Goal: Task Accomplishment & Management: Complete application form

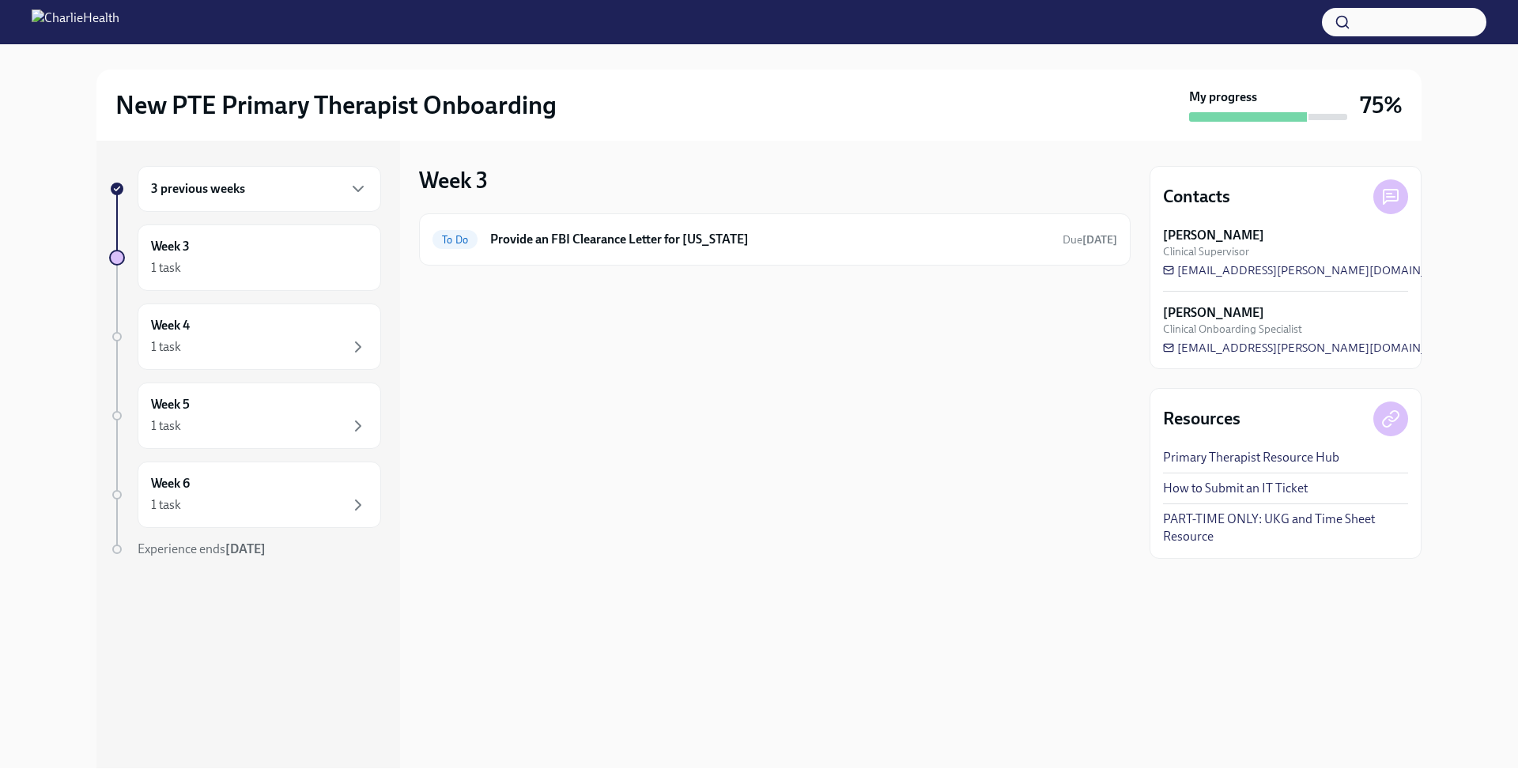
click at [234, 198] on div "3 previous weeks" at bounding box center [259, 188] width 217 height 19
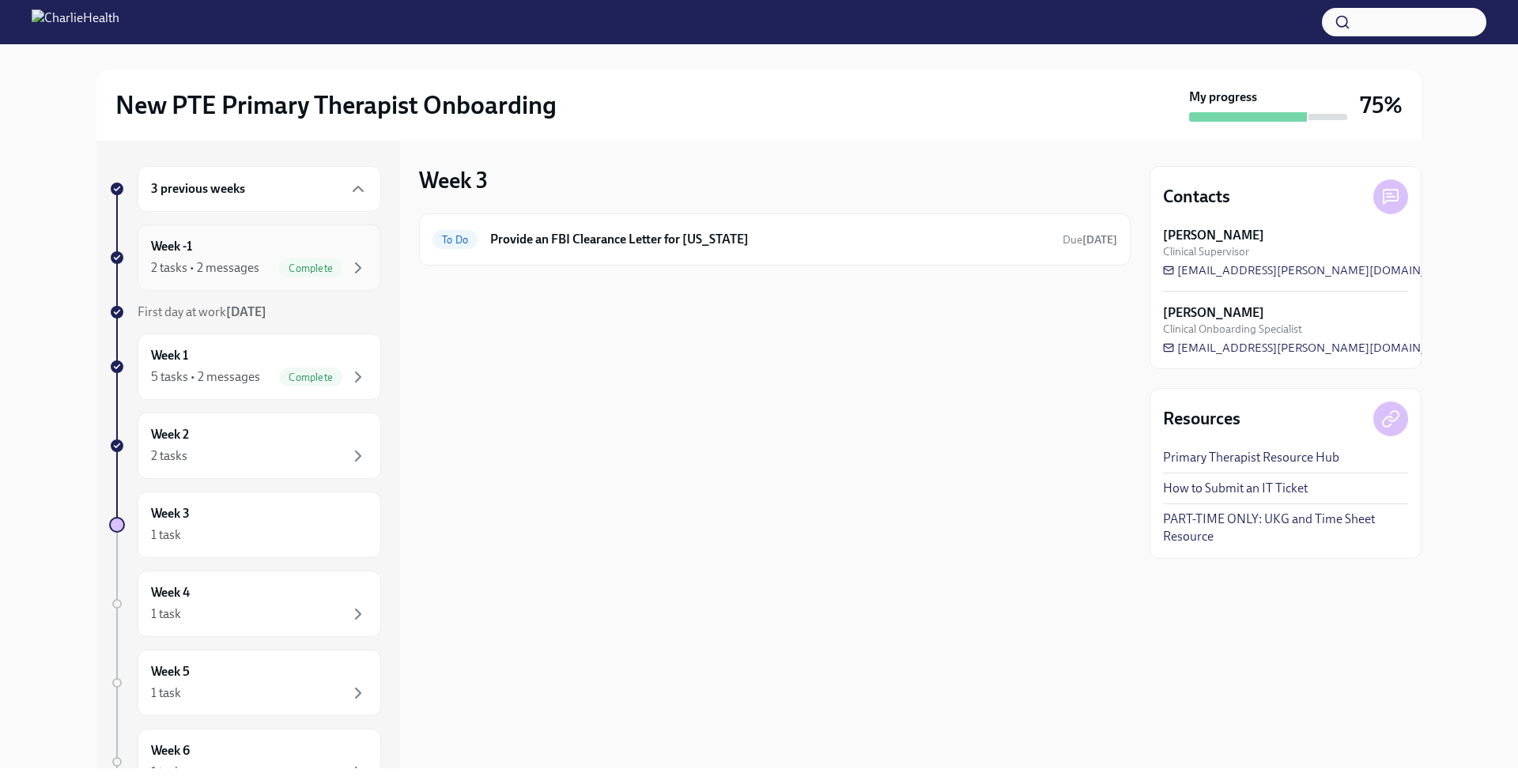
click at [279, 270] on span "Complete" at bounding box center [310, 268] width 63 height 12
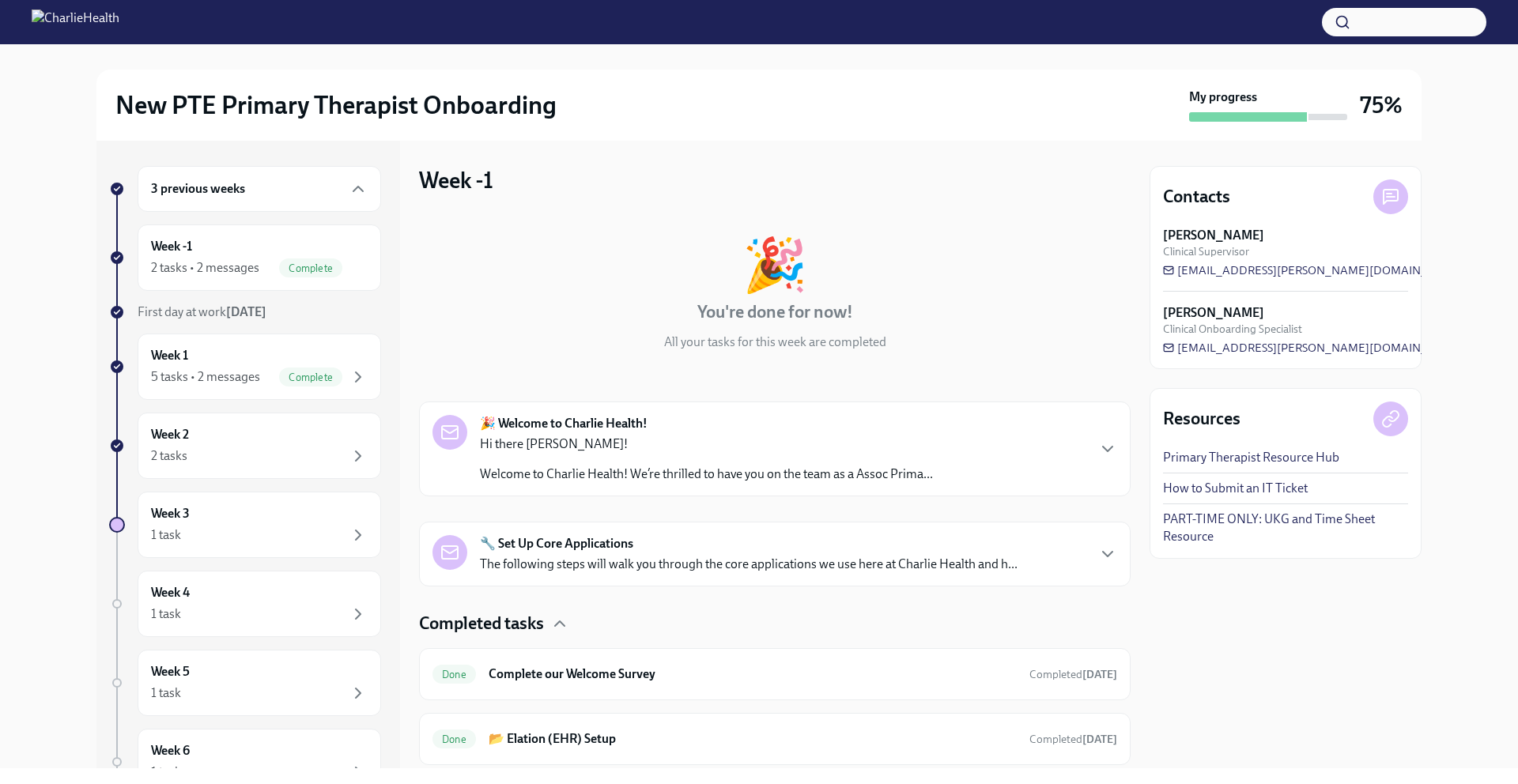
scroll to position [47, 0]
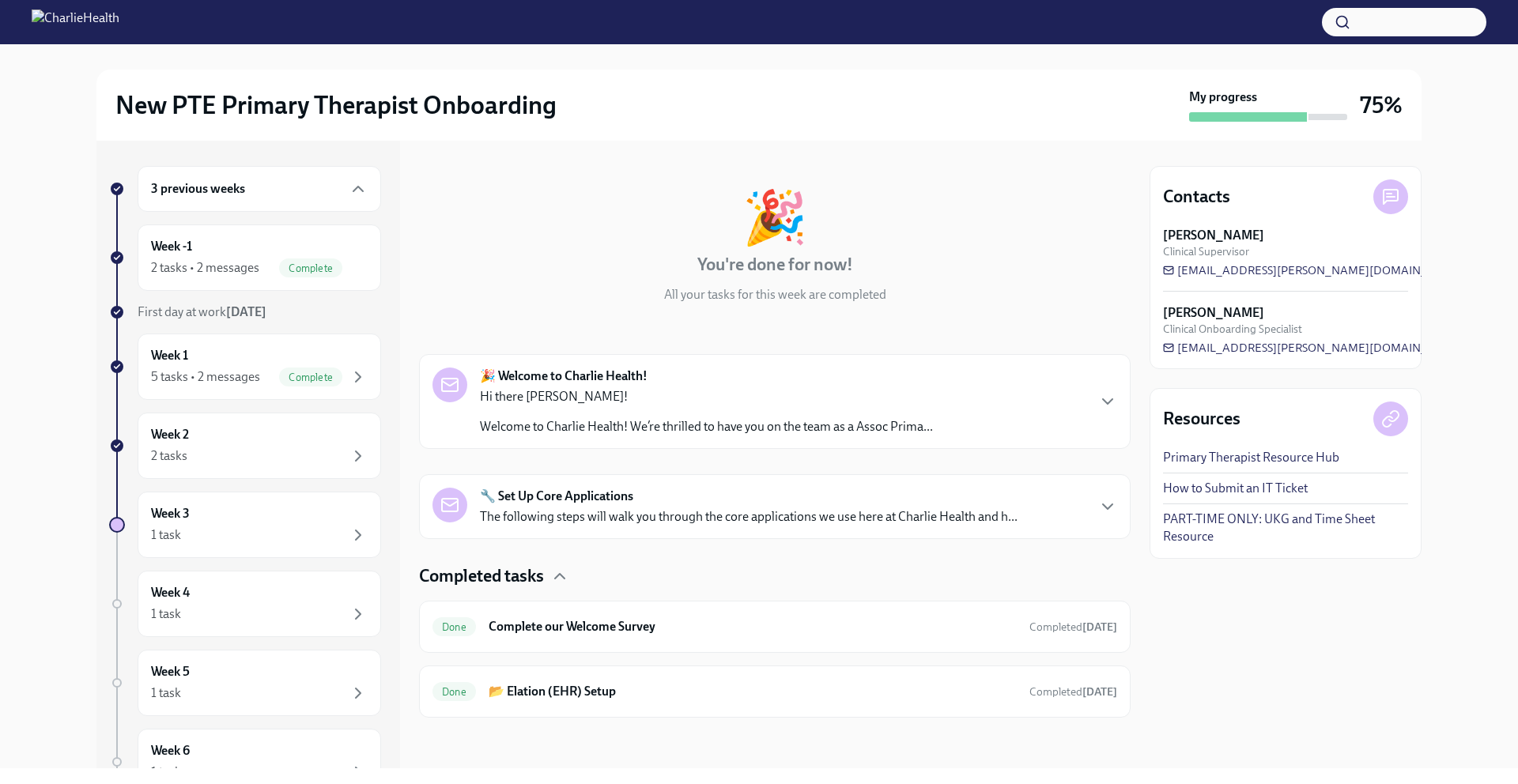
click at [728, 501] on div "🔧 Set Up Core Applications The following steps will walk you through the core a…" at bounding box center [749, 506] width 538 height 38
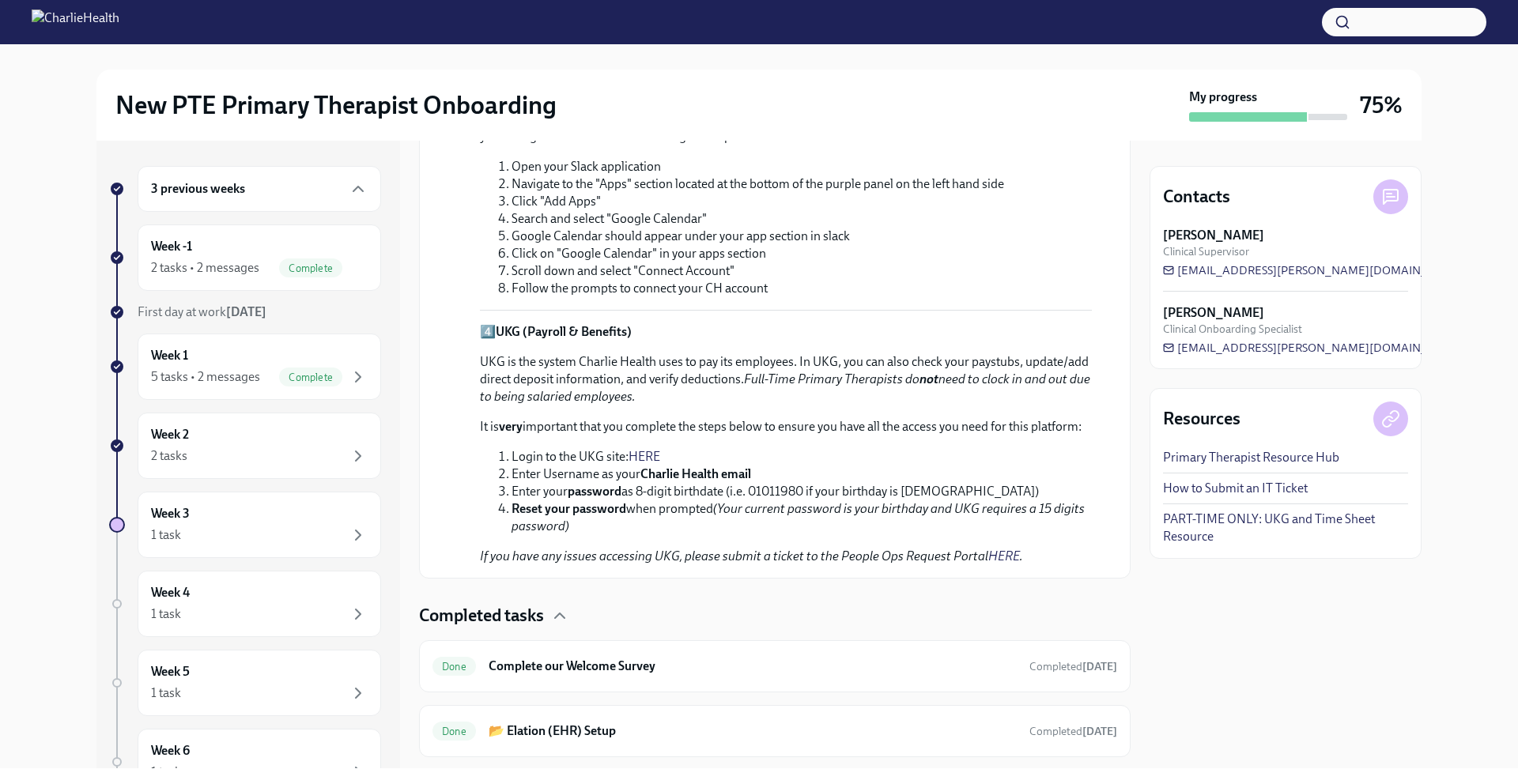
scroll to position [1069, 0]
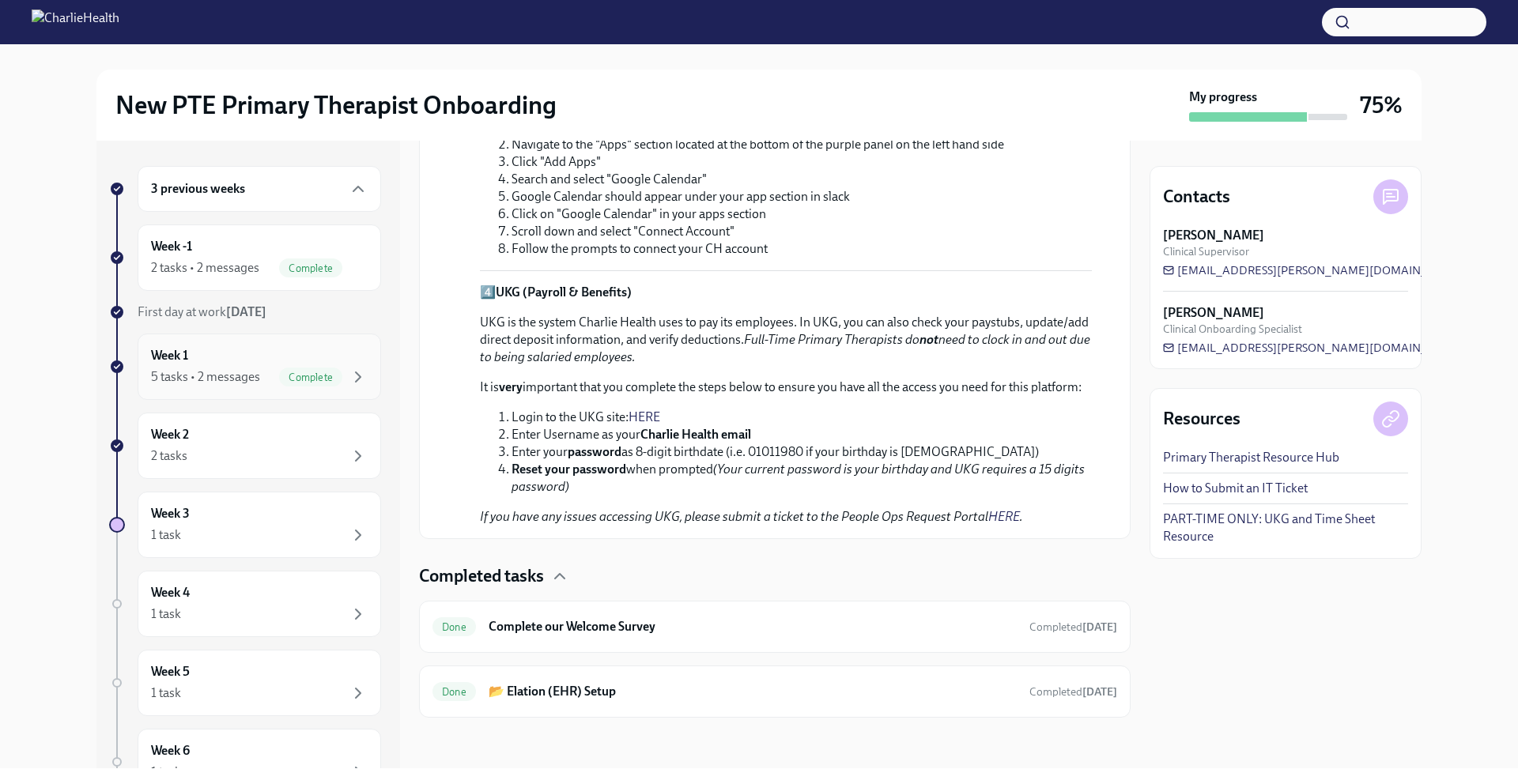
click at [261, 359] on div "Week 1 5 tasks • 2 messages Complete" at bounding box center [259, 366] width 217 height 39
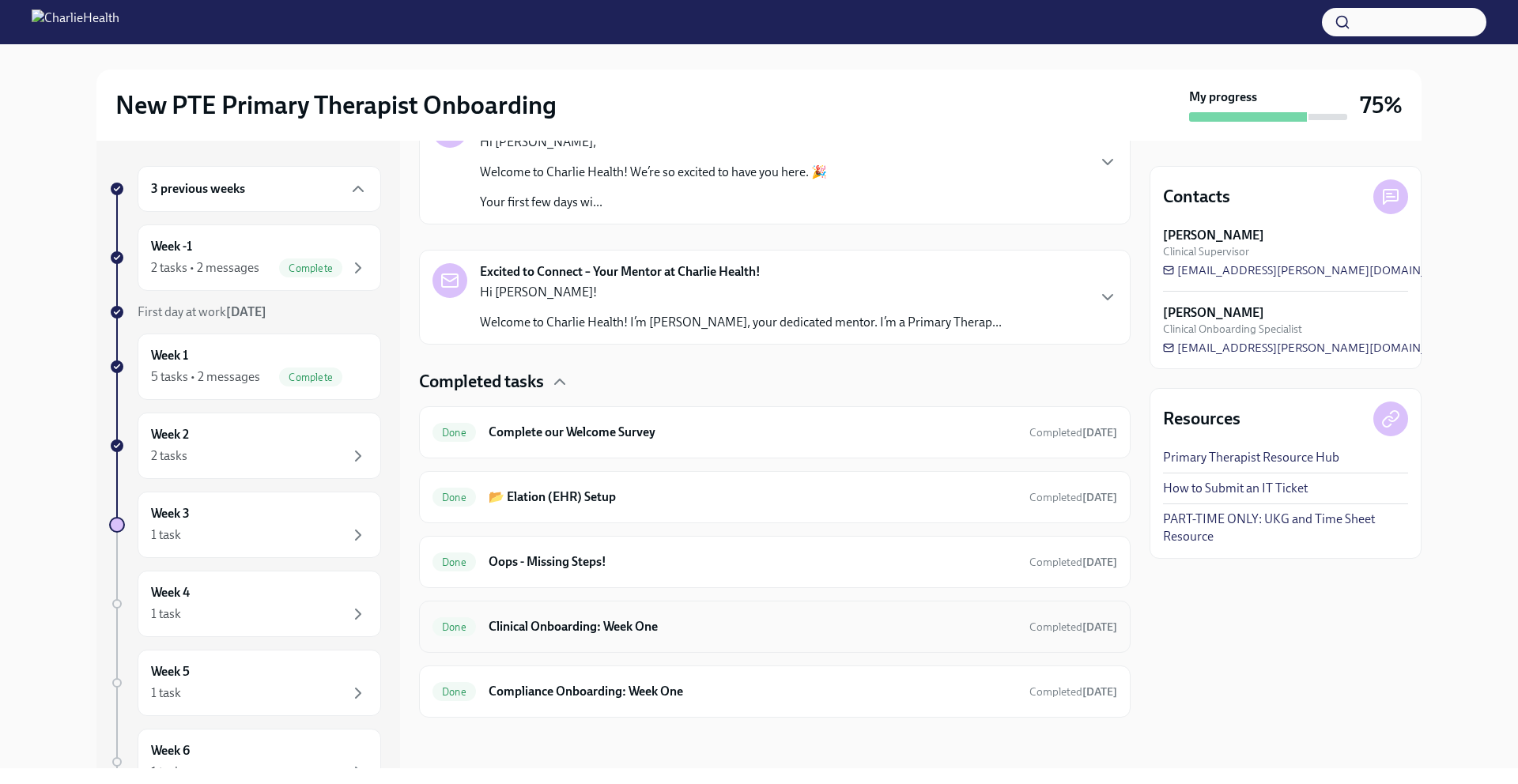
click at [763, 637] on div "Done Clinical Onboarding: Week One Completed [DATE]" at bounding box center [774, 627] width 685 height 26
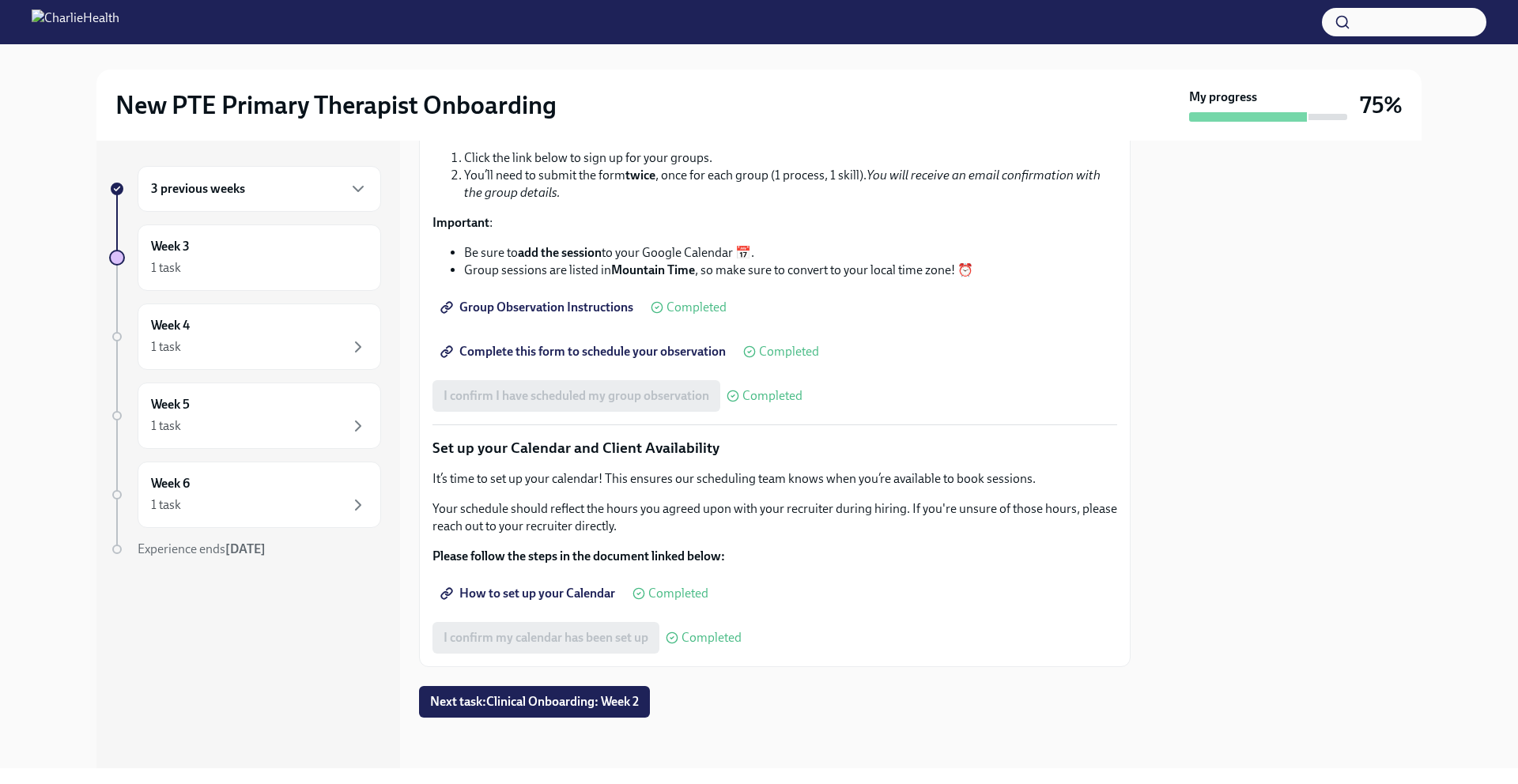
scroll to position [2094, 0]
click at [555, 707] on span "Next task : Clinical Onboarding: Week 2" at bounding box center [535, 702] width 209 height 16
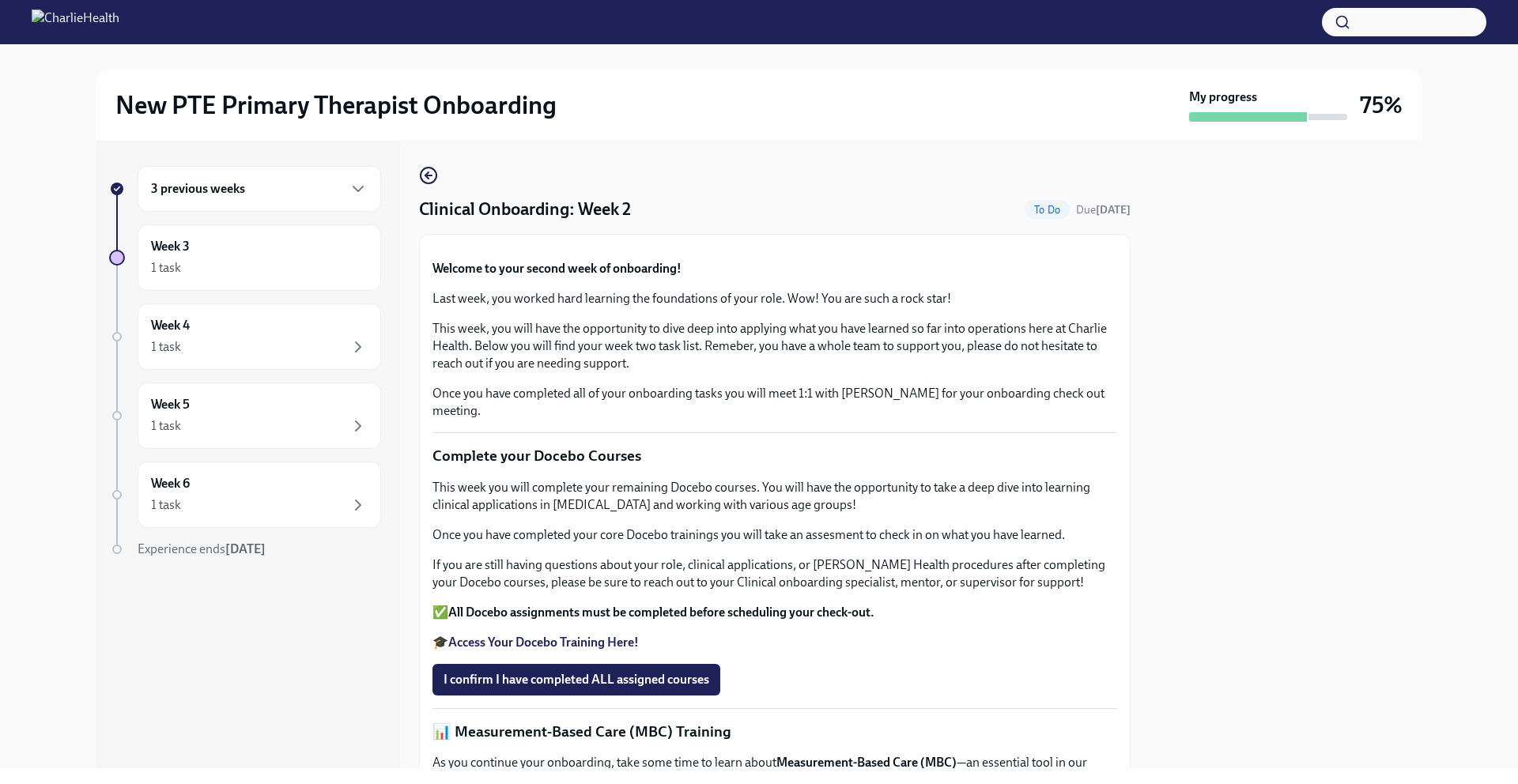
click at [248, 185] on div "3 previous weeks" at bounding box center [259, 188] width 217 height 19
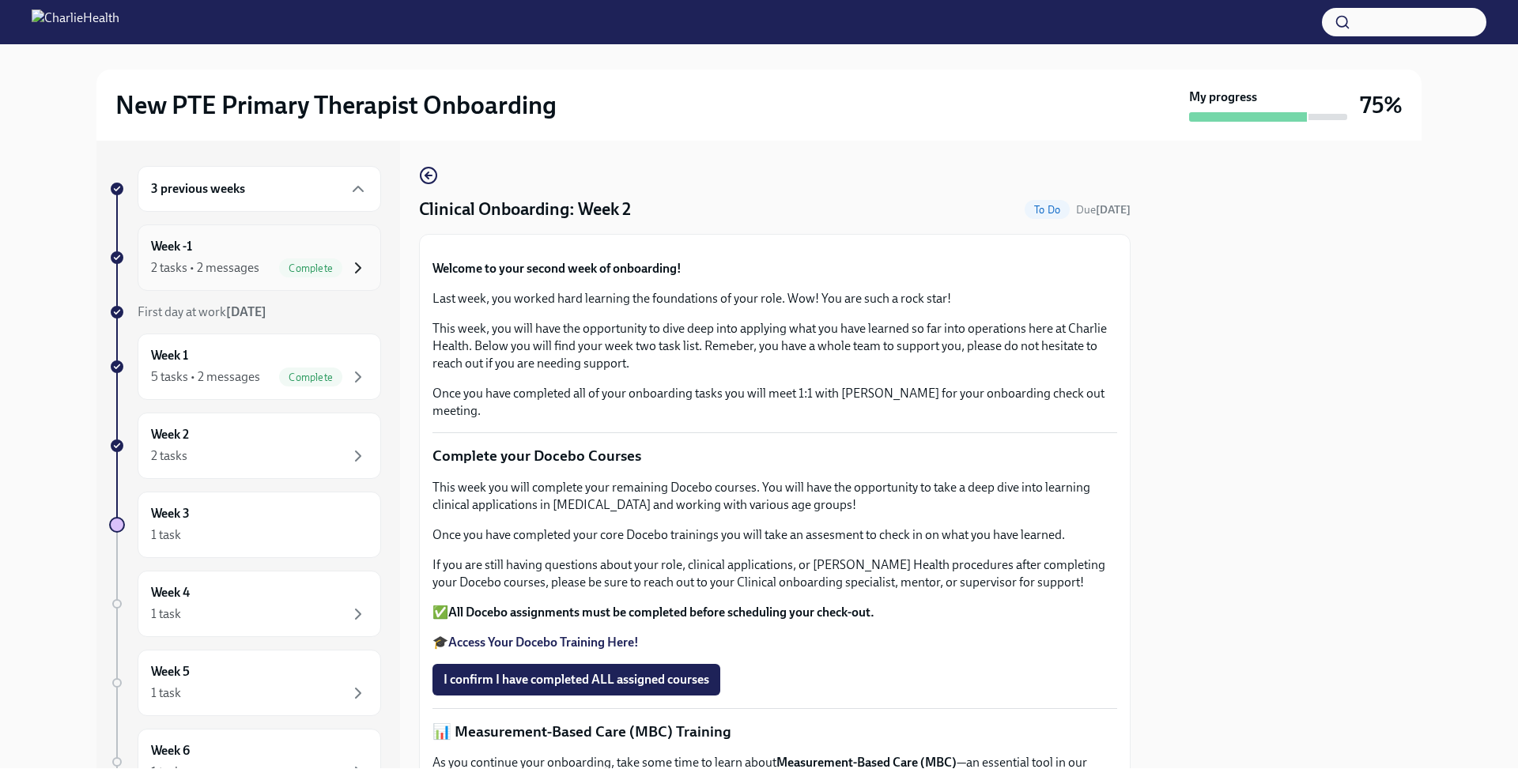
click at [349, 263] on icon "button" at bounding box center [358, 267] width 19 height 19
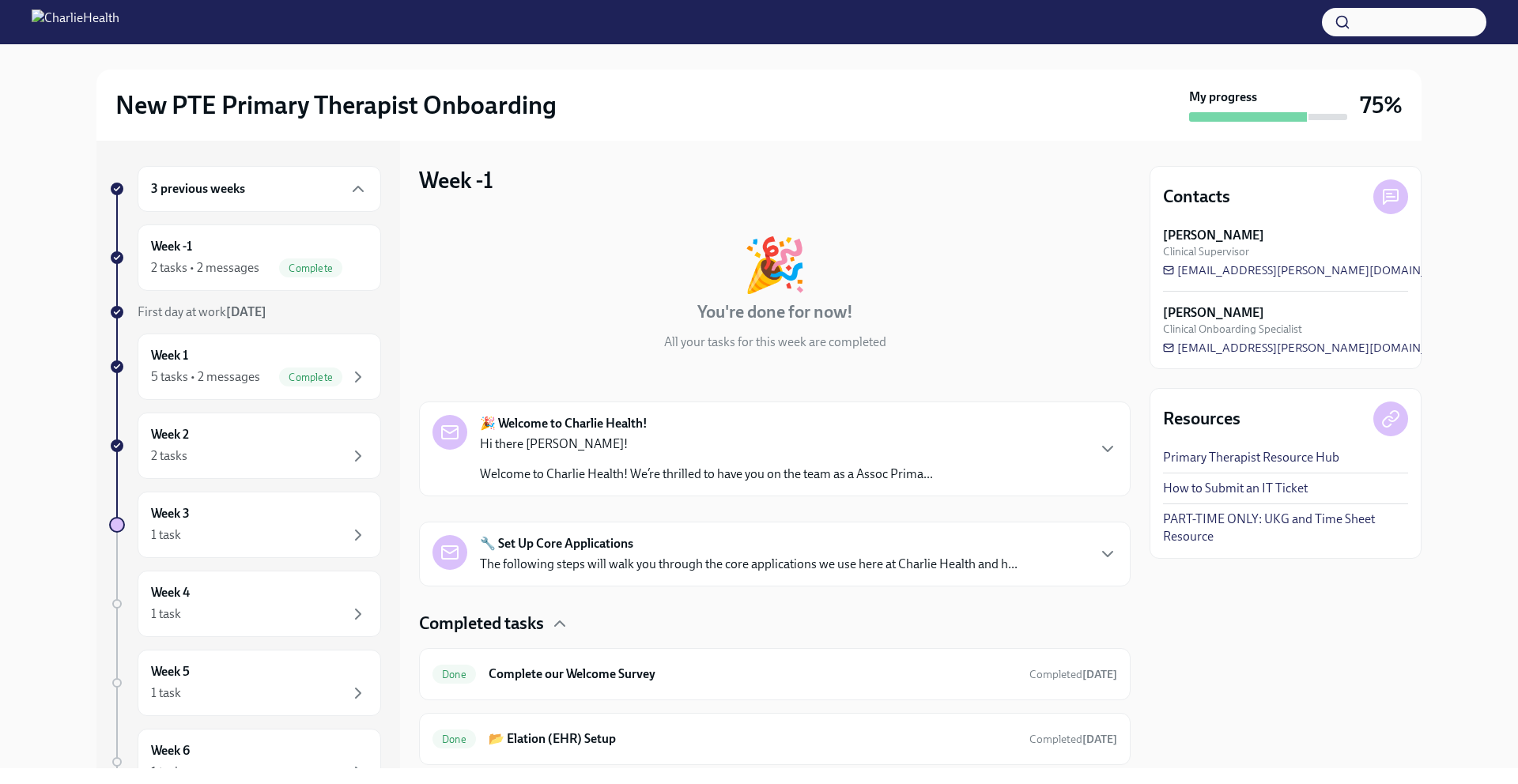
click at [937, 445] on div "🎉 Welcome to Charlie Health! Hi there [PERSON_NAME]! Welcome to Charlie Health!…" at bounding box center [774, 448] width 685 height 68
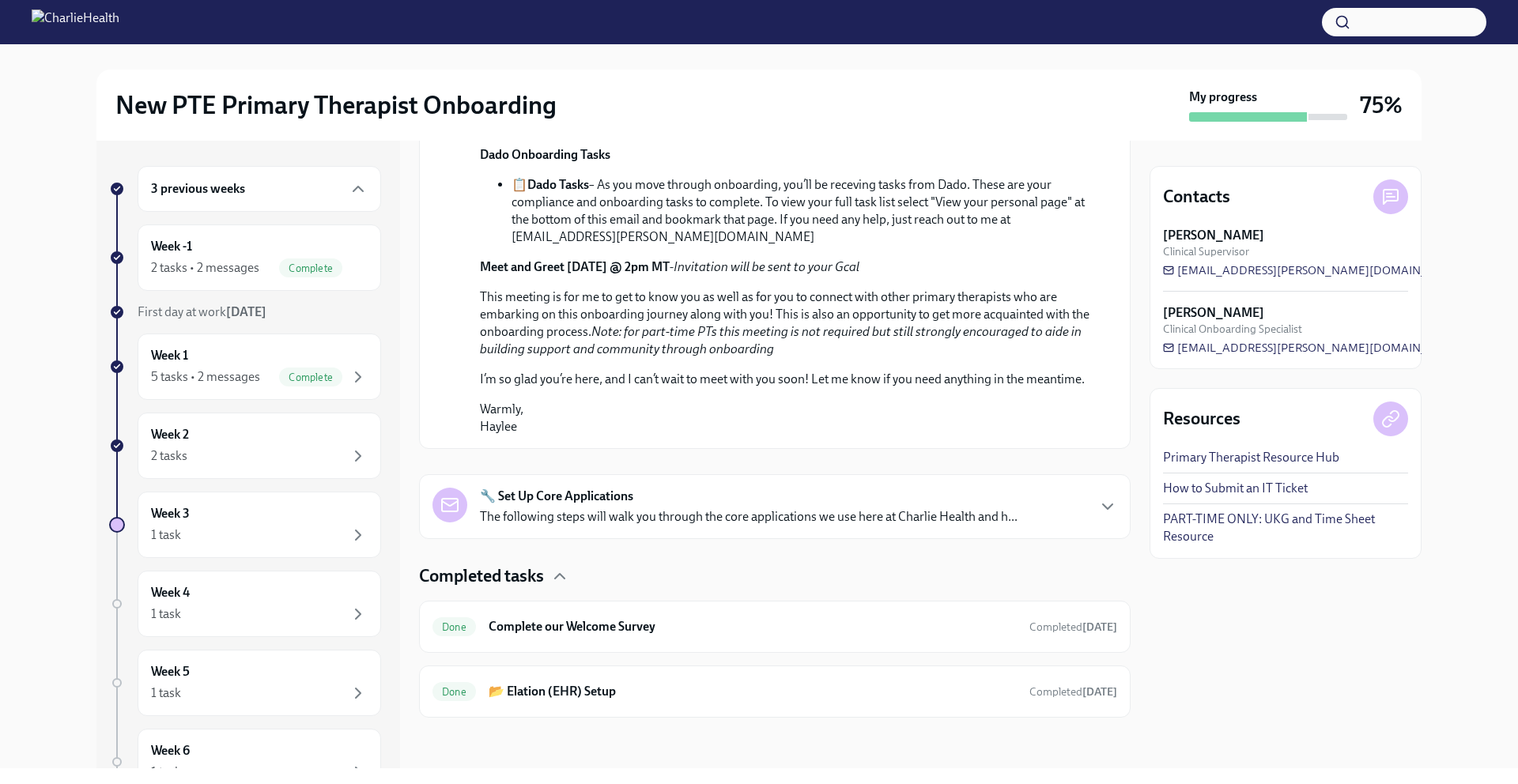
scroll to position [911, 0]
click at [219, 370] on div "5 tasks • 2 messages" at bounding box center [205, 377] width 109 height 18
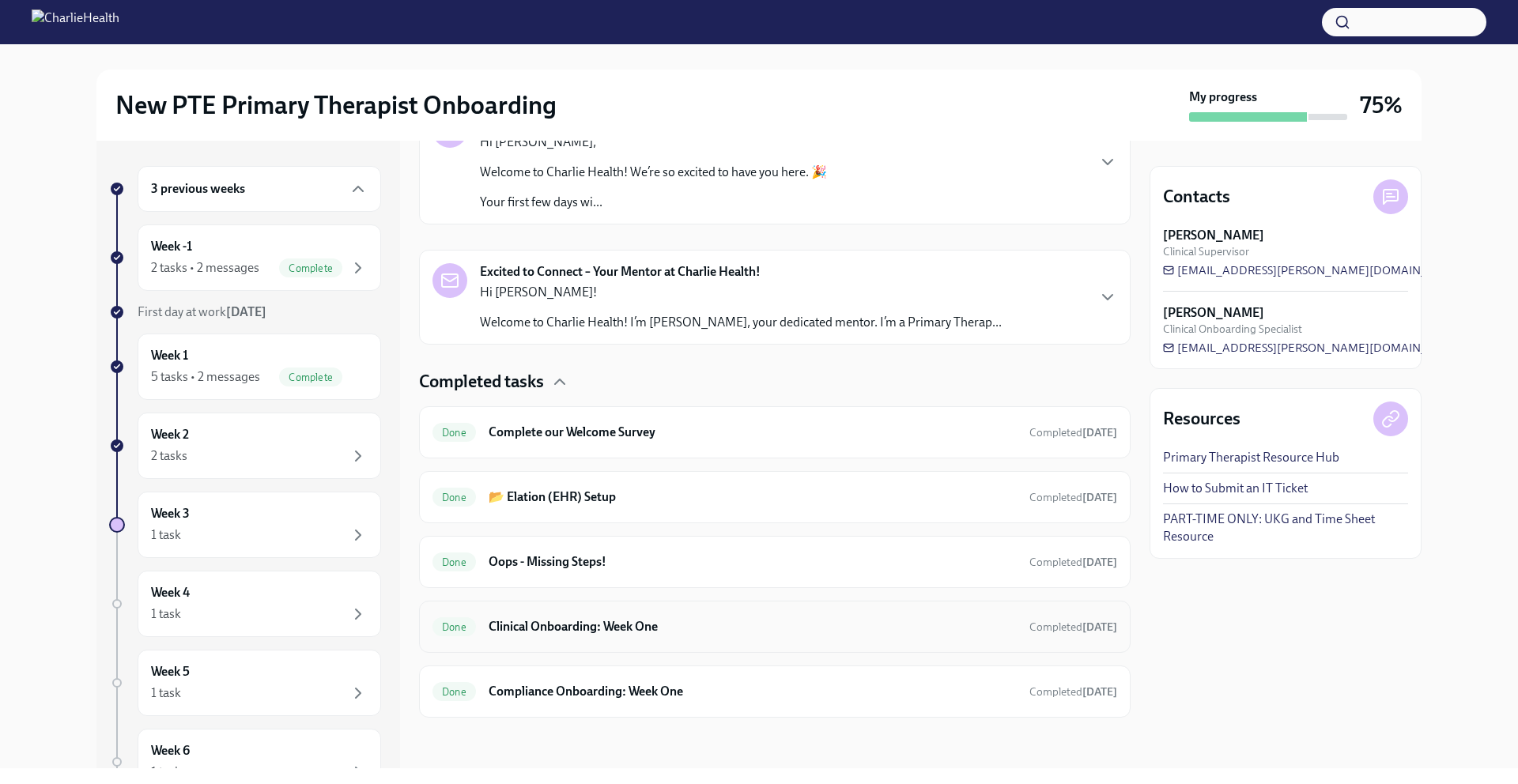
click at [963, 631] on h6 "Clinical Onboarding: Week One" at bounding box center [753, 627] width 528 height 18
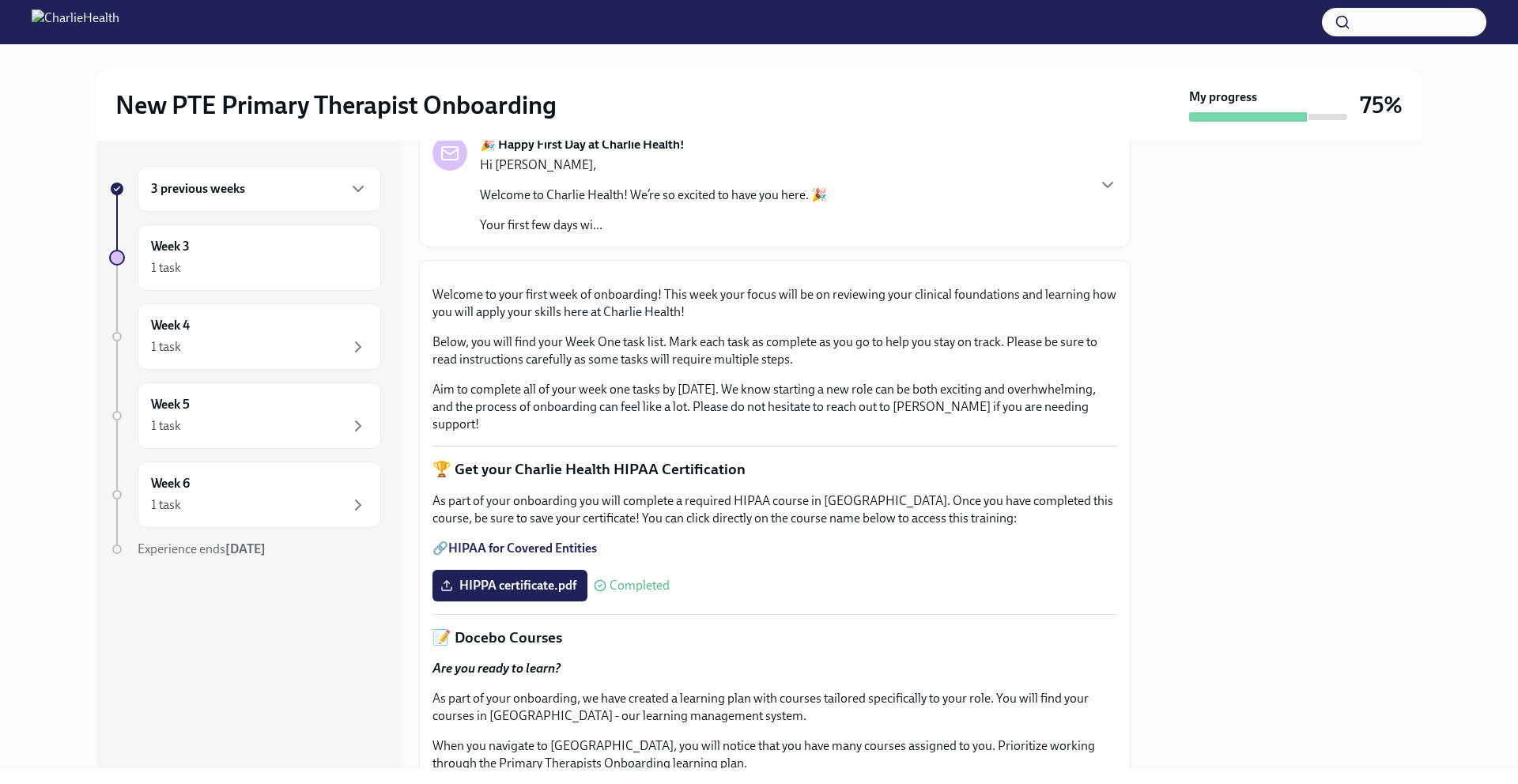
scroll to position [104, 0]
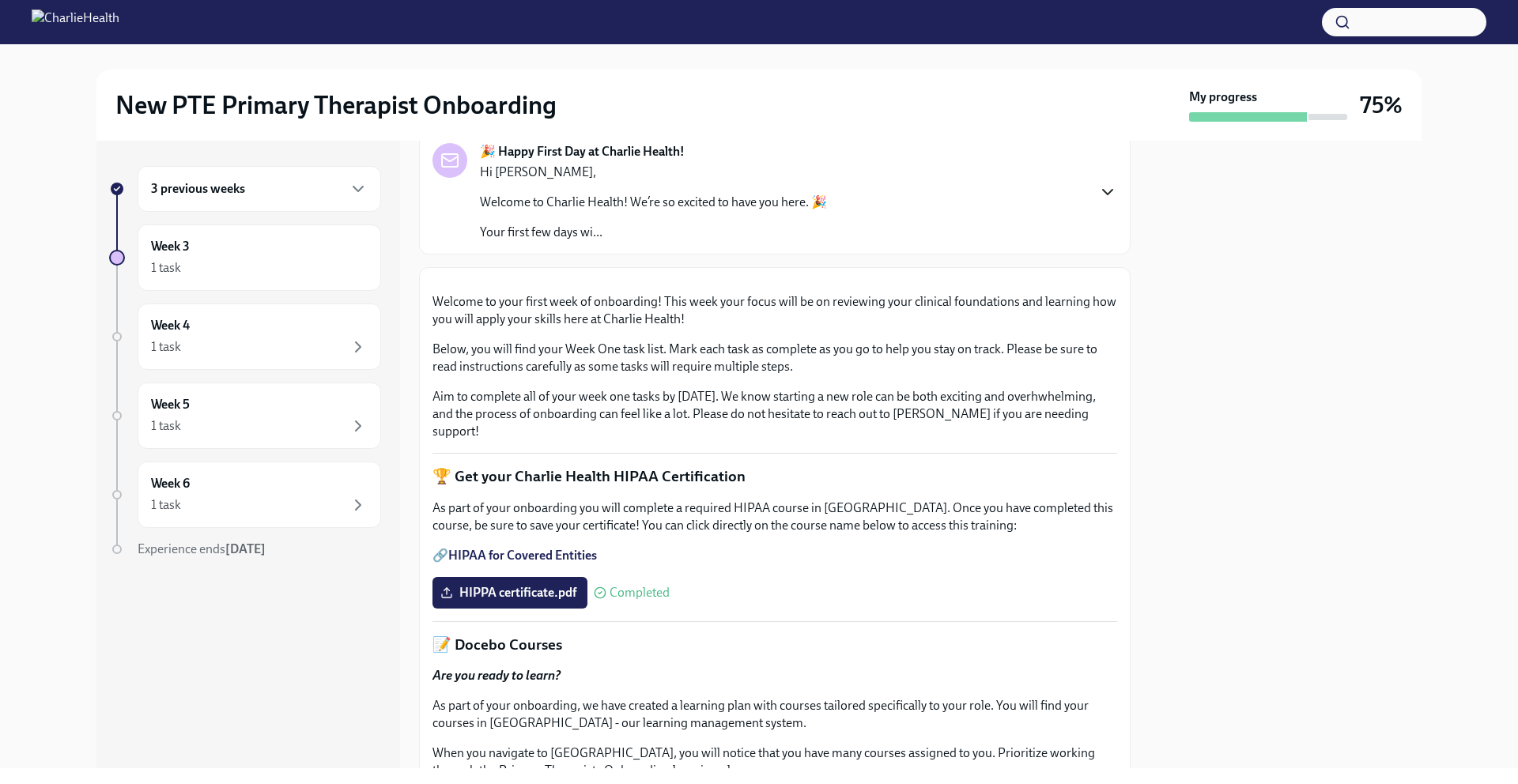
click at [1099, 201] on icon "button" at bounding box center [1107, 191] width 19 height 19
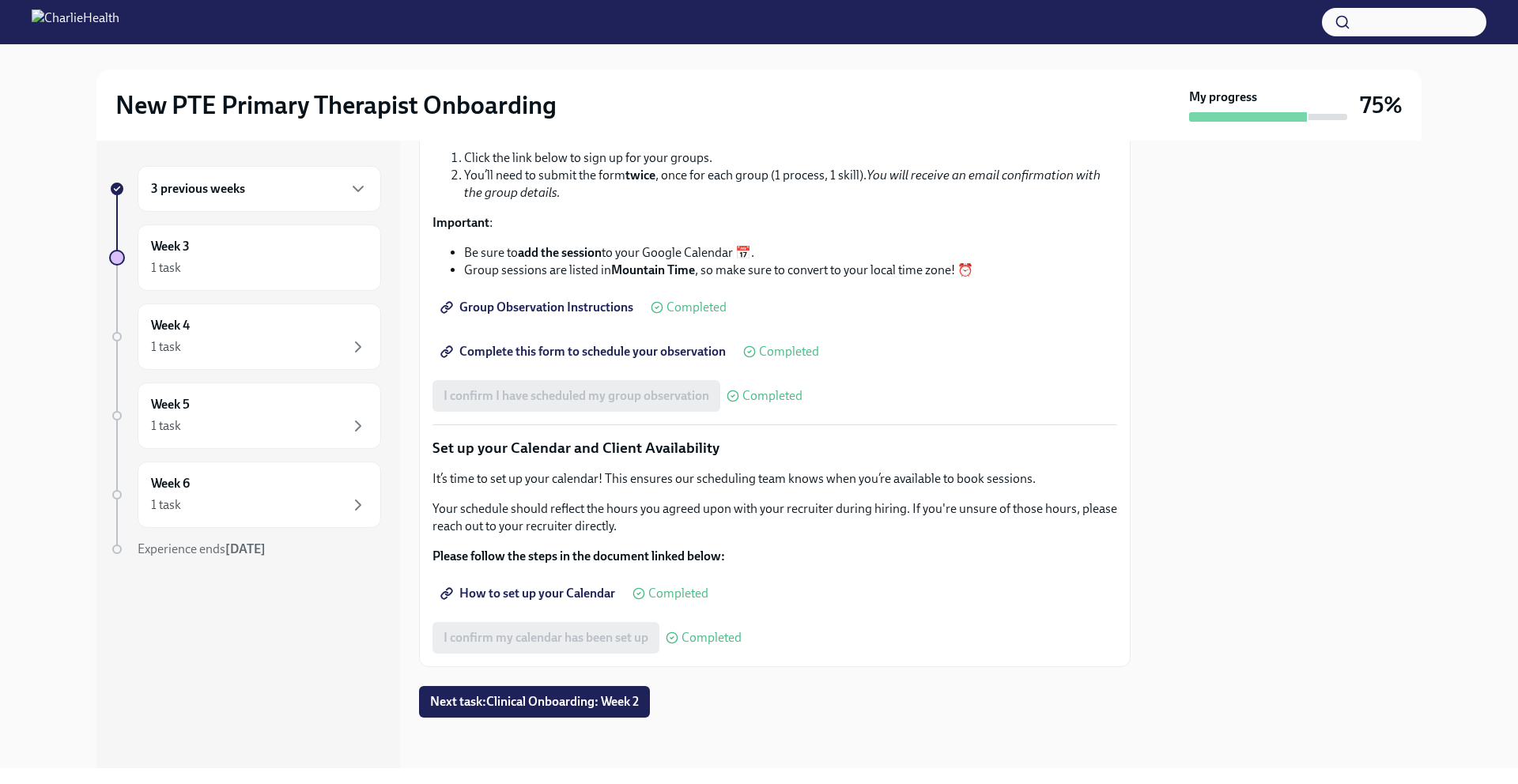
scroll to position [3195, 0]
click at [579, 687] on button "Next task : Clinical Onboarding: Week 2" at bounding box center [534, 702] width 231 height 32
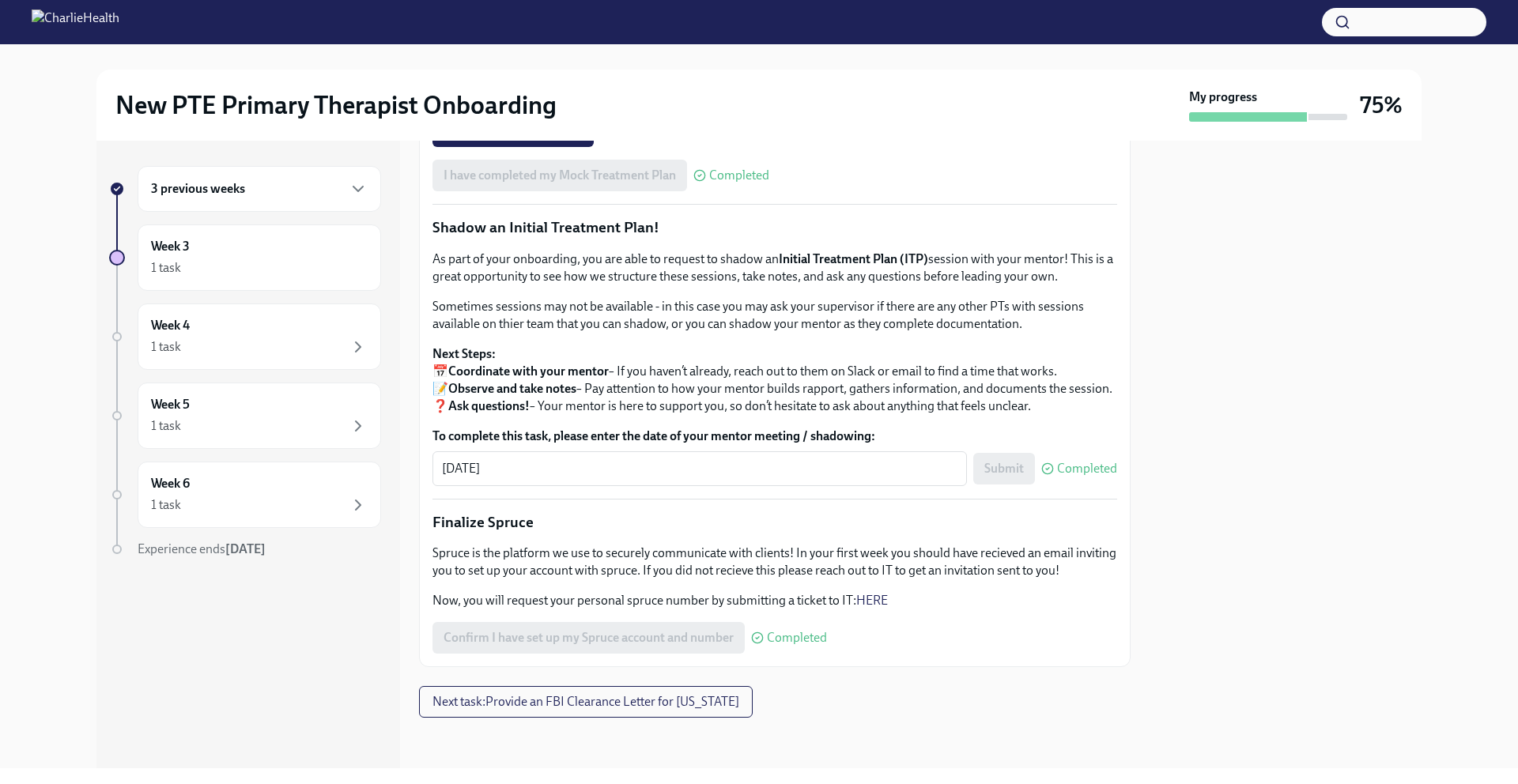
scroll to position [1600, 0]
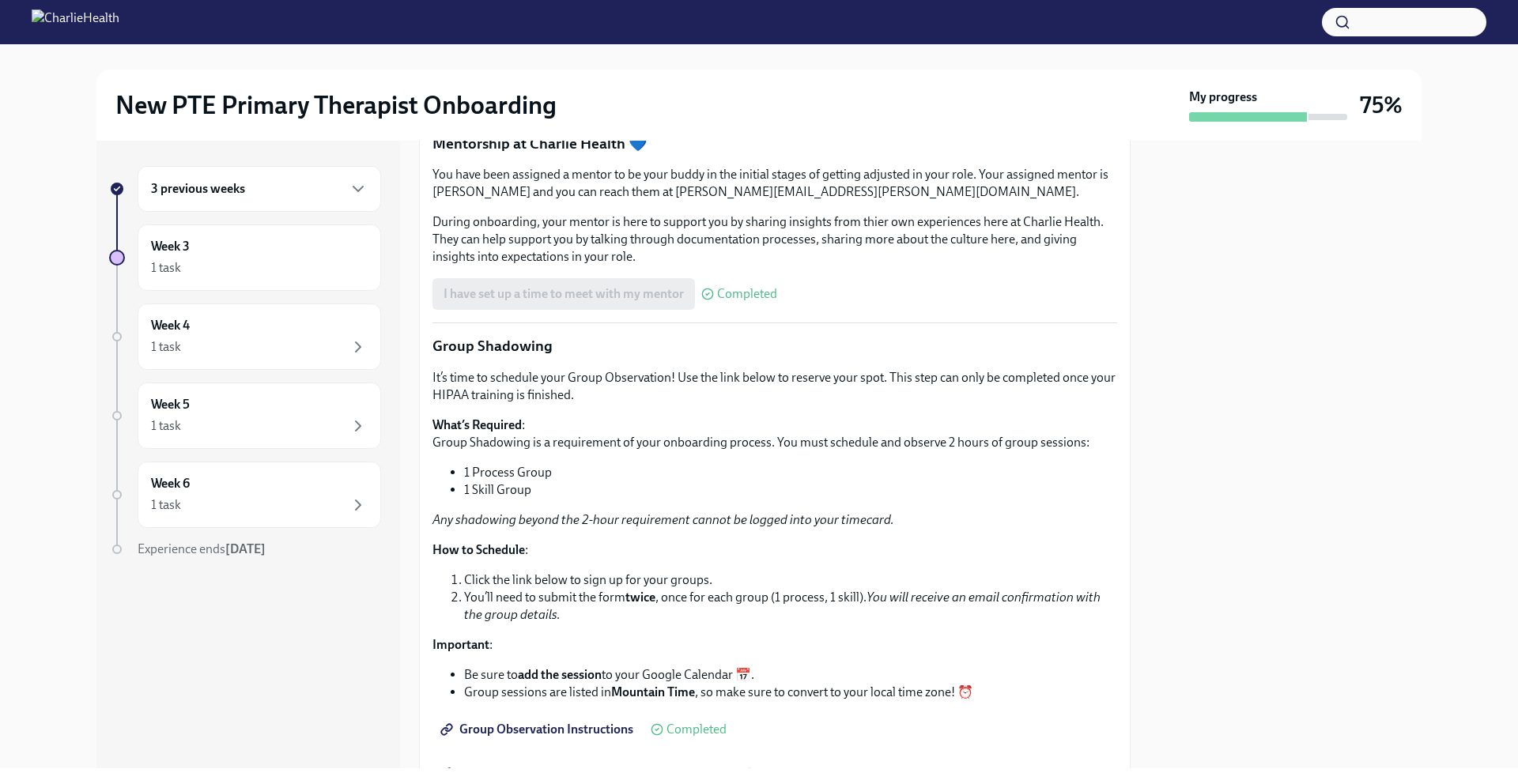
scroll to position [2094, 0]
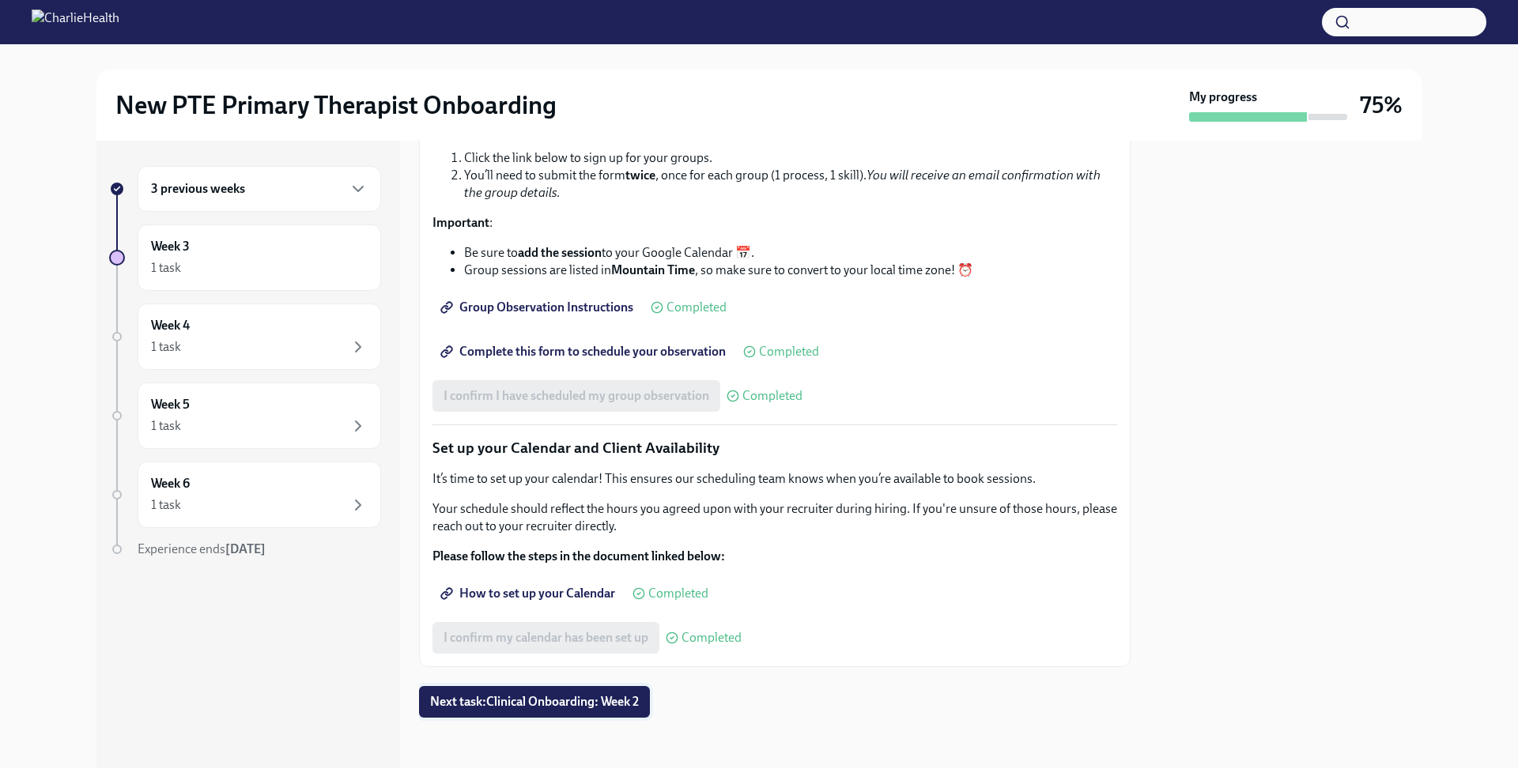
click at [632, 703] on span "Next task : Clinical Onboarding: Week 2" at bounding box center [535, 702] width 209 height 16
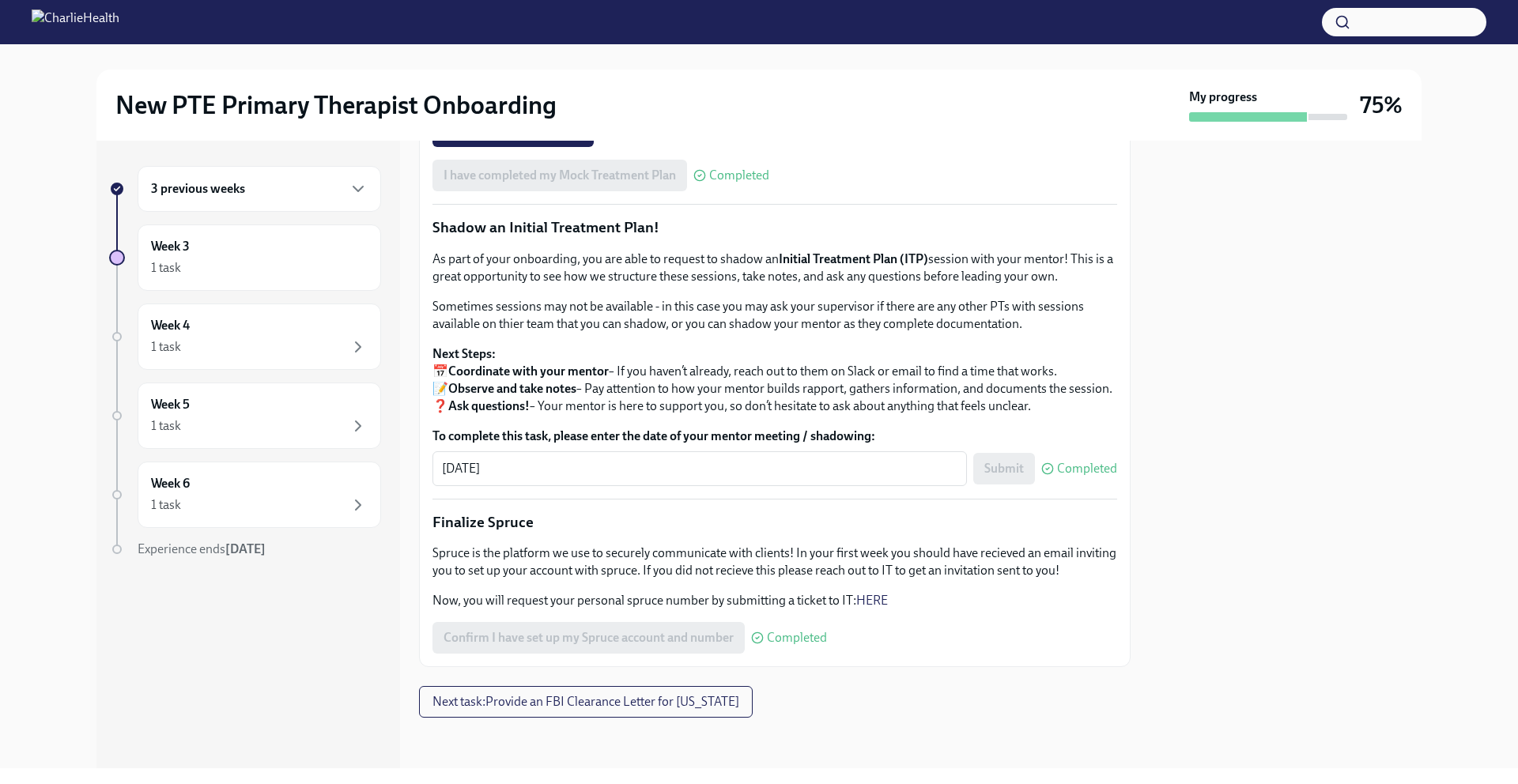
scroll to position [1600, 0]
click at [566, 701] on span "Next task : Provide an FBI Clearance Letter for [US_STATE]" at bounding box center [585, 702] width 306 height 16
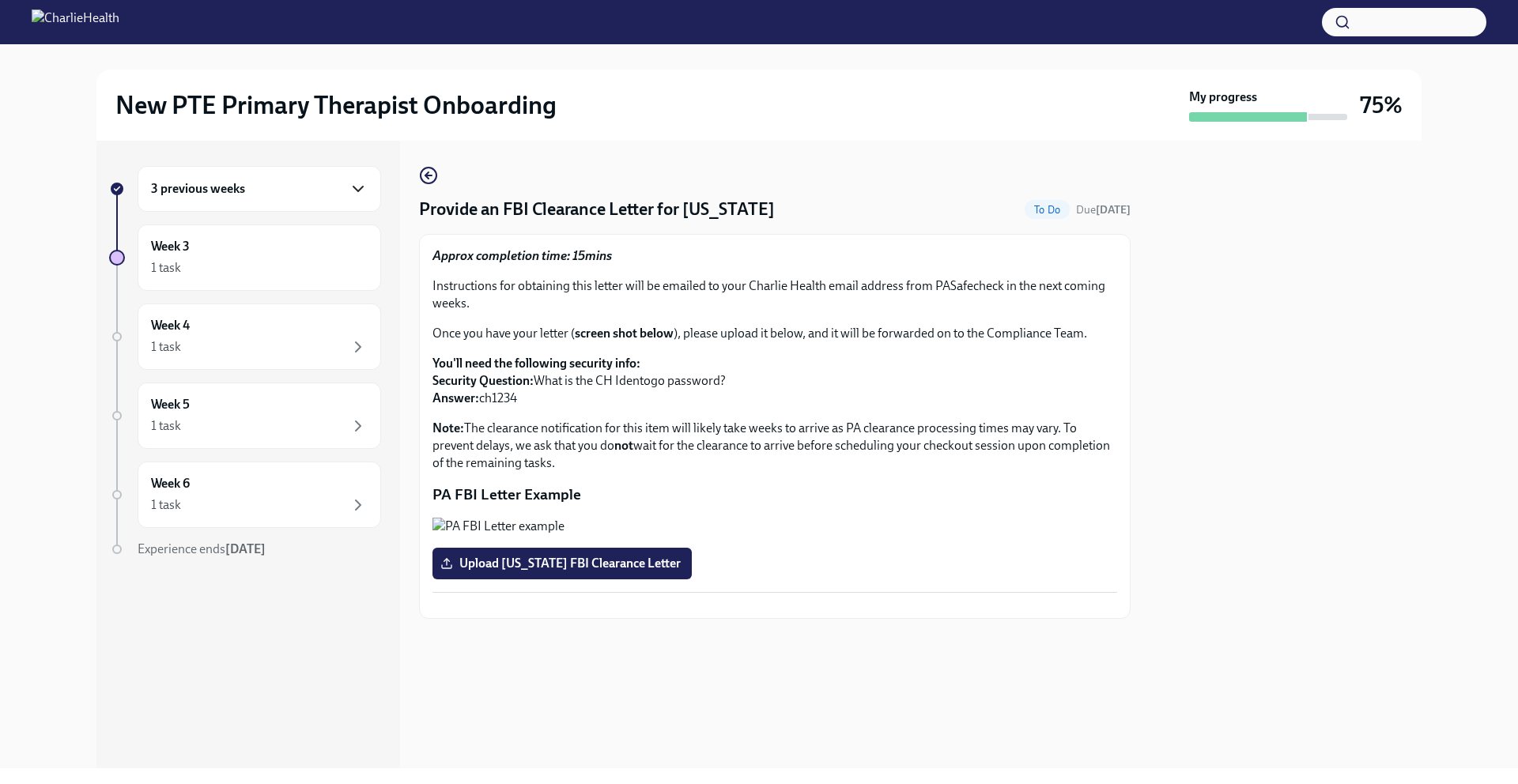
click at [355, 188] on icon "button" at bounding box center [358, 188] width 19 height 19
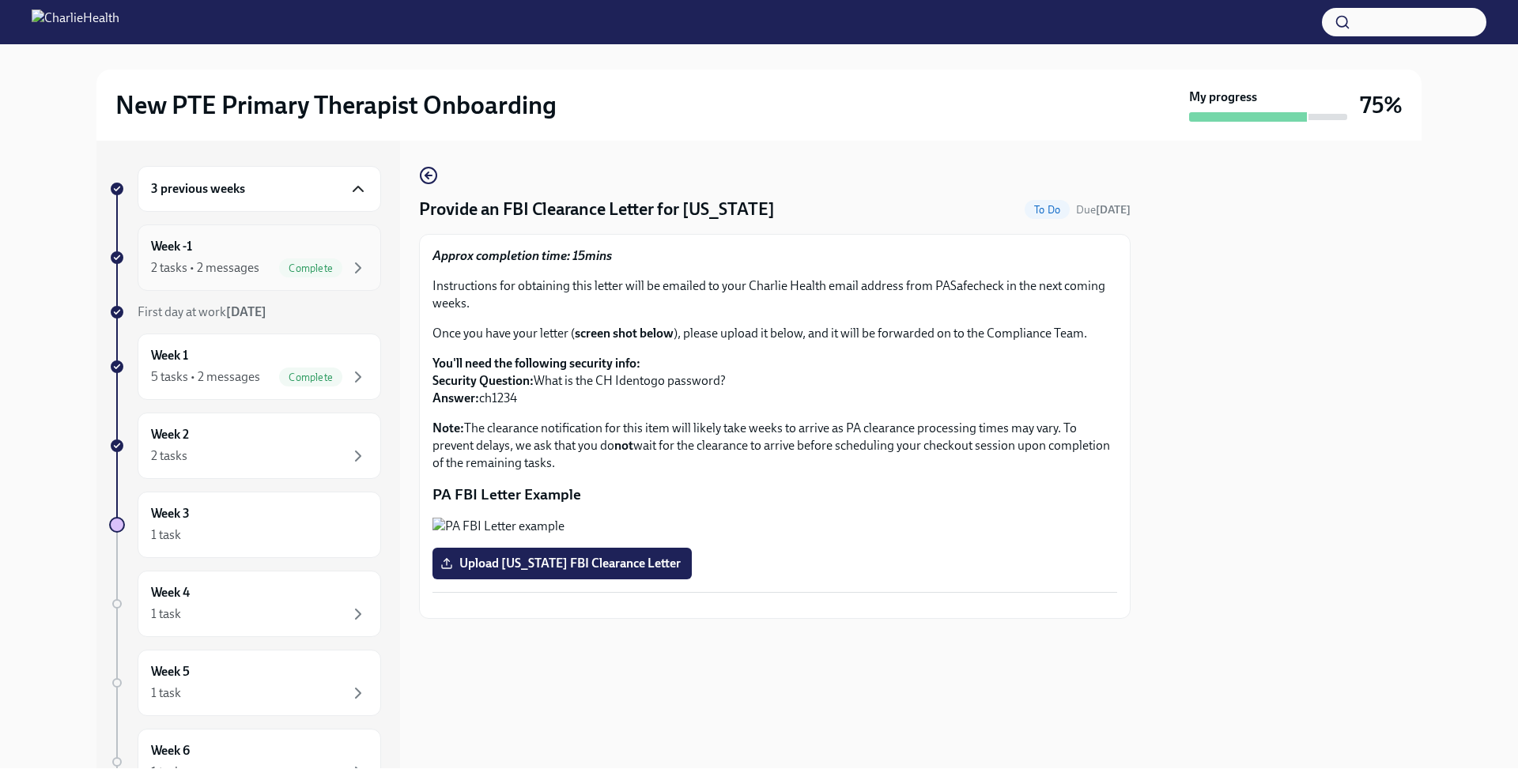
click at [251, 250] on div "Week -1 2 tasks • 2 messages Complete" at bounding box center [259, 258] width 217 height 39
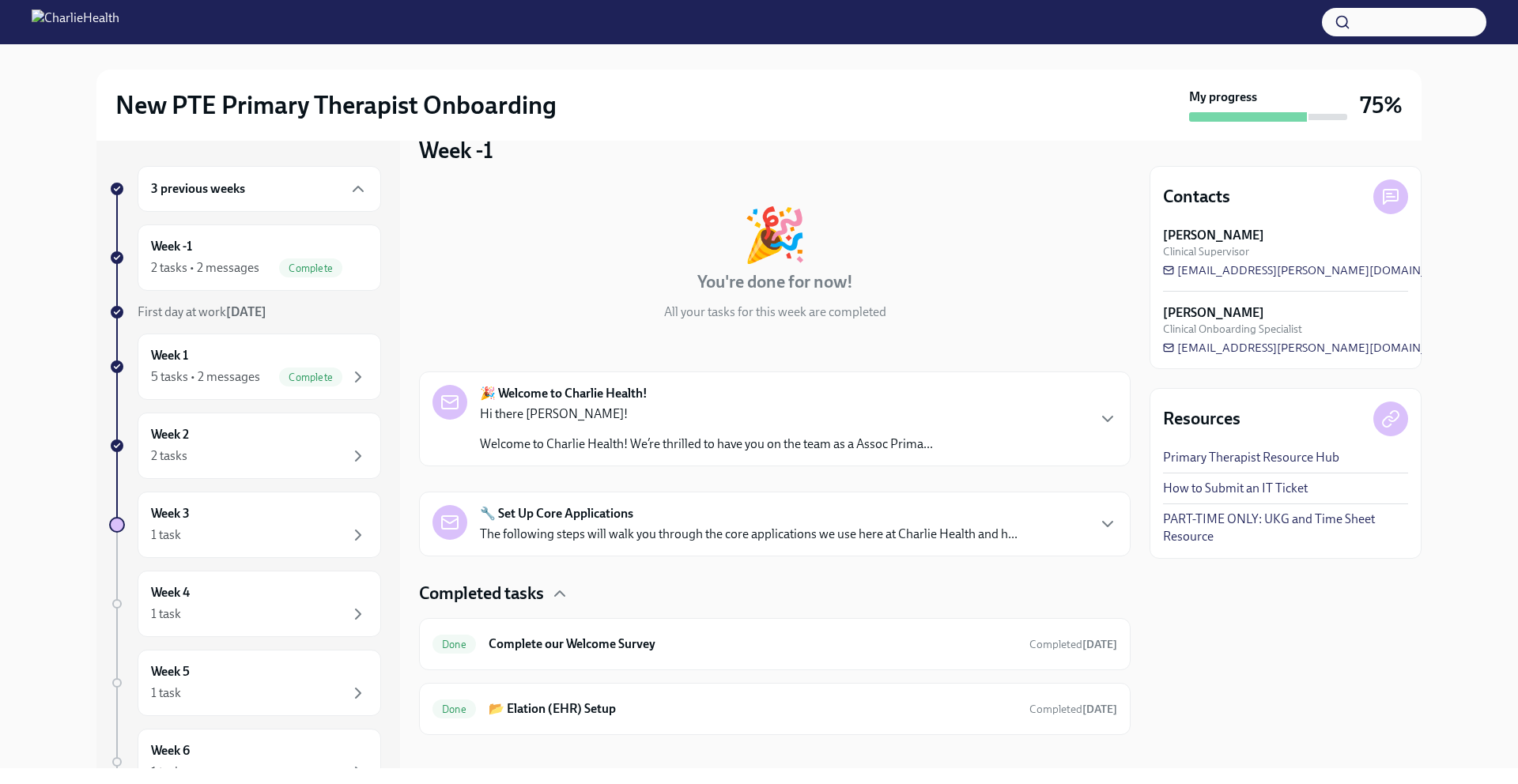
scroll to position [47, 0]
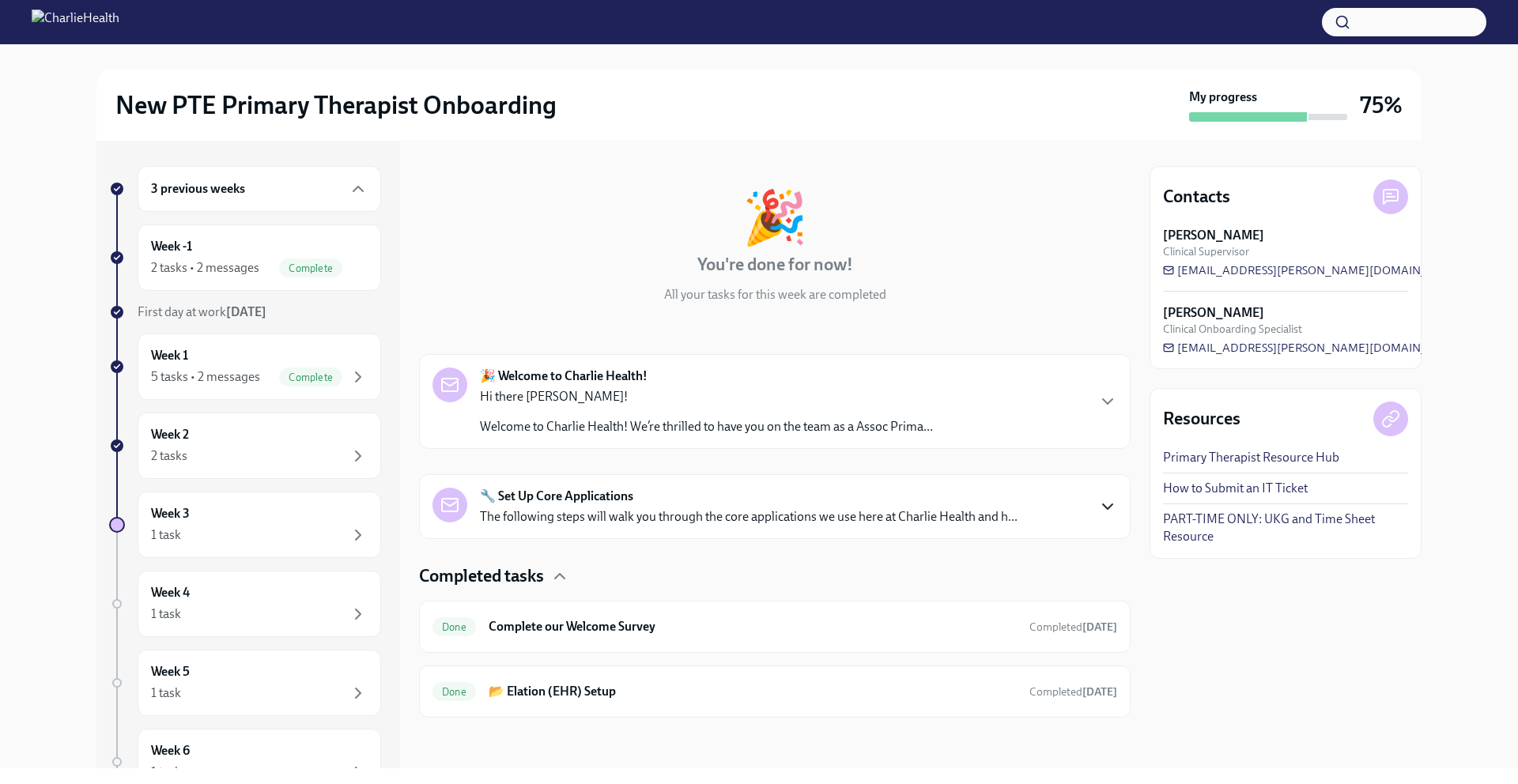
click at [1098, 511] on icon "button" at bounding box center [1107, 506] width 19 height 19
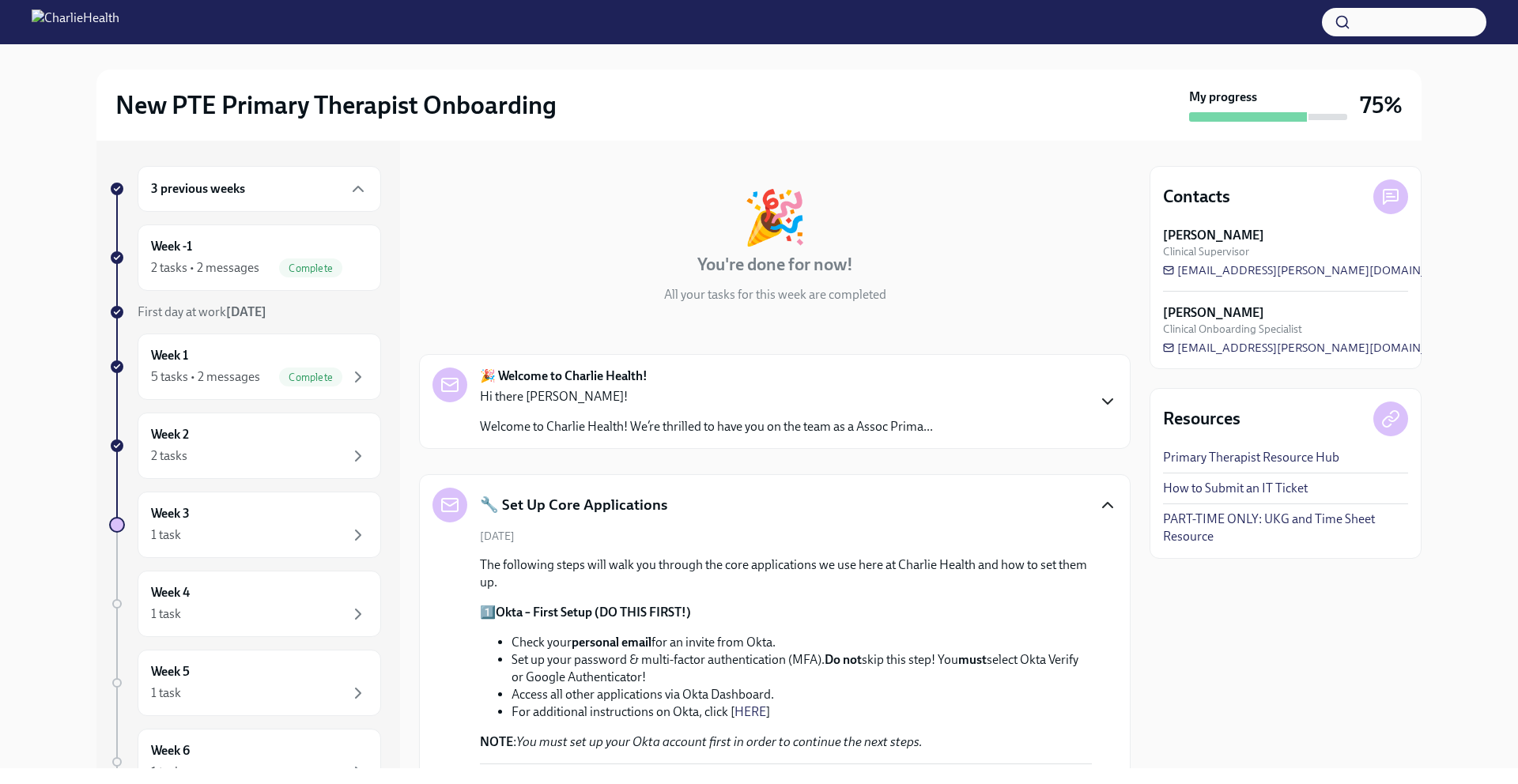
click at [1104, 404] on icon "button" at bounding box center [1107, 401] width 19 height 19
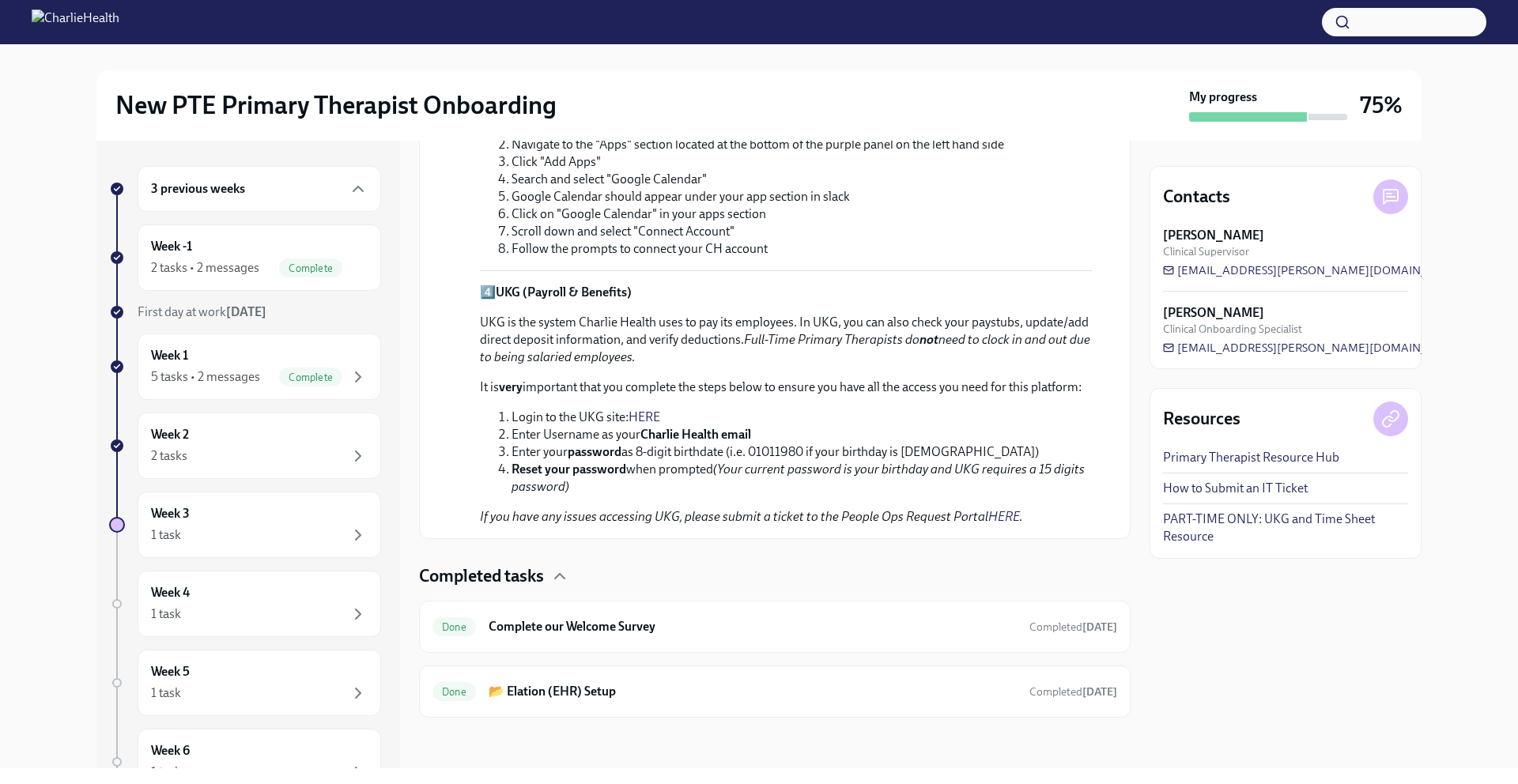
scroll to position [1932, 0]
click at [562, 578] on icon "button" at bounding box center [560, 576] width 19 height 19
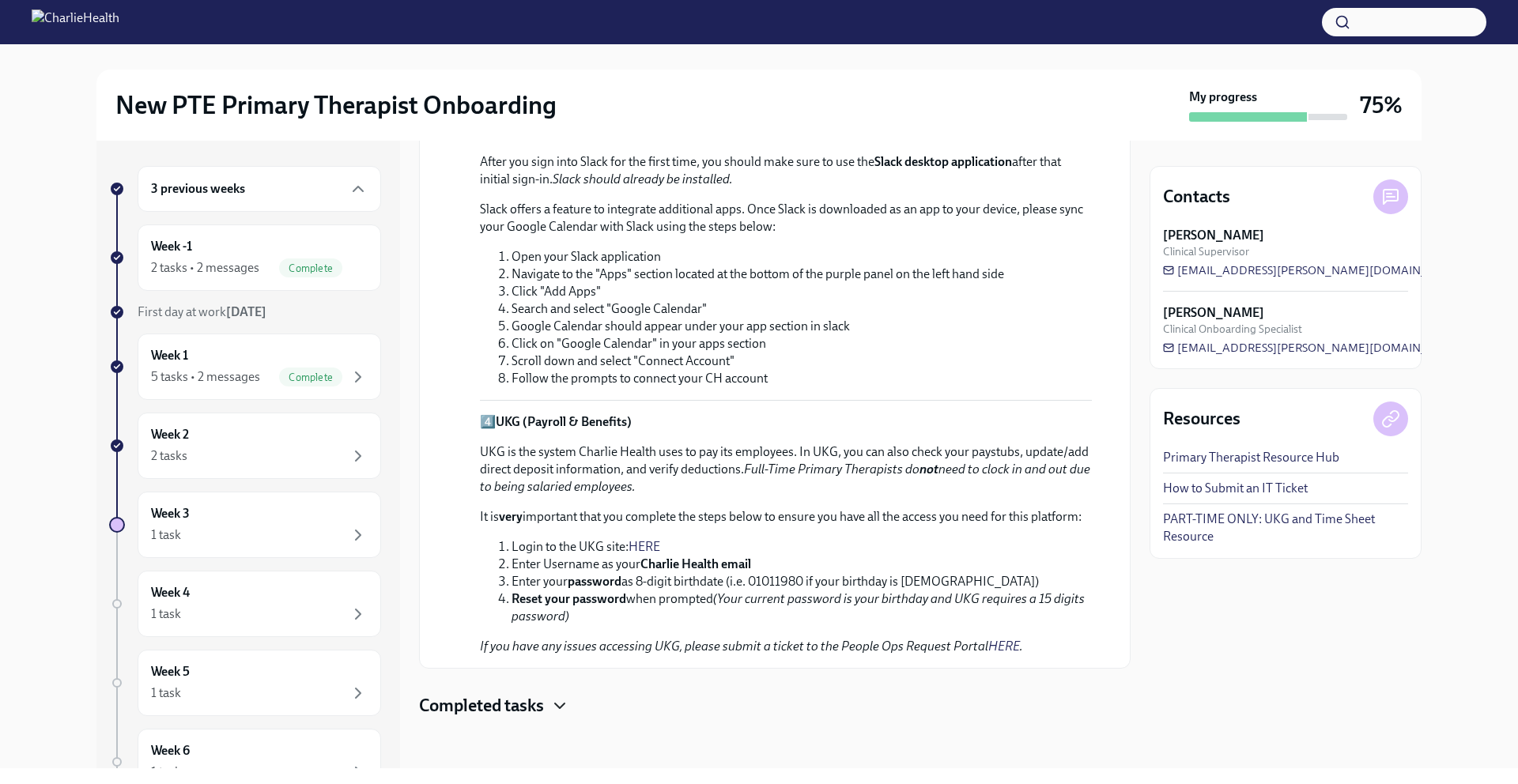
scroll to position [1803, 0]
click at [559, 699] on icon "button" at bounding box center [560, 705] width 19 height 19
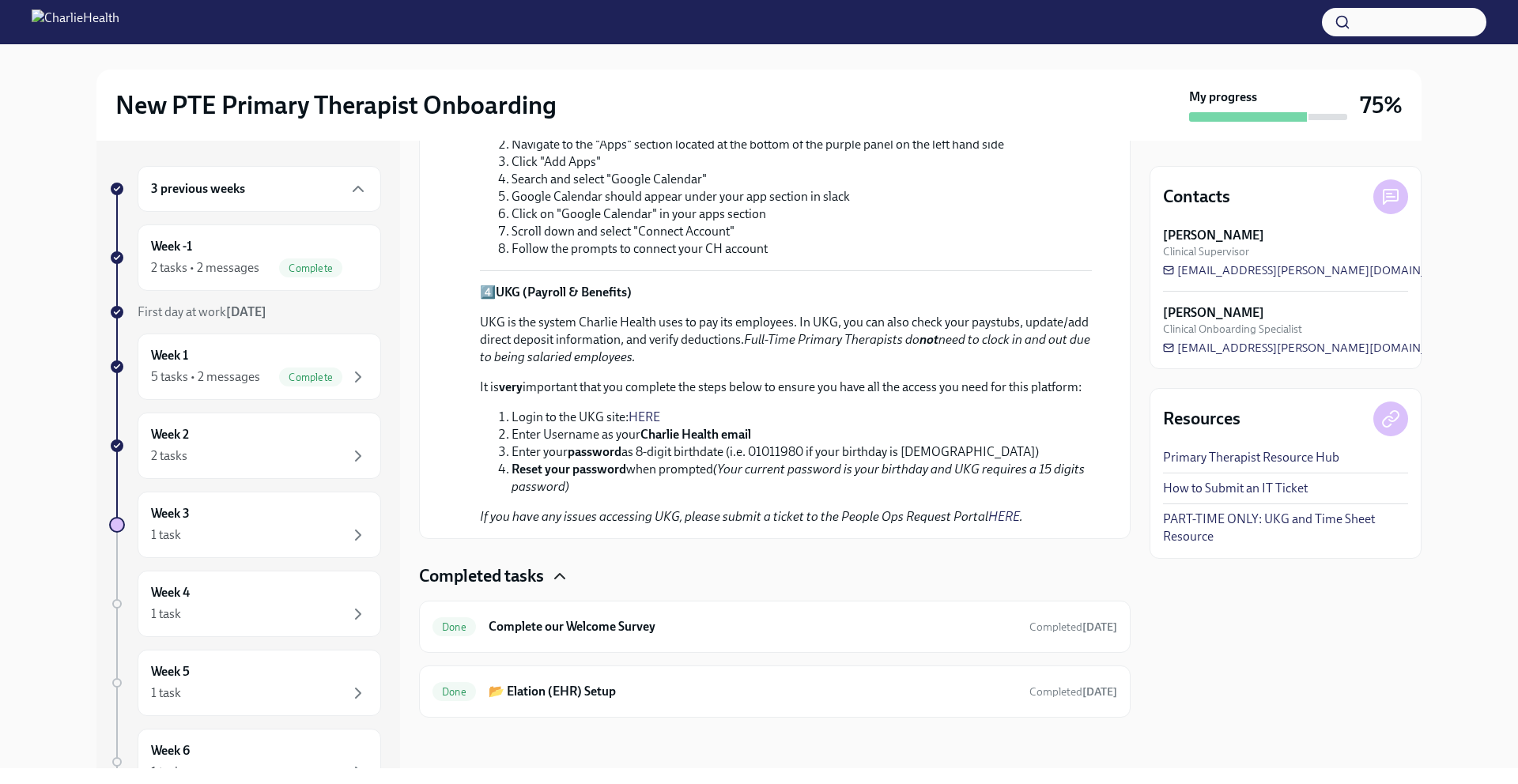
scroll to position [1932, 0]
click at [308, 270] on span "Complete" at bounding box center [310, 268] width 63 height 12
click at [194, 261] on div "2 tasks • 2 messages" at bounding box center [205, 268] width 108 height 18
click at [322, 359] on div "Week 1 5 tasks • 2 messages Complete" at bounding box center [259, 366] width 217 height 39
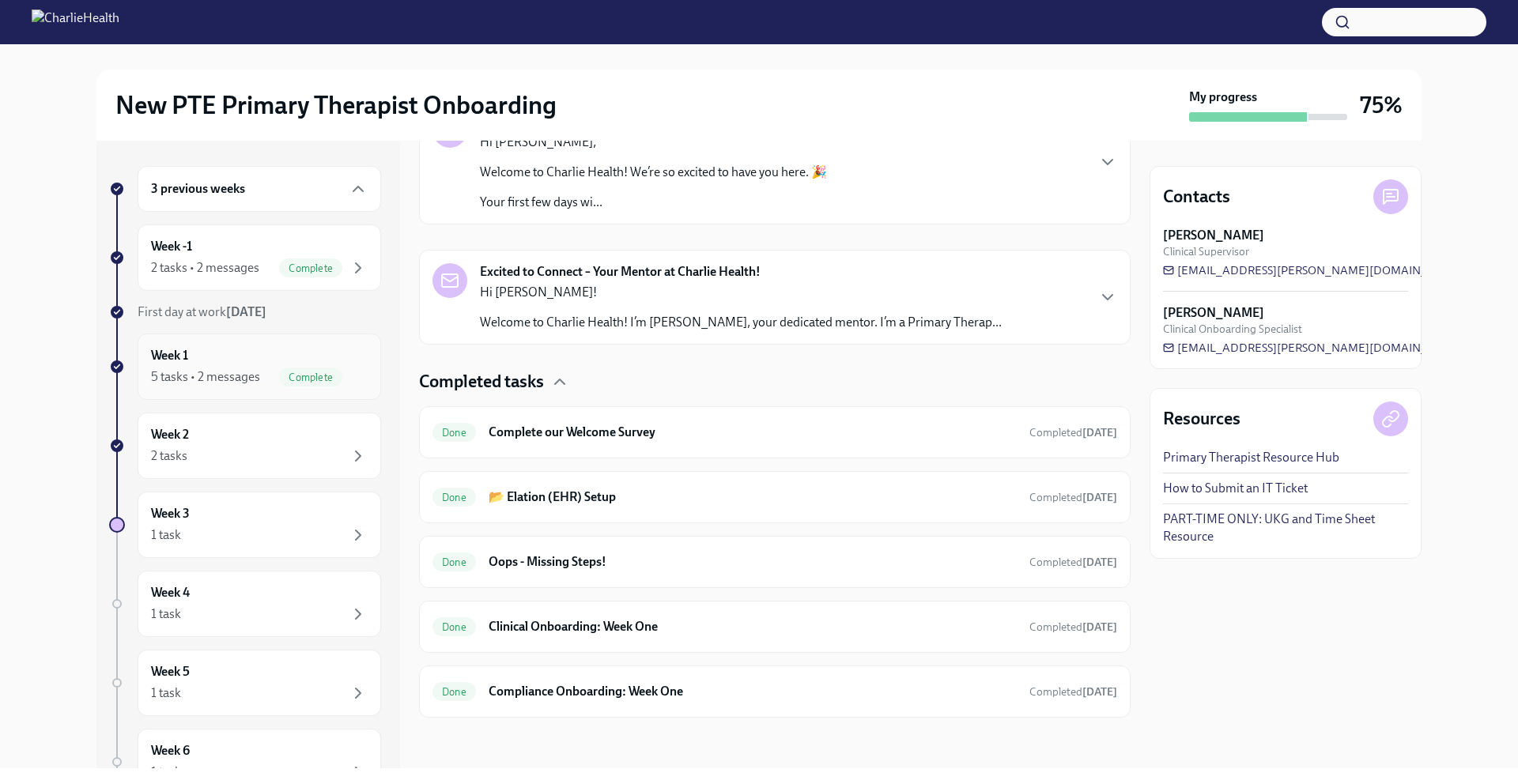
scroll to position [302, 0]
click at [1133, 415] on div "3 previous weeks Week -1 2 tasks • 2 messages Complete First day at work [DATE]…" at bounding box center [759, 454] width 1325 height 627
click at [1091, 285] on div "Excited to Connect – Your Mentor at Charlie Health! Hi [PERSON_NAME]! Welcome t…" at bounding box center [774, 296] width 685 height 68
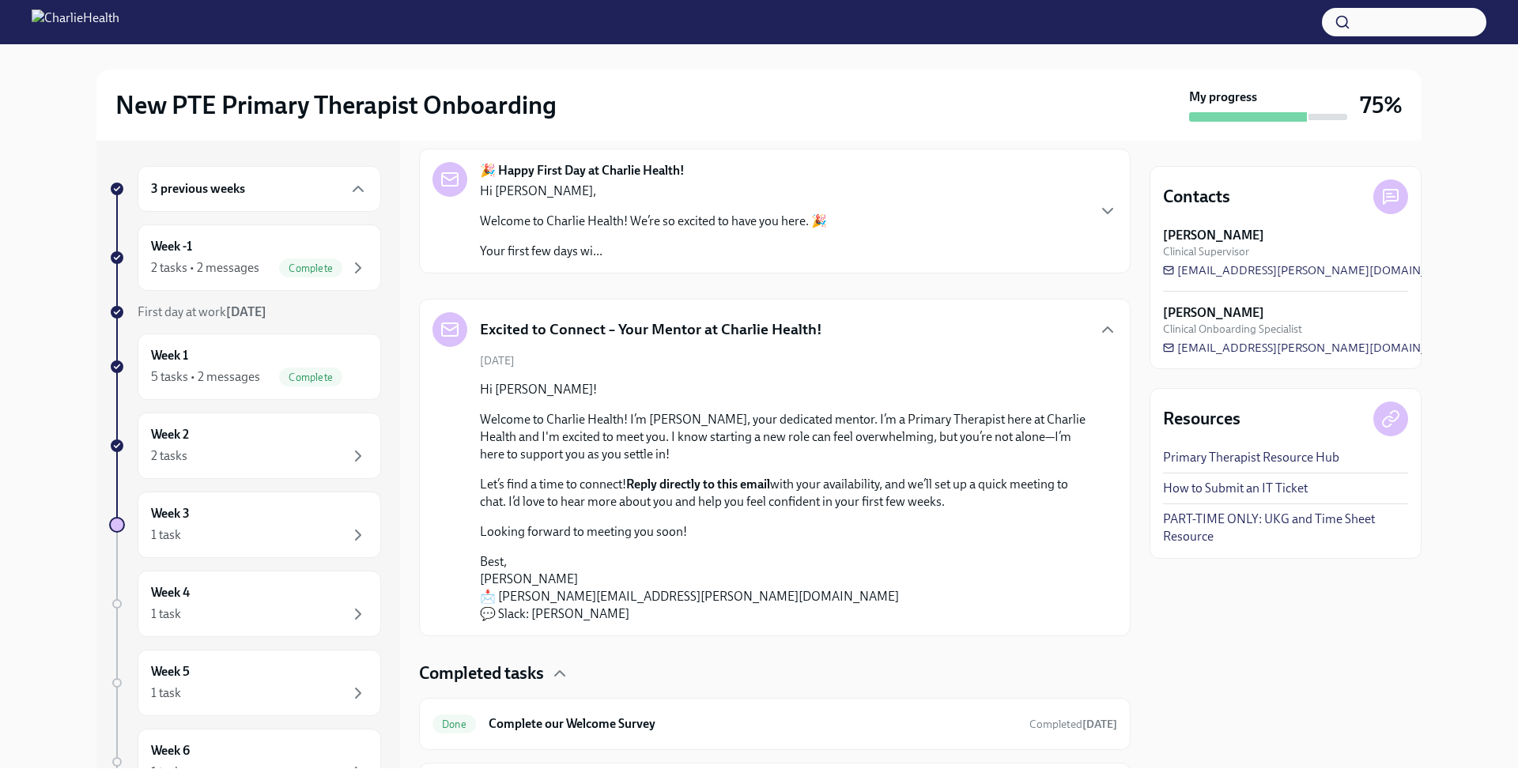
scroll to position [239, 0]
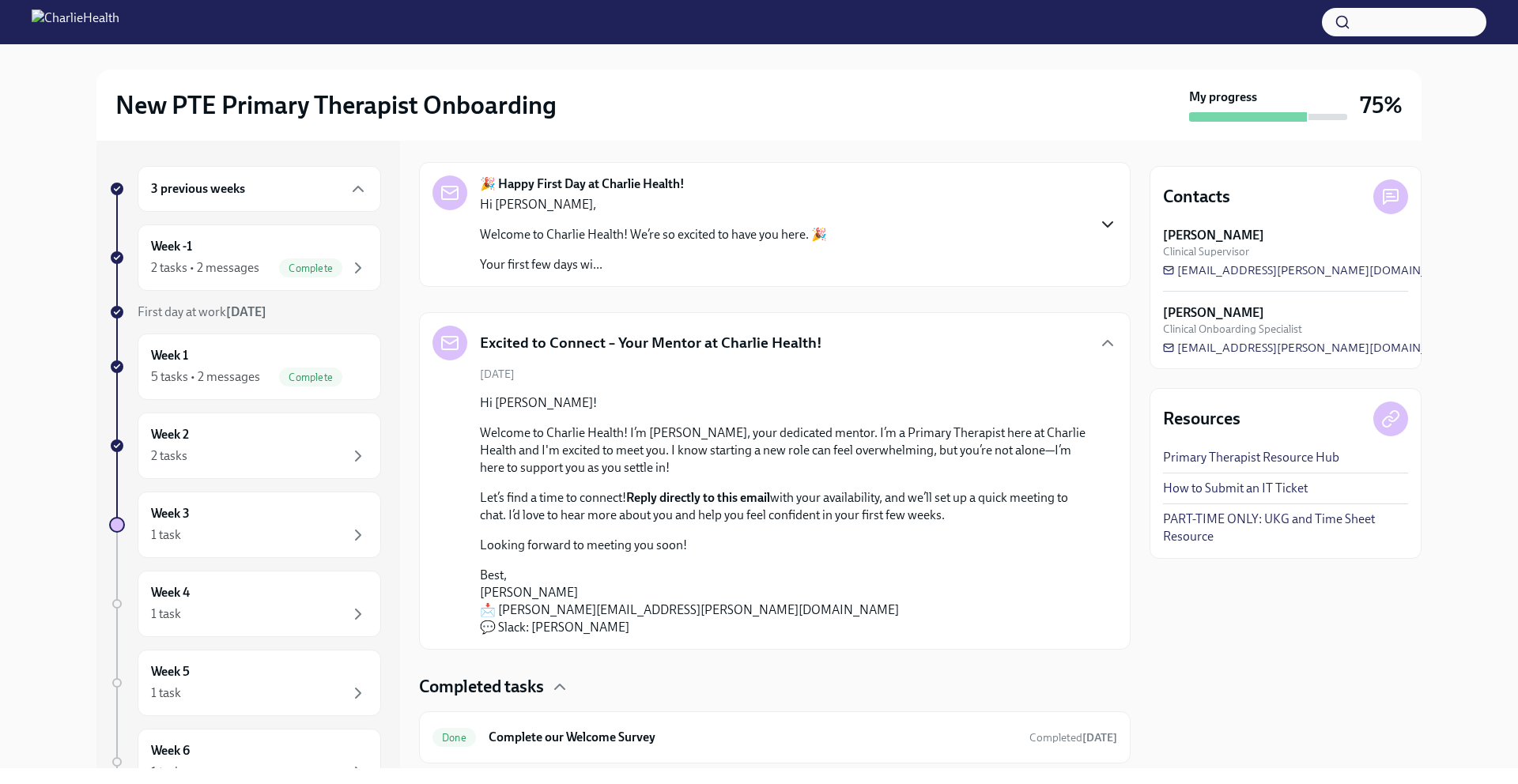
click at [1103, 225] on icon "button" at bounding box center [1108, 225] width 10 height 5
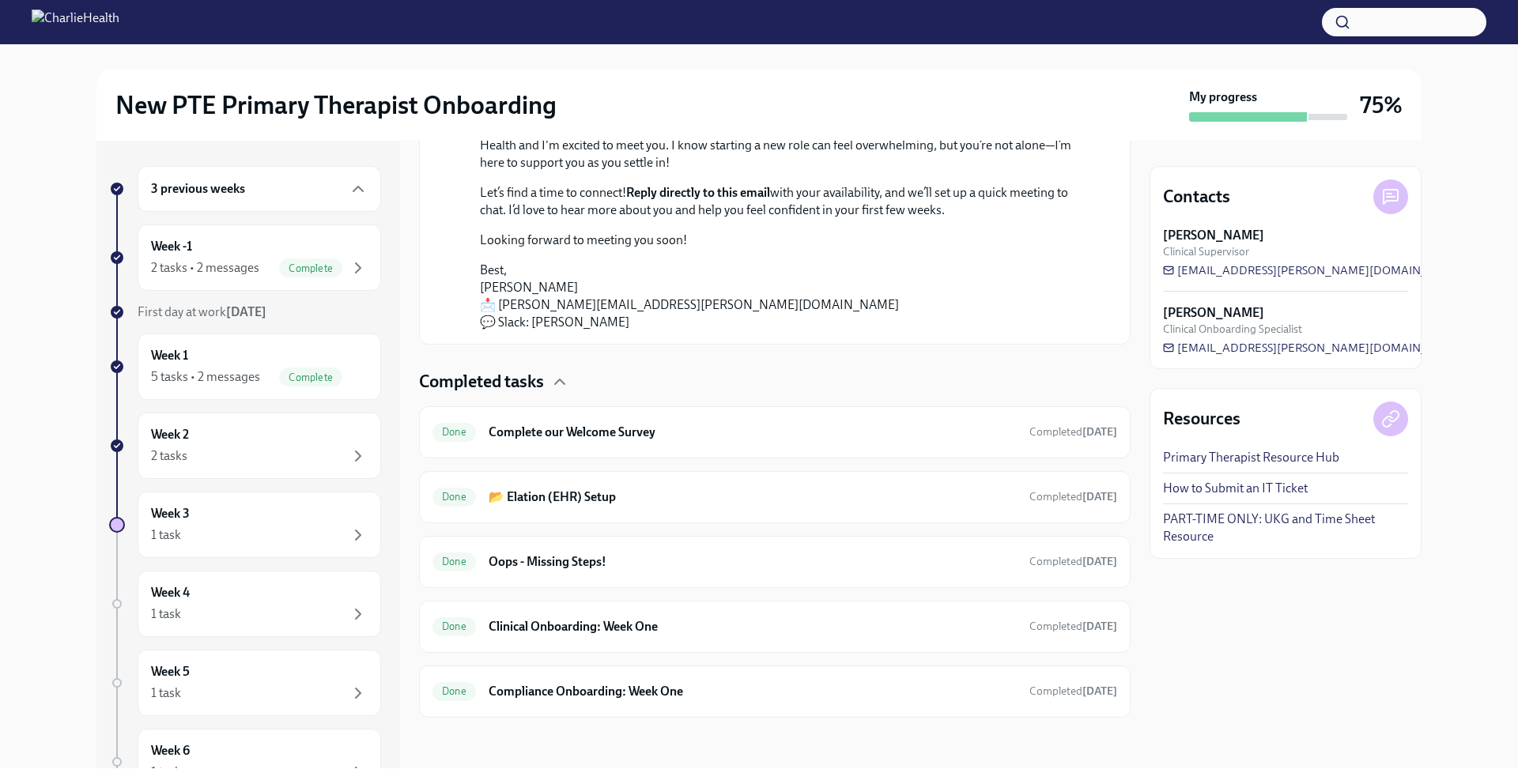
scroll to position [1646, 0]
click at [687, 680] on div "Done Compliance Onboarding: Week One Completed [DATE]" at bounding box center [774, 691] width 685 height 26
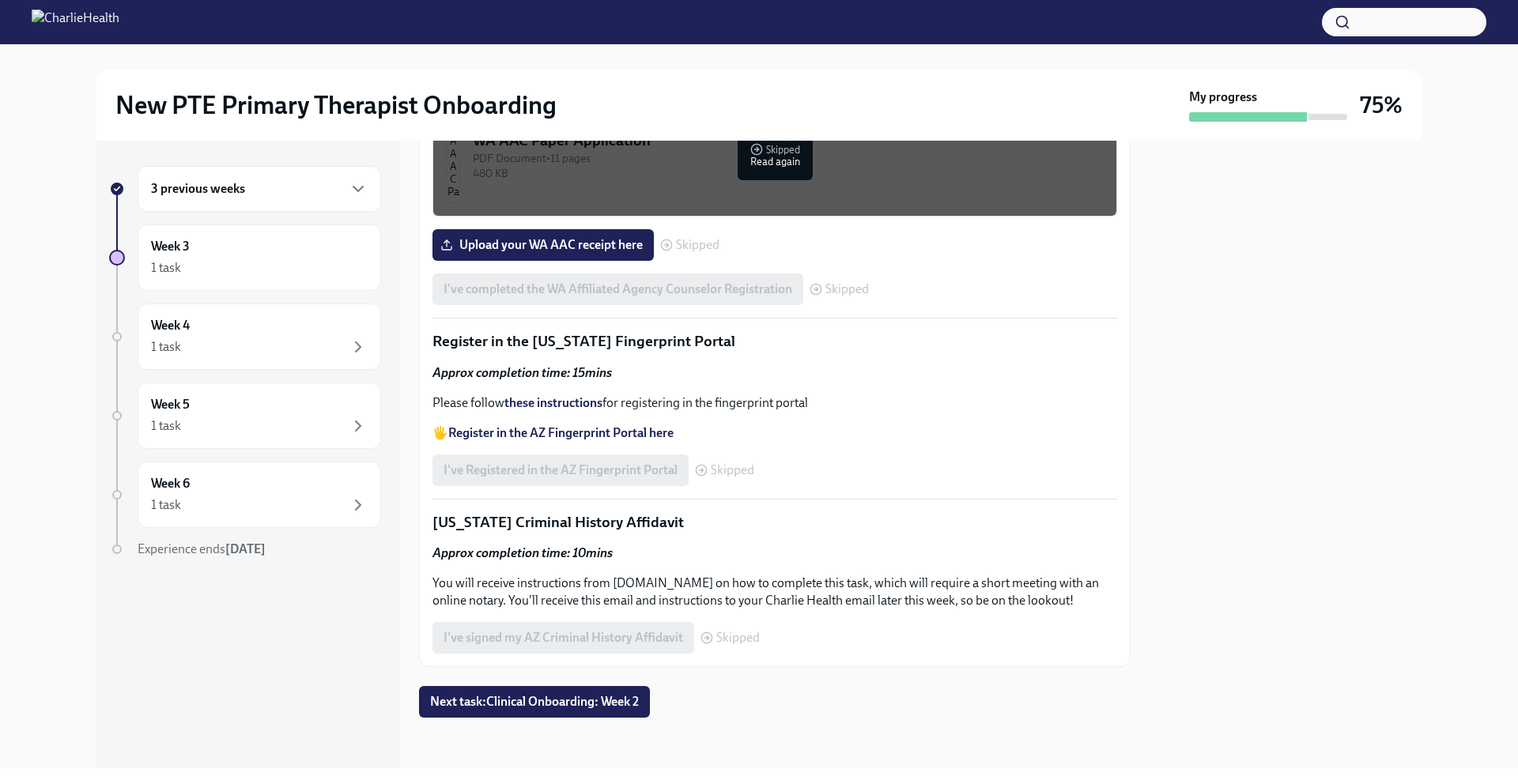
scroll to position [1706, 0]
click at [772, 32] on div "PDF Document • 6 pages" at bounding box center [788, 24] width 631 height 15
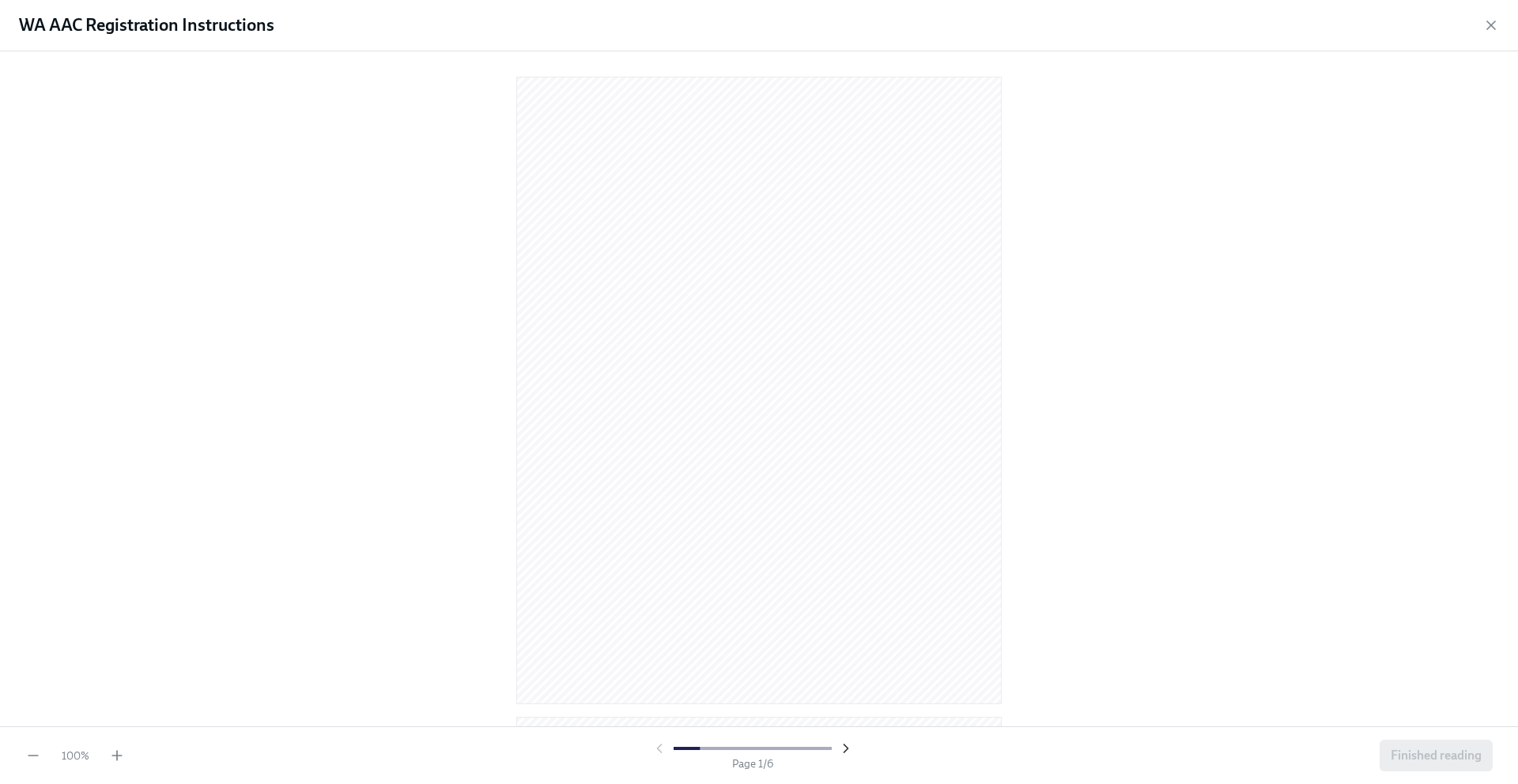
click at [843, 749] on icon "button" at bounding box center [846, 749] width 16 height 16
click at [842, 749] on icon "button" at bounding box center [846, 749] width 16 height 16
click at [843, 748] on icon "button" at bounding box center [846, 749] width 16 height 16
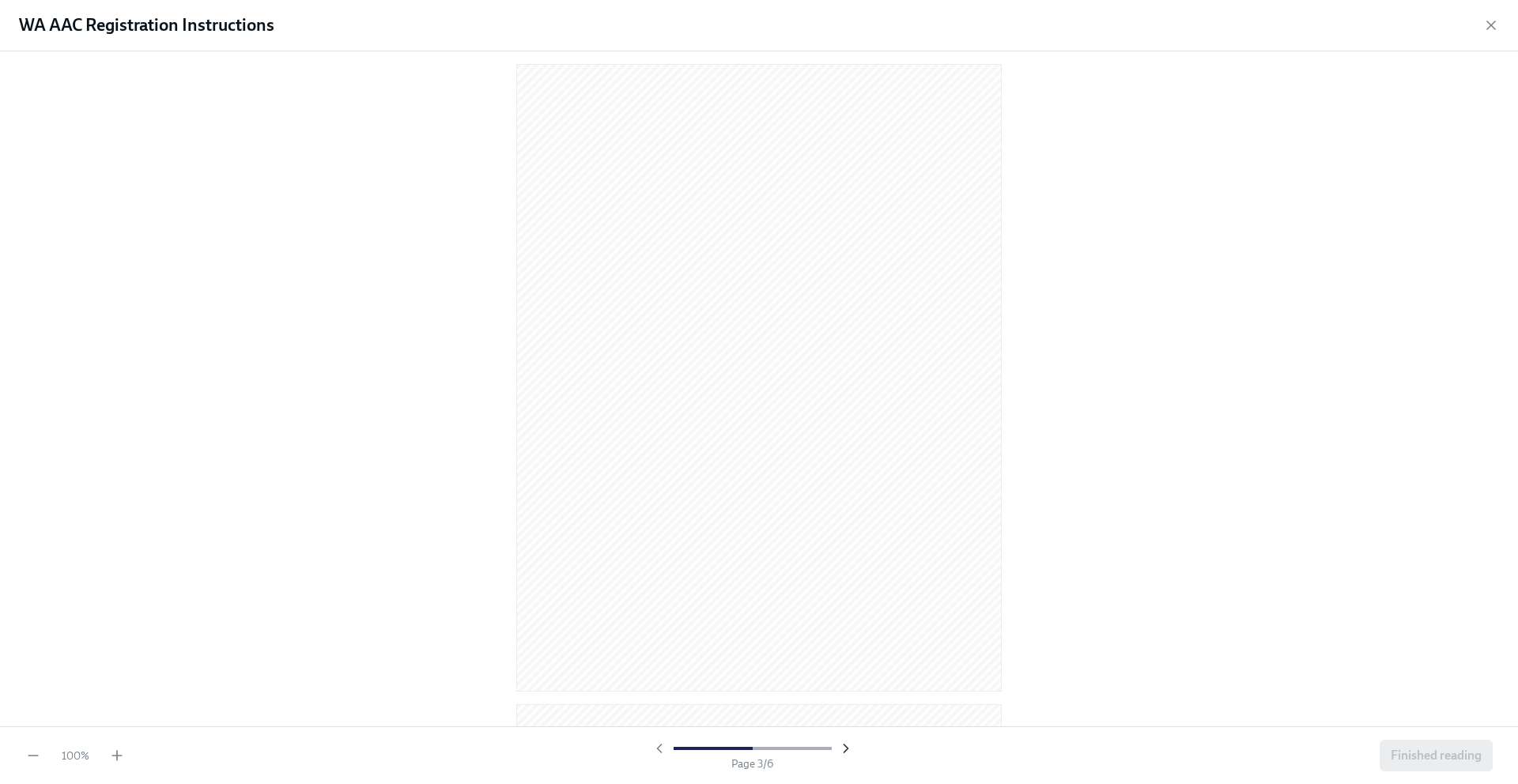
scroll to position [1293, 0]
click at [843, 747] on icon "button" at bounding box center [846, 749] width 16 height 16
click at [842, 743] on icon "button" at bounding box center [846, 749] width 16 height 16
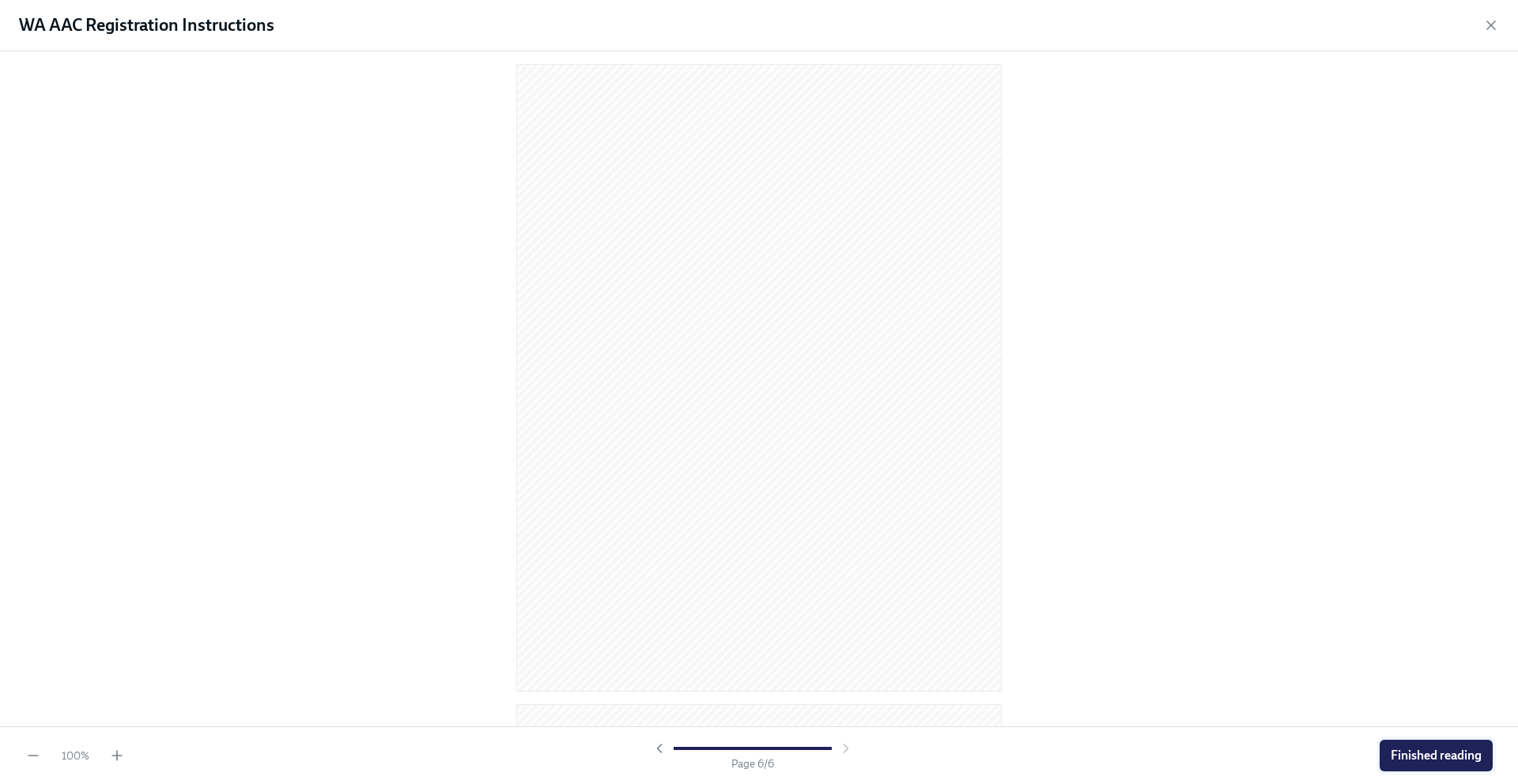
click at [1444, 756] on span "Finished reading" at bounding box center [1436, 755] width 91 height 16
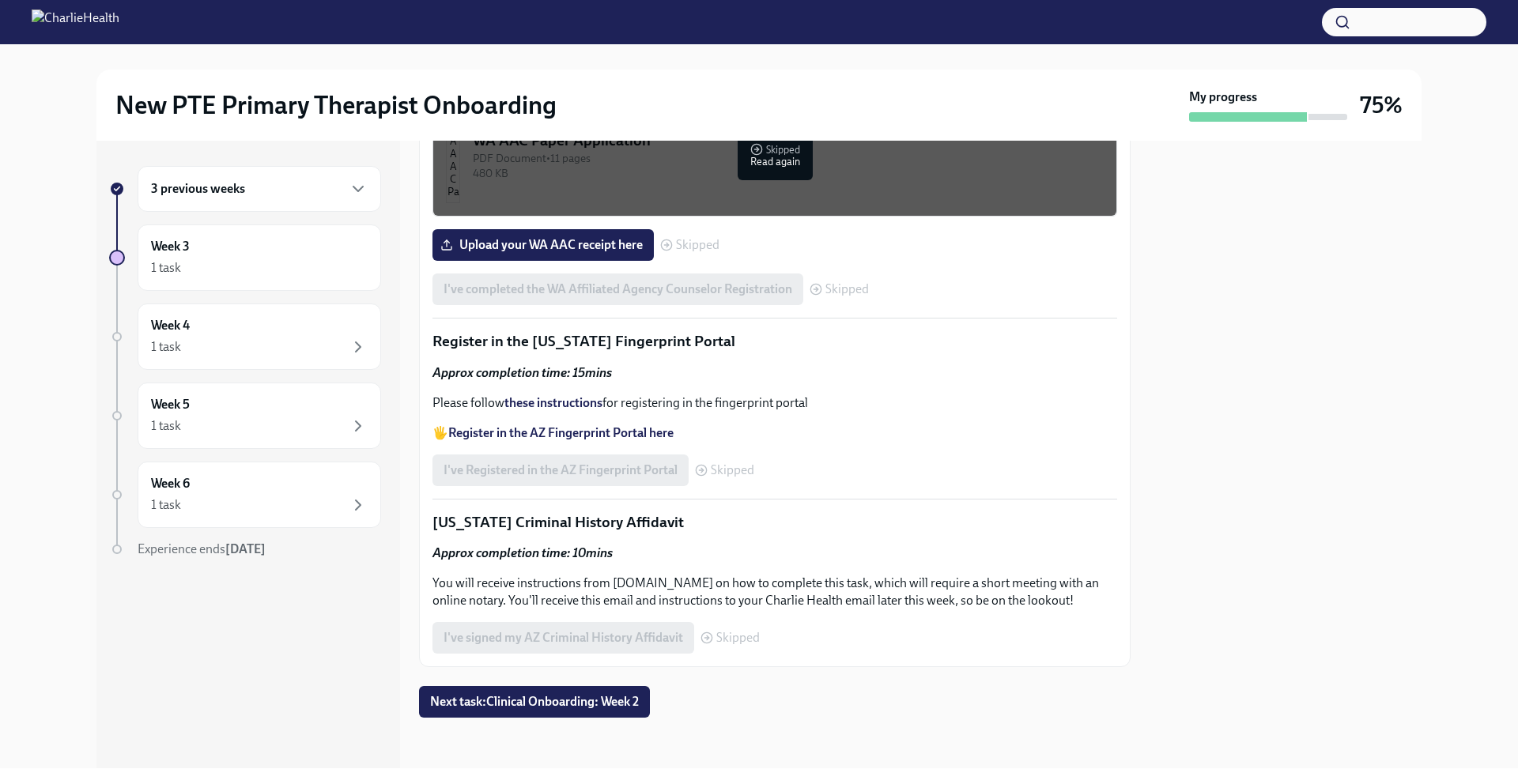
scroll to position [1645, 0]
click at [776, 32] on div "PDF Document • 6 pages" at bounding box center [788, 24] width 631 height 15
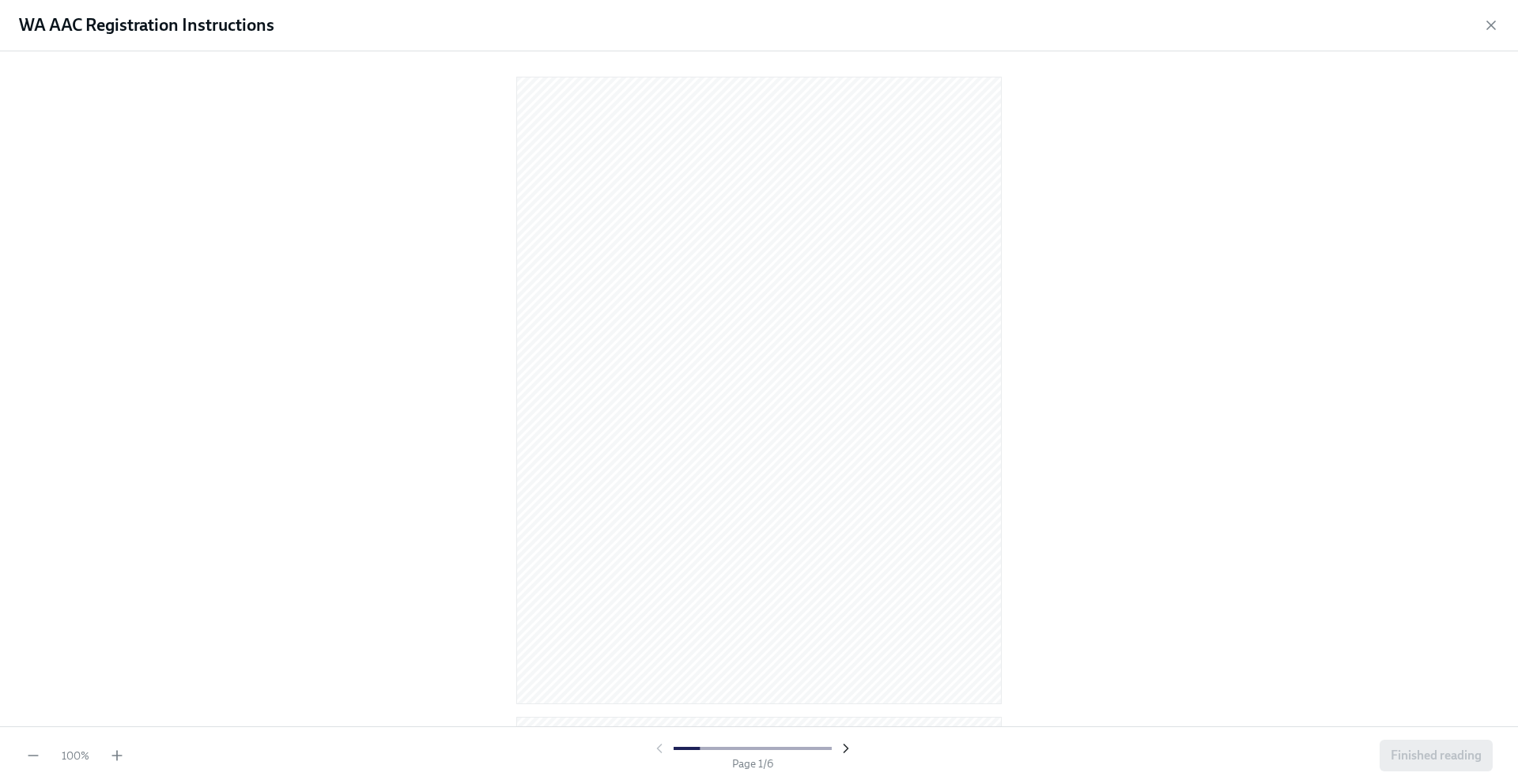
click at [840, 748] on icon "button" at bounding box center [846, 749] width 16 height 16
click at [842, 747] on icon "button" at bounding box center [846, 749] width 16 height 16
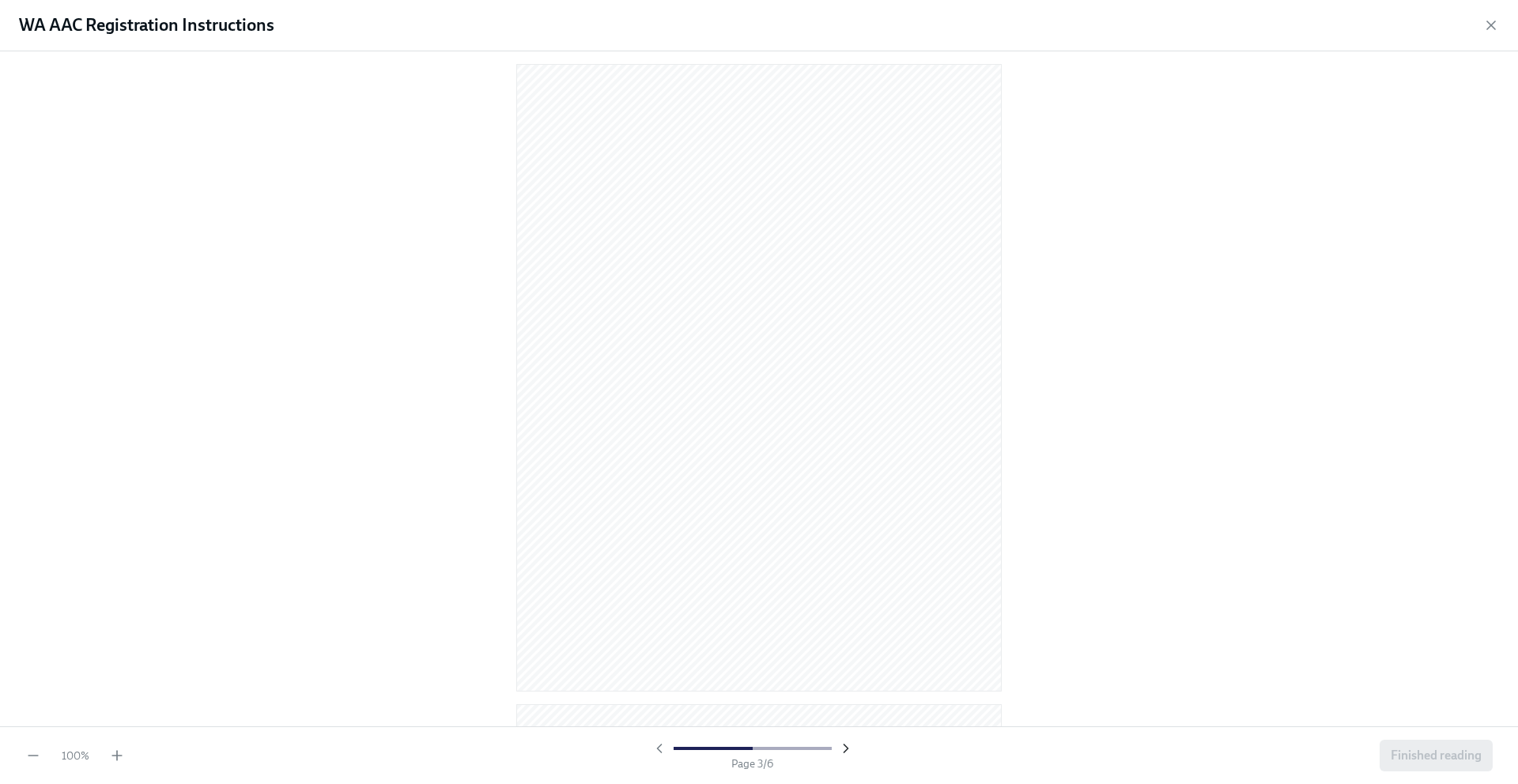
scroll to position [1293, 0]
click at [664, 751] on icon "button" at bounding box center [659, 749] width 16 height 16
click at [665, 750] on icon "button" at bounding box center [659, 749] width 16 height 16
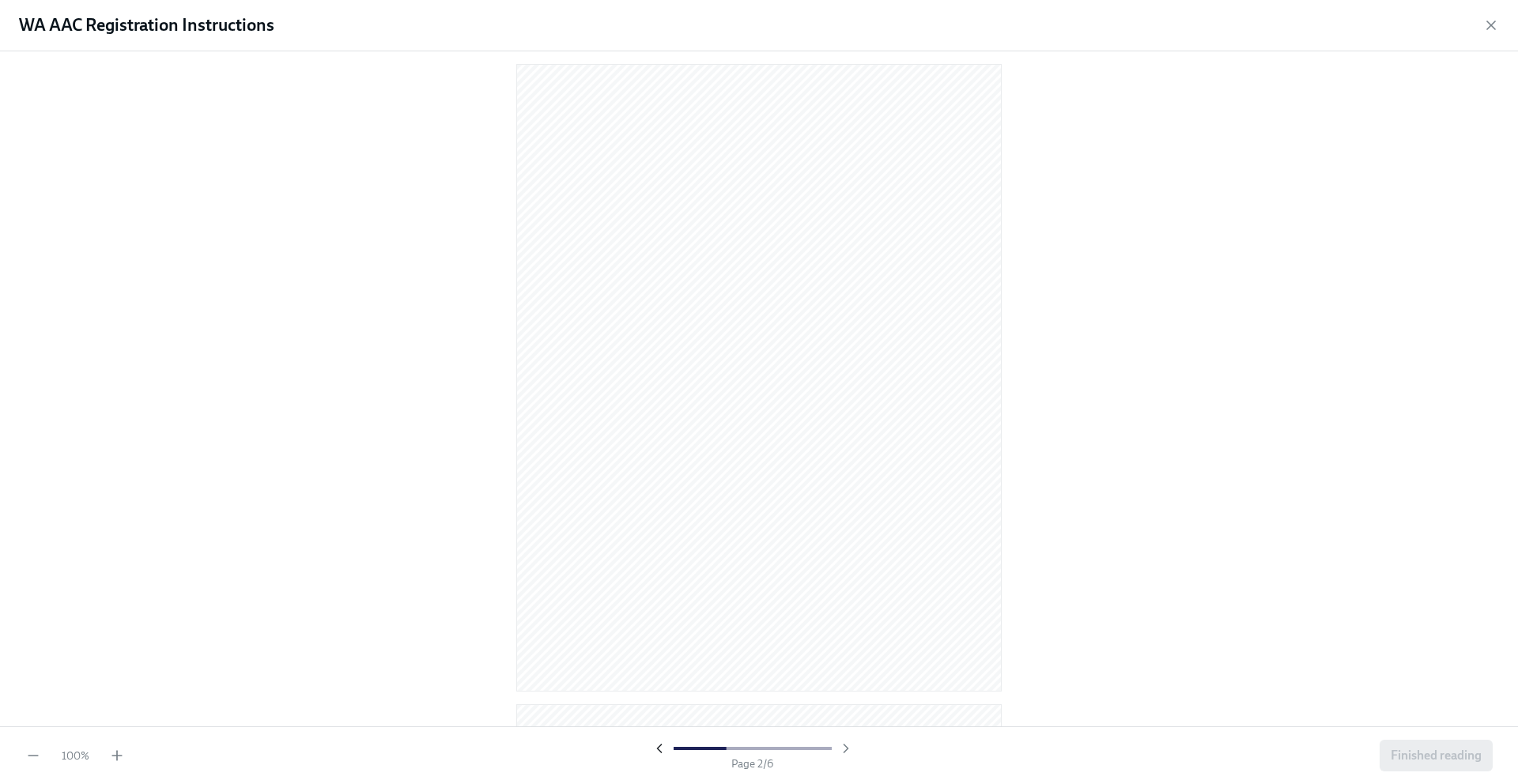
click at [665, 750] on icon "button" at bounding box center [659, 749] width 16 height 16
click at [846, 751] on icon "button" at bounding box center [846, 749] width 16 height 16
click at [846, 755] on icon "button" at bounding box center [846, 749] width 16 height 16
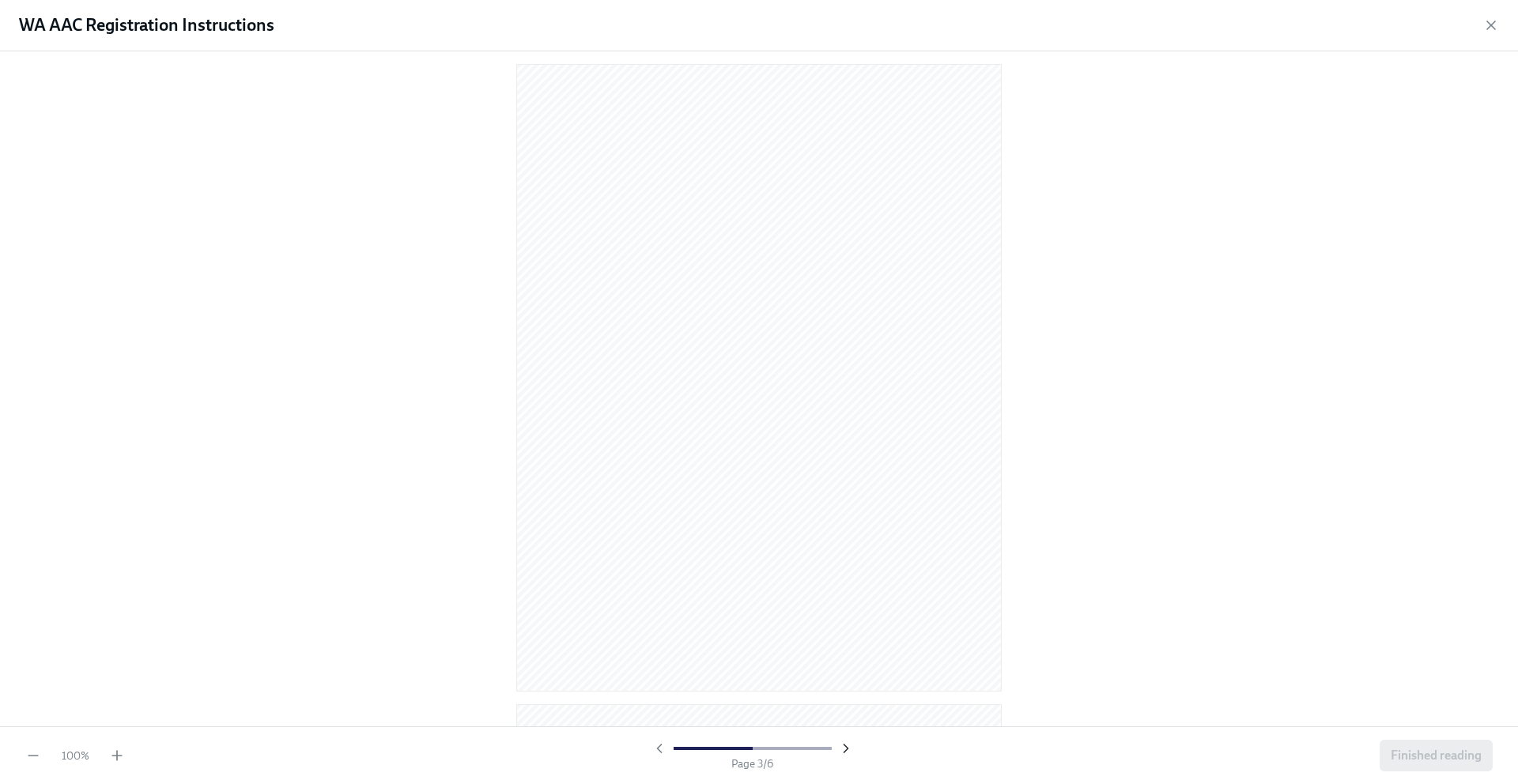
scroll to position [653, 0]
click at [846, 754] on icon "button" at bounding box center [846, 749] width 16 height 16
click at [845, 746] on icon "button" at bounding box center [845, 749] width 4 height 8
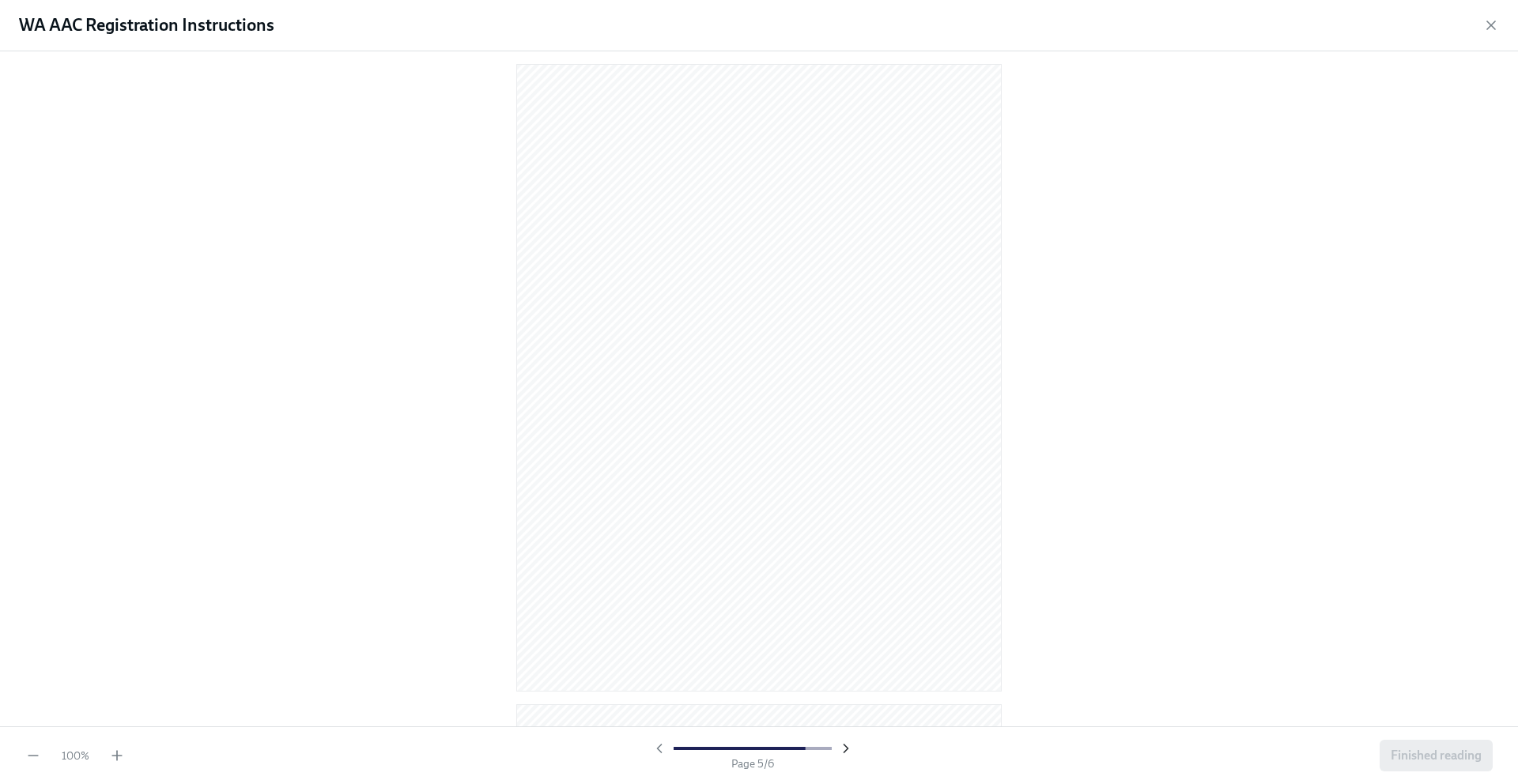
click at [845, 741] on icon "button" at bounding box center [846, 749] width 16 height 16
click at [657, 750] on icon "button" at bounding box center [659, 749] width 16 height 16
click at [665, 748] on icon "button" at bounding box center [659, 749] width 16 height 16
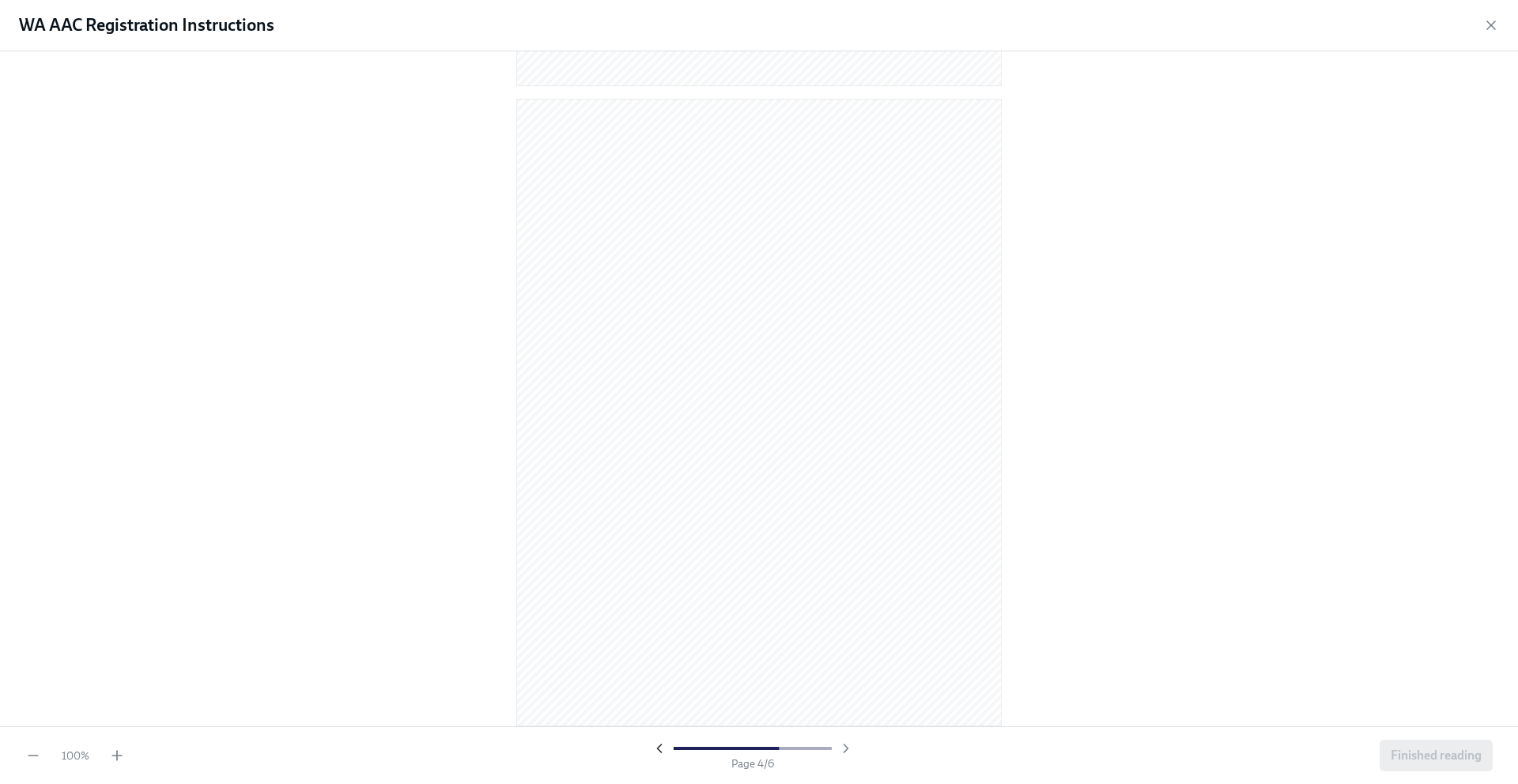
scroll to position [2574, 0]
click at [664, 750] on icon "button" at bounding box center [659, 749] width 16 height 16
click at [659, 748] on icon "button" at bounding box center [659, 749] width 16 height 16
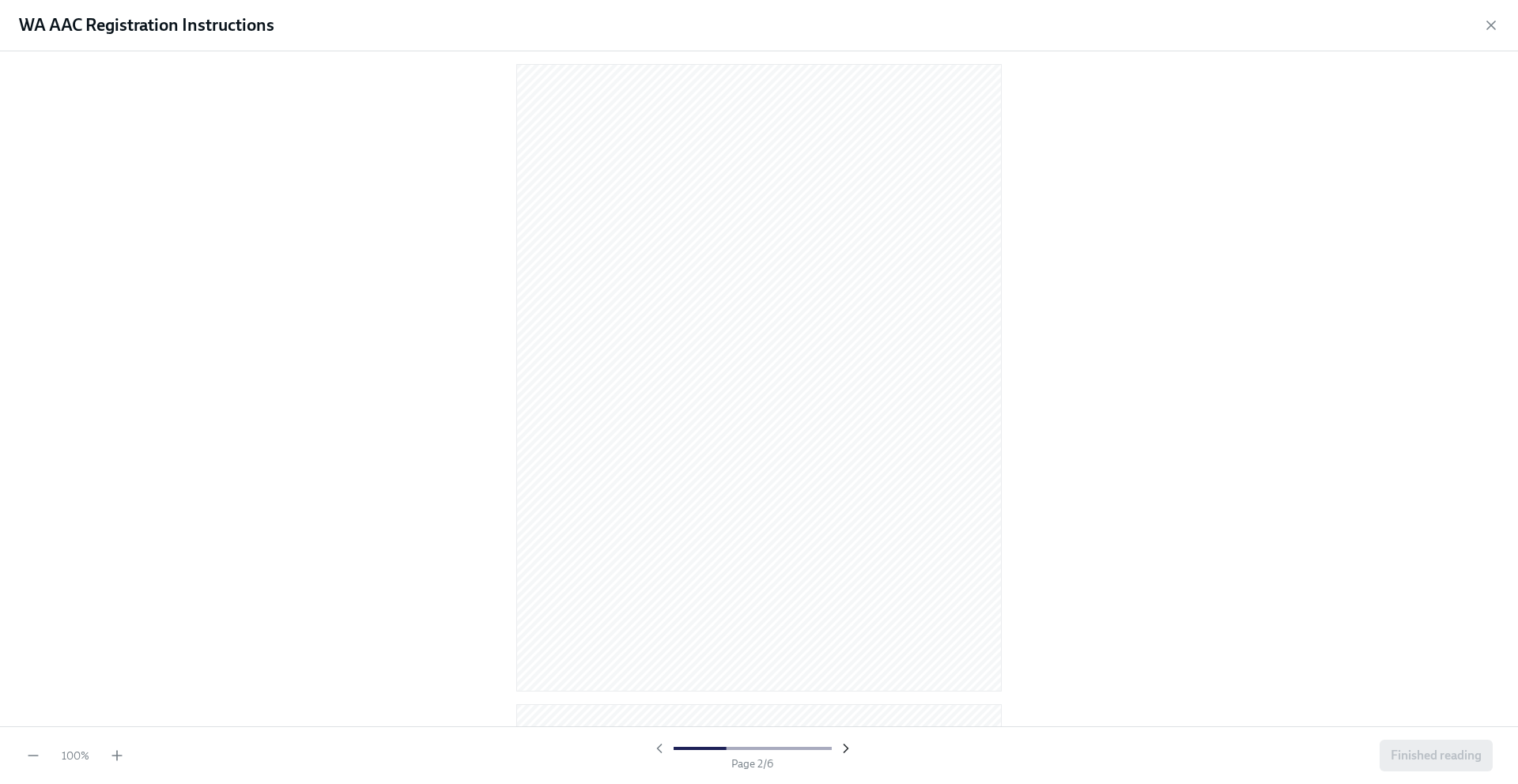
click at [843, 748] on icon "button" at bounding box center [846, 749] width 16 height 16
click at [844, 748] on icon "button" at bounding box center [846, 749] width 16 height 16
click at [844, 746] on icon "button" at bounding box center [845, 749] width 4 height 8
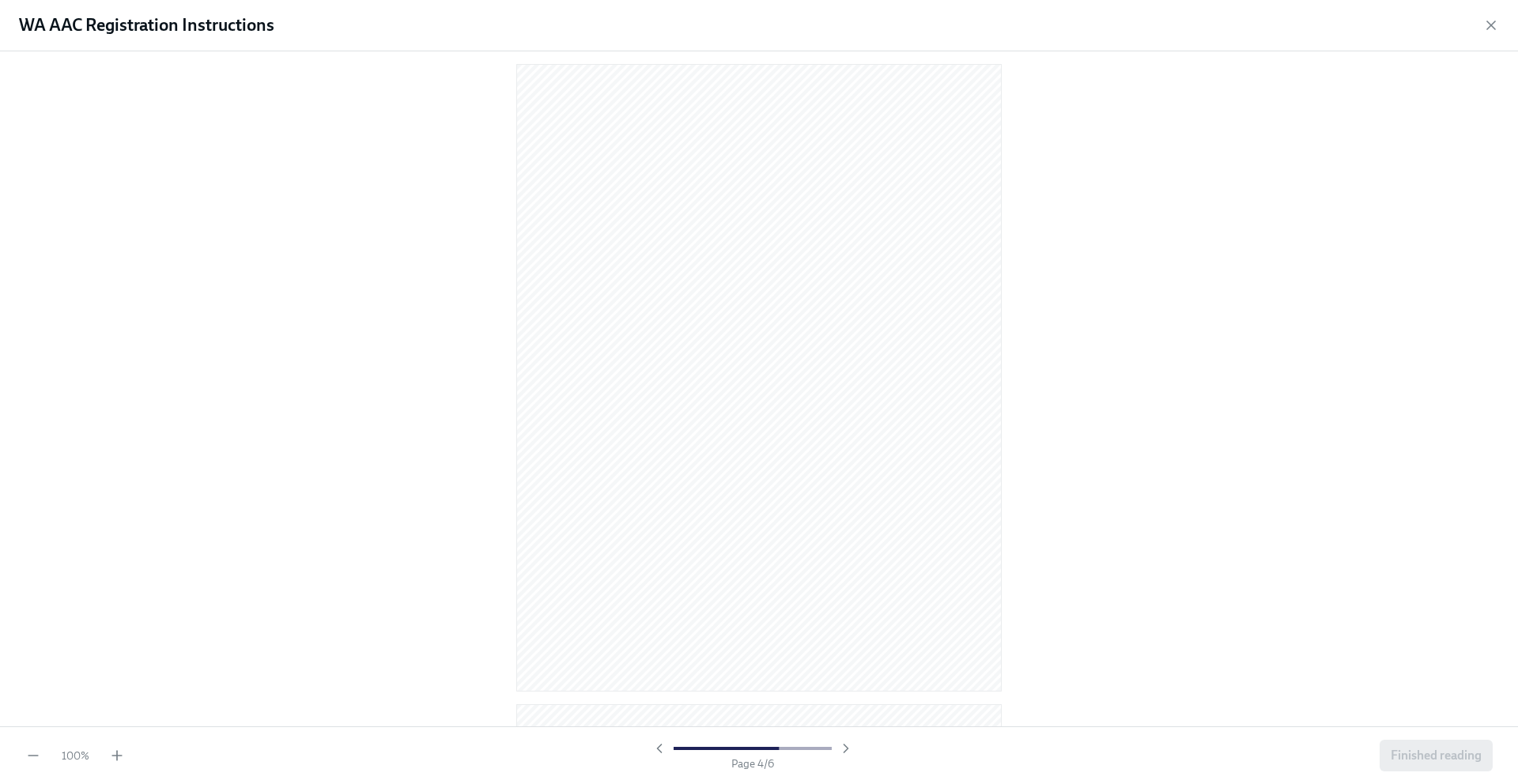
scroll to position [1930, 0]
click at [669, 748] on div at bounding box center [752, 749] width 202 height 16
click at [662, 748] on icon "button" at bounding box center [659, 749] width 16 height 16
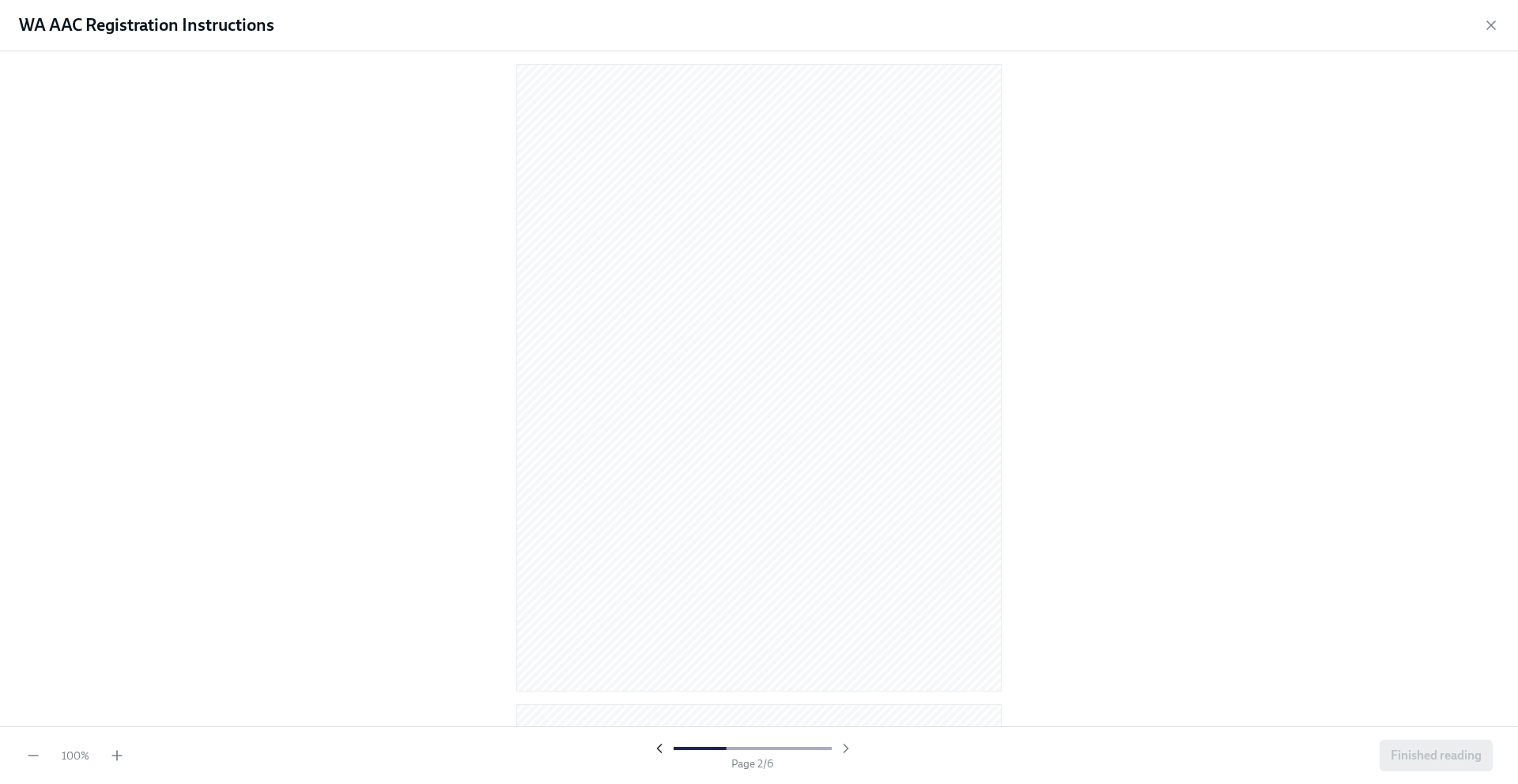
scroll to position [1293, 0]
click at [844, 745] on icon "button" at bounding box center [846, 749] width 16 height 16
click at [845, 746] on icon "button" at bounding box center [845, 749] width 4 height 8
click at [845, 751] on icon "button" at bounding box center [846, 749] width 16 height 16
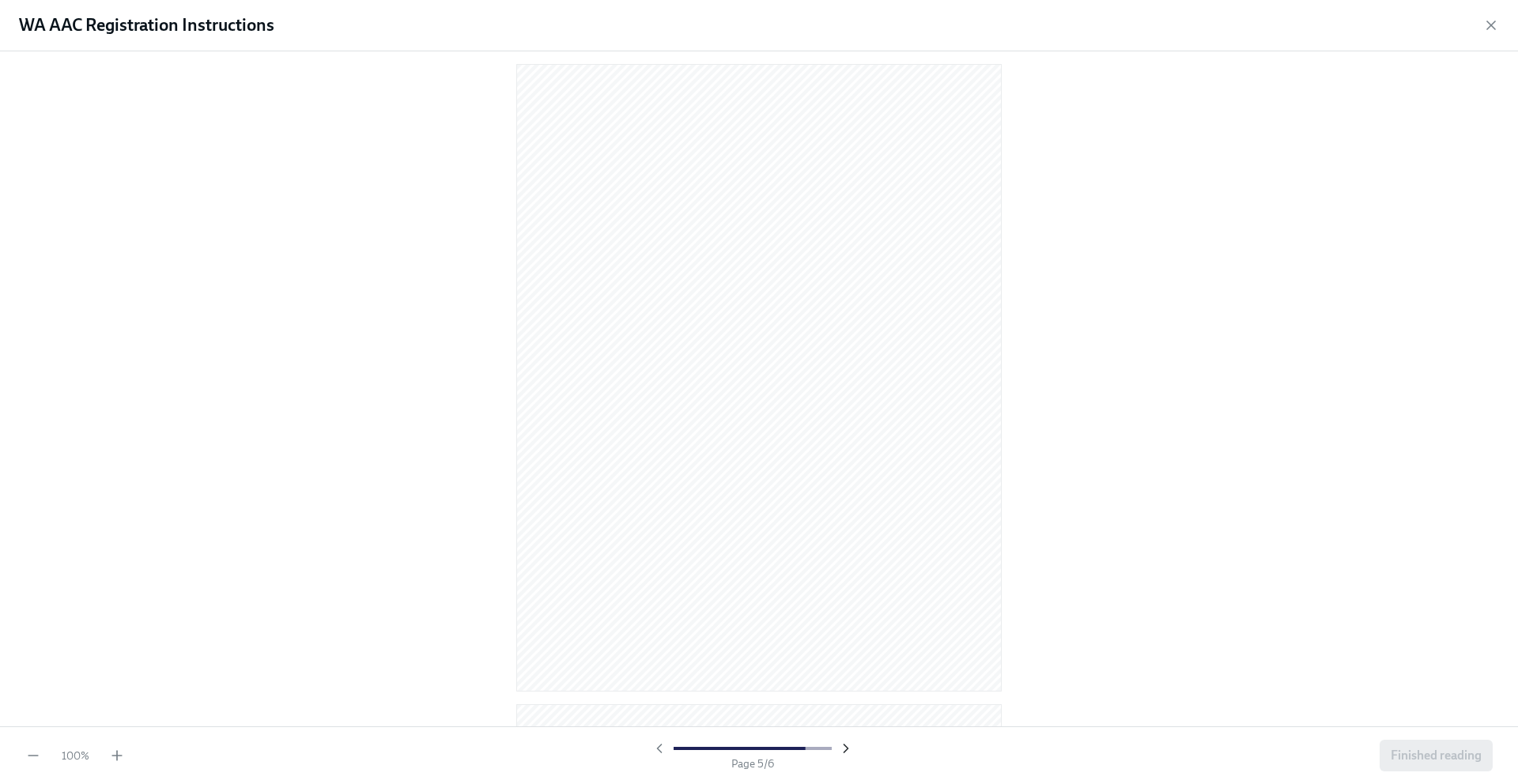
scroll to position [1933, 0]
click at [847, 751] on icon "button" at bounding box center [846, 749] width 16 height 16
click at [662, 752] on icon "button" at bounding box center [659, 749] width 16 height 16
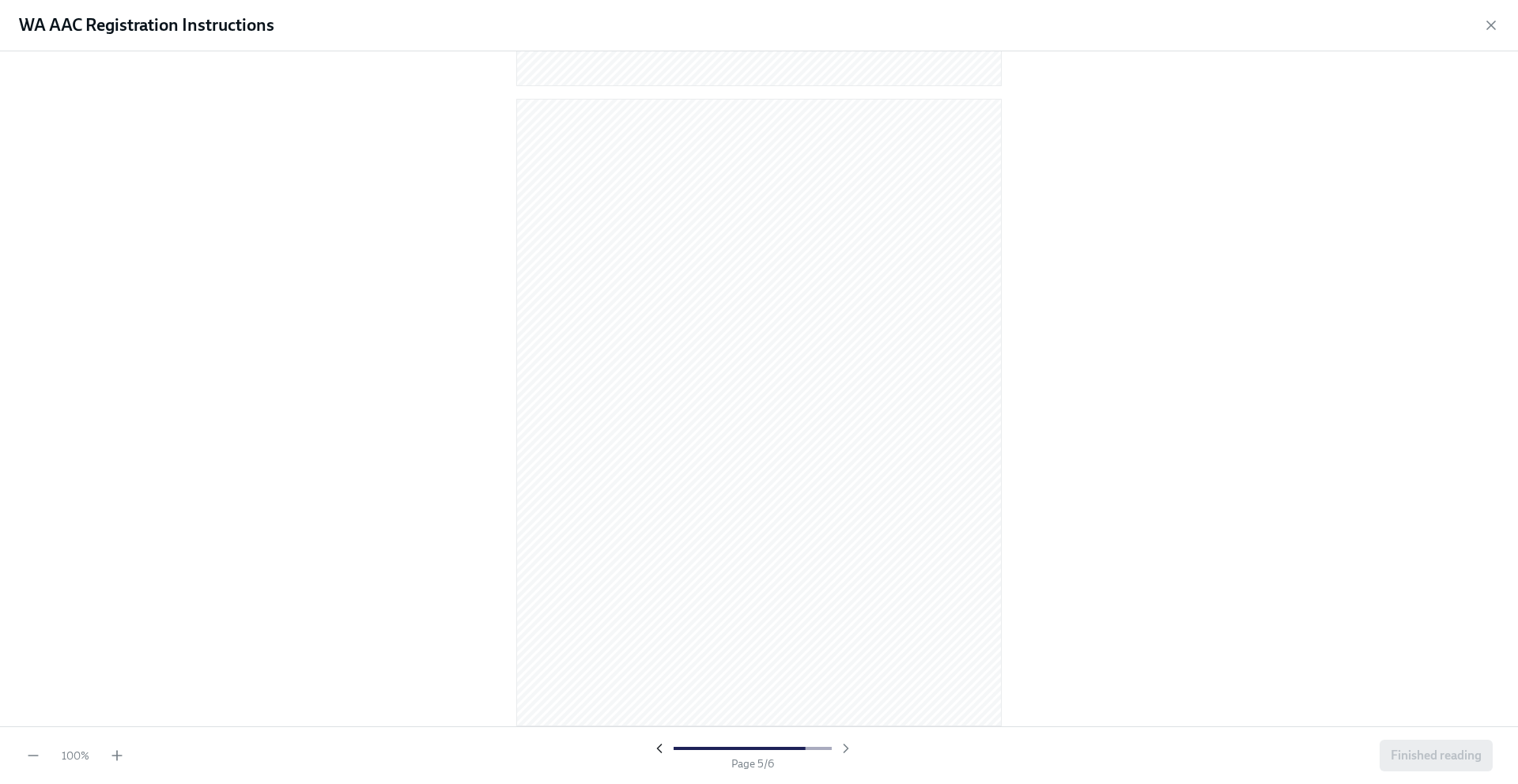
click at [666, 748] on icon "button" at bounding box center [659, 749] width 16 height 16
click at [841, 748] on icon "button" at bounding box center [846, 749] width 16 height 16
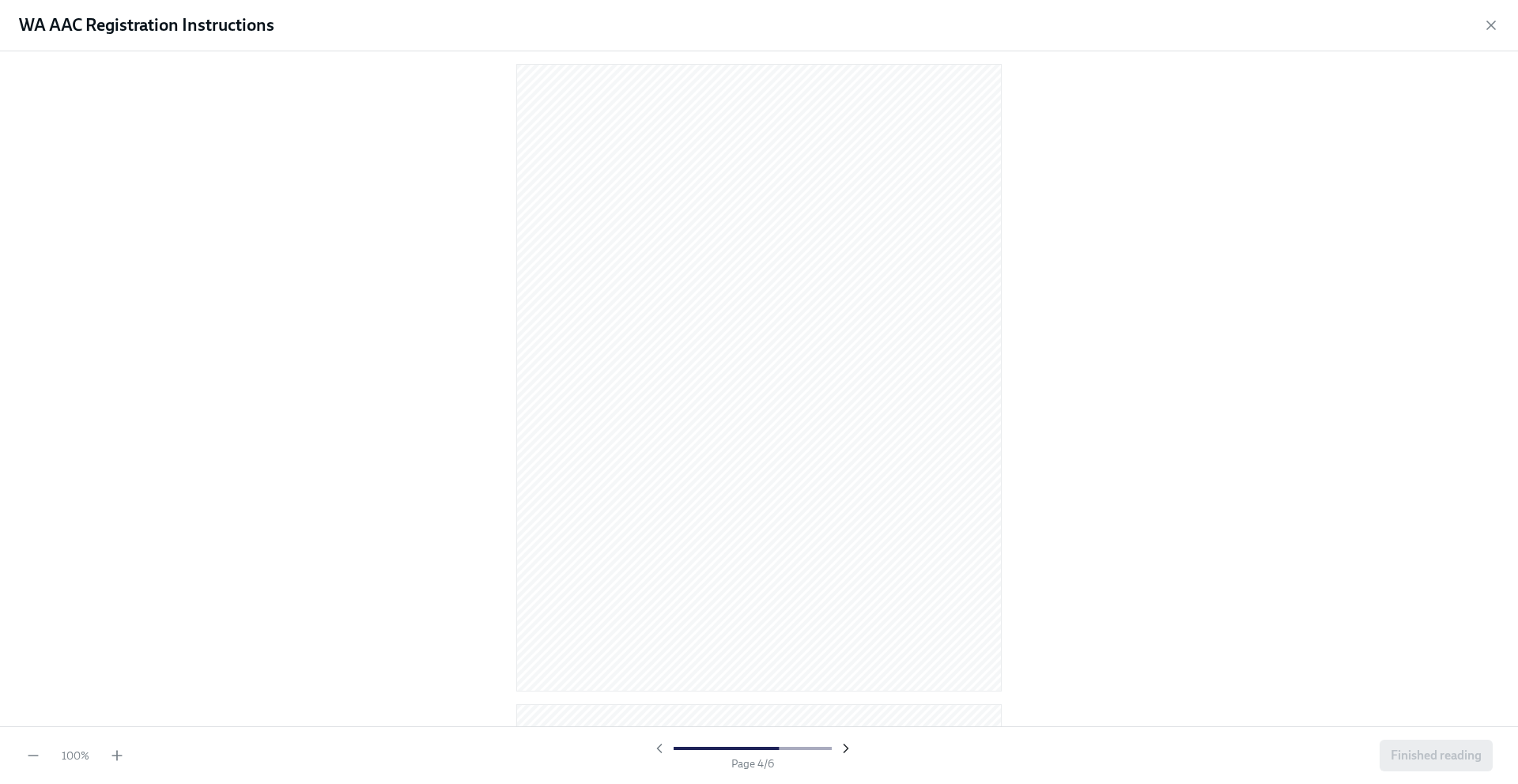
scroll to position [1293, 0]
click at [841, 748] on icon "button" at bounding box center [846, 749] width 16 height 16
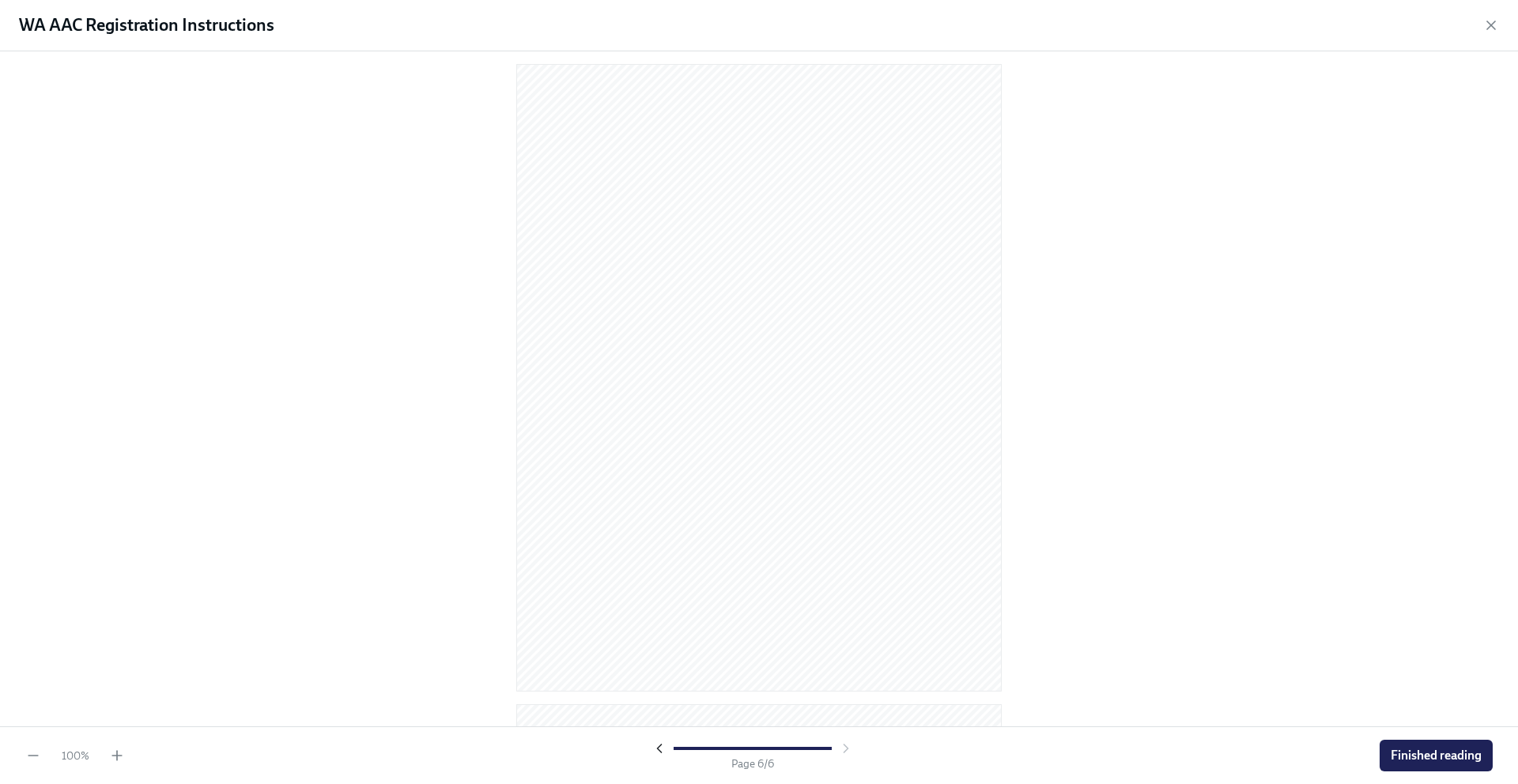
click at [661, 751] on icon "button" at bounding box center [659, 749] width 16 height 16
click at [660, 751] on icon "button" at bounding box center [659, 749] width 16 height 16
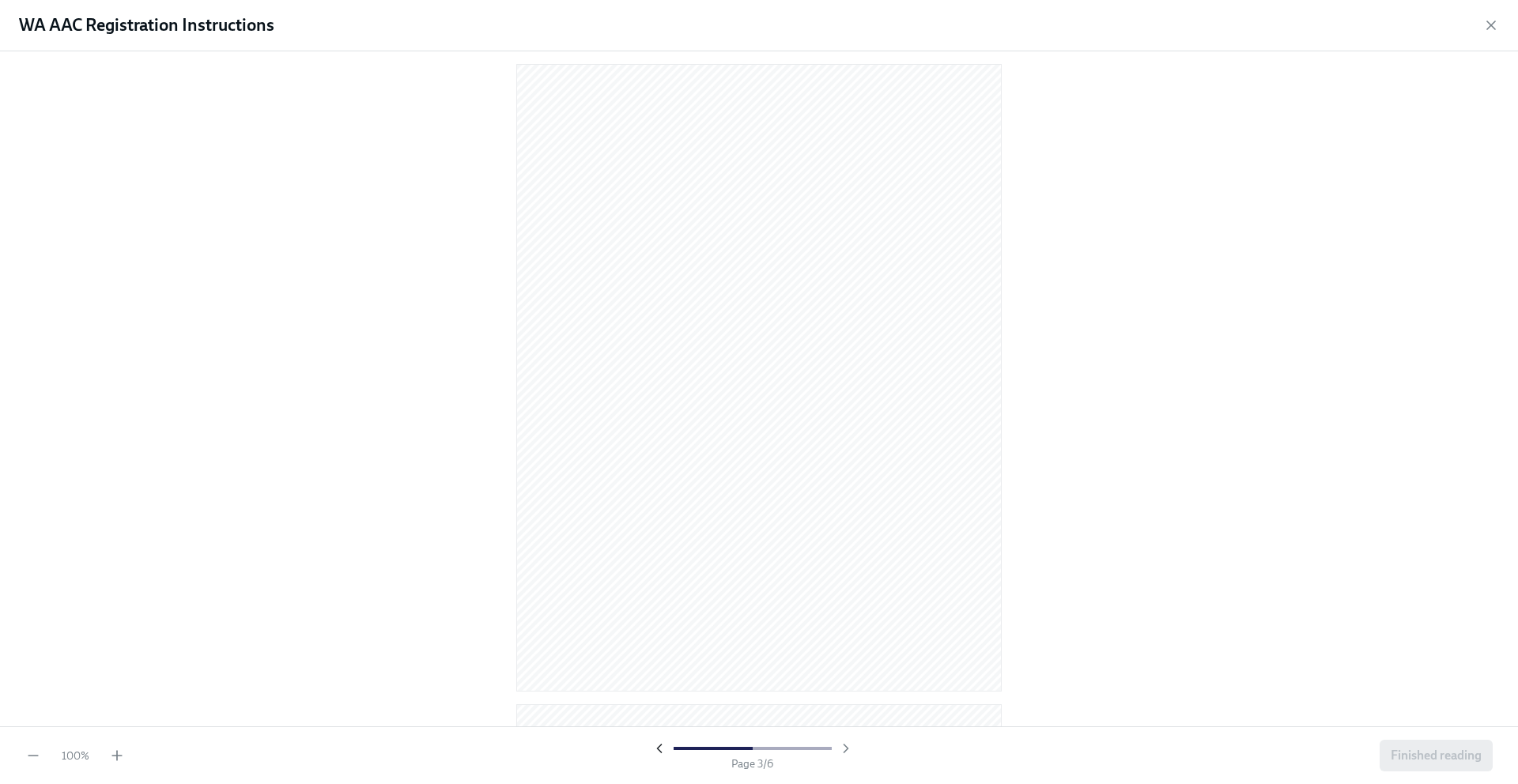
scroll to position [1933, 0]
click at [660, 751] on icon "button" at bounding box center [659, 749] width 16 height 16
click at [848, 746] on icon "button" at bounding box center [846, 749] width 16 height 16
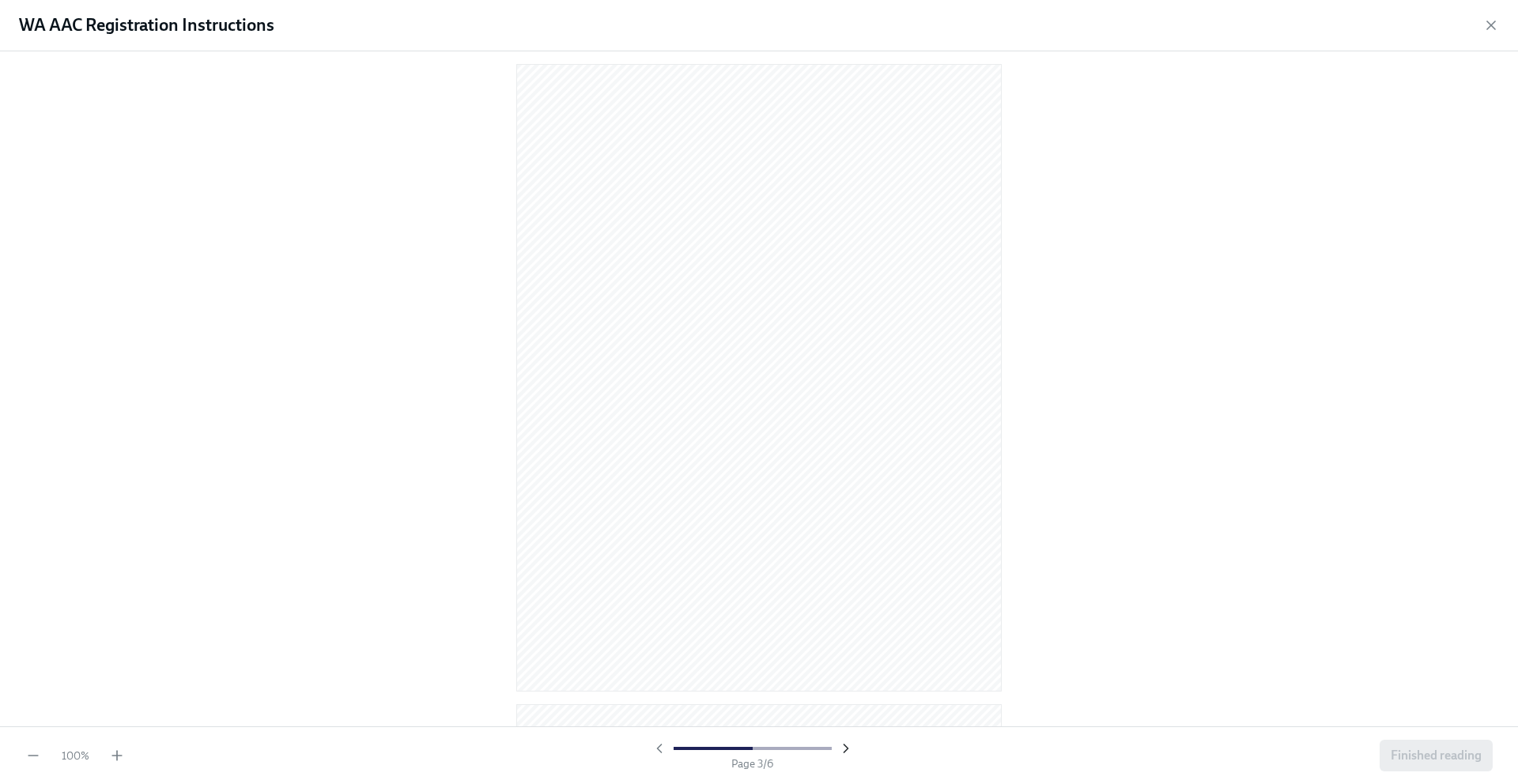
click at [848, 748] on icon "button" at bounding box center [846, 749] width 16 height 16
click at [657, 748] on icon "button" at bounding box center [659, 749] width 4 height 8
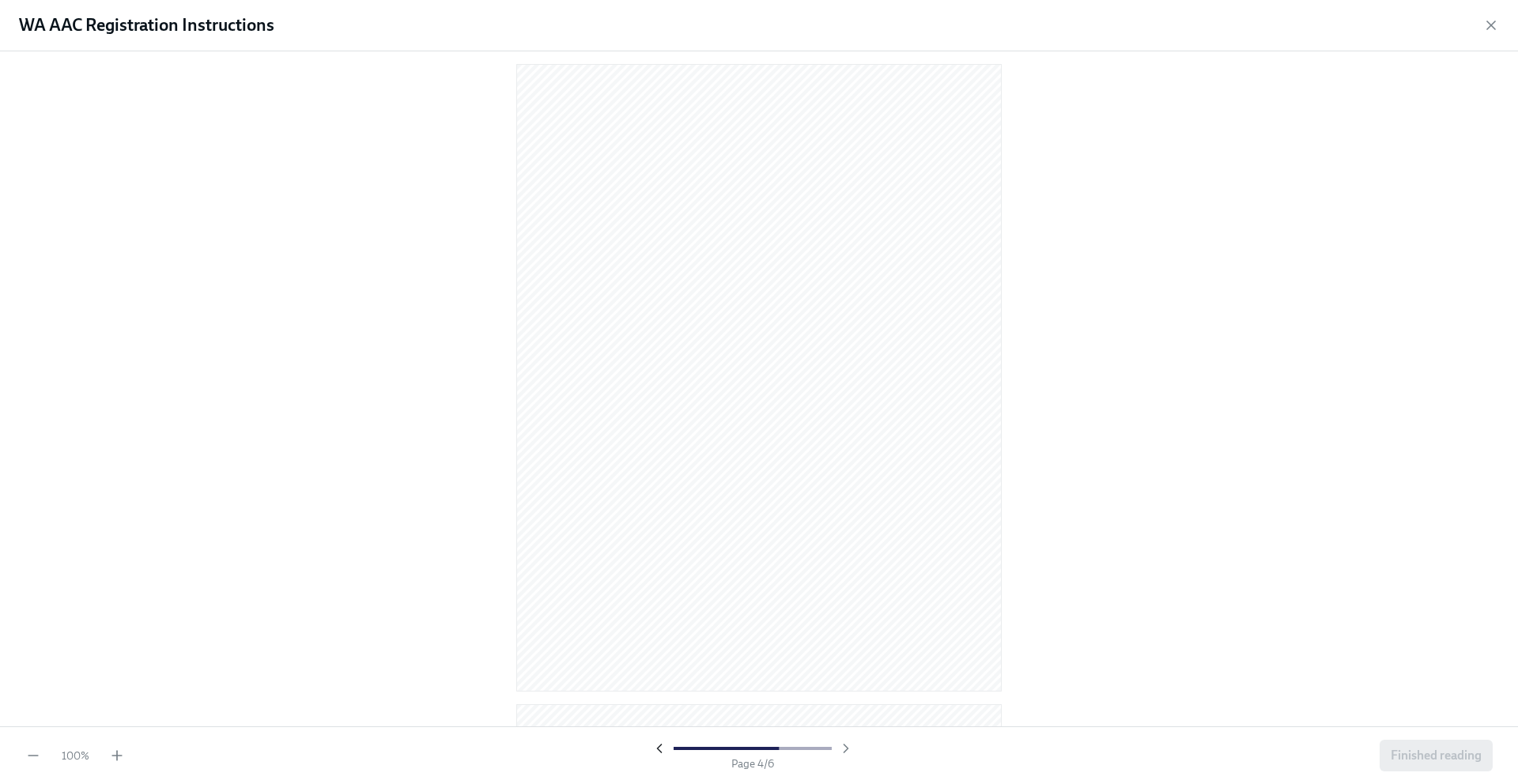
click at [659, 741] on icon "button" at bounding box center [659, 749] width 16 height 16
click at [659, 753] on icon "button" at bounding box center [659, 749] width 16 height 16
click at [847, 741] on icon "button" at bounding box center [846, 749] width 16 height 16
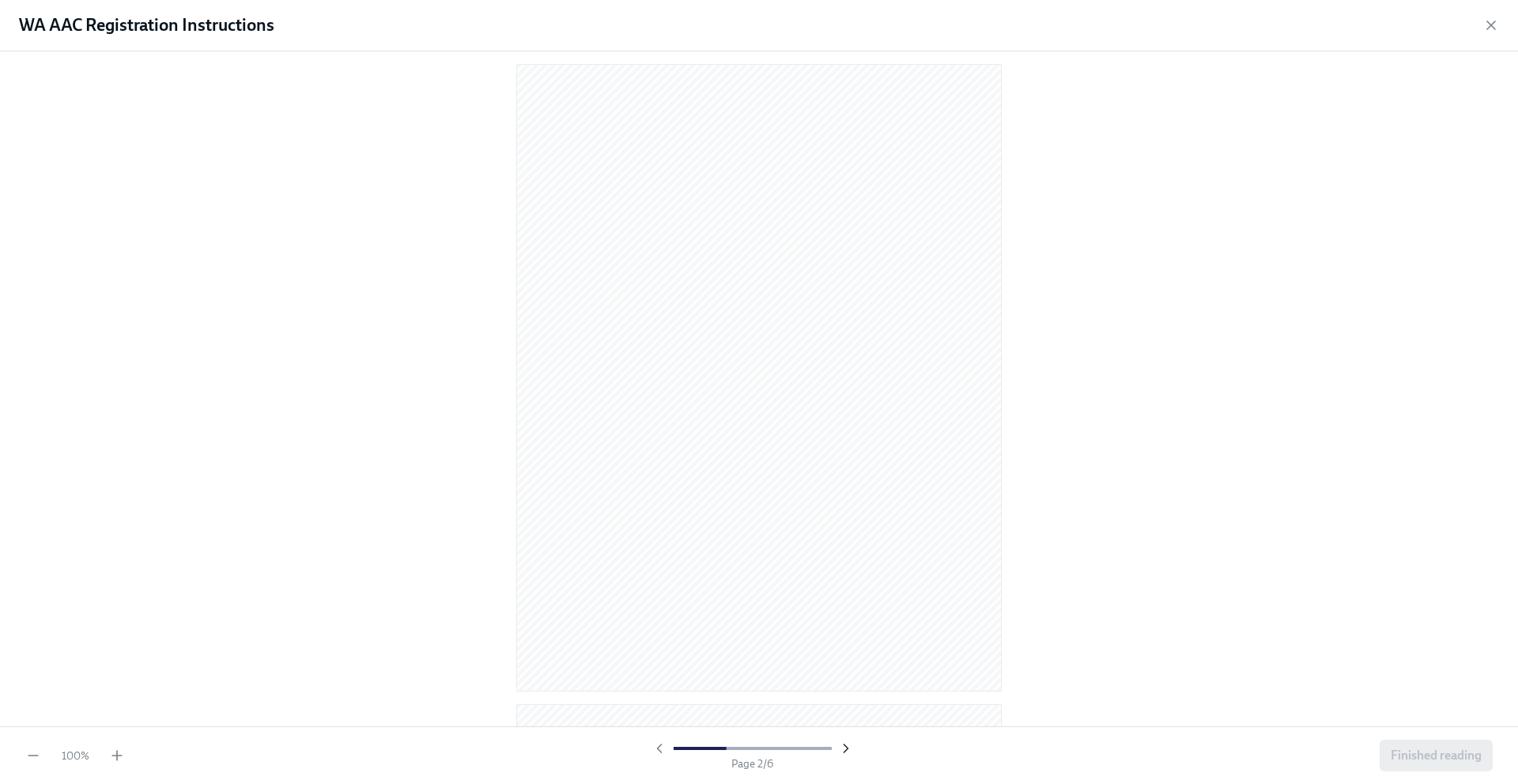
scroll to position [653, 0]
click at [848, 746] on icon "button" at bounding box center [846, 749] width 16 height 16
click at [838, 752] on icon "button" at bounding box center [846, 749] width 16 height 16
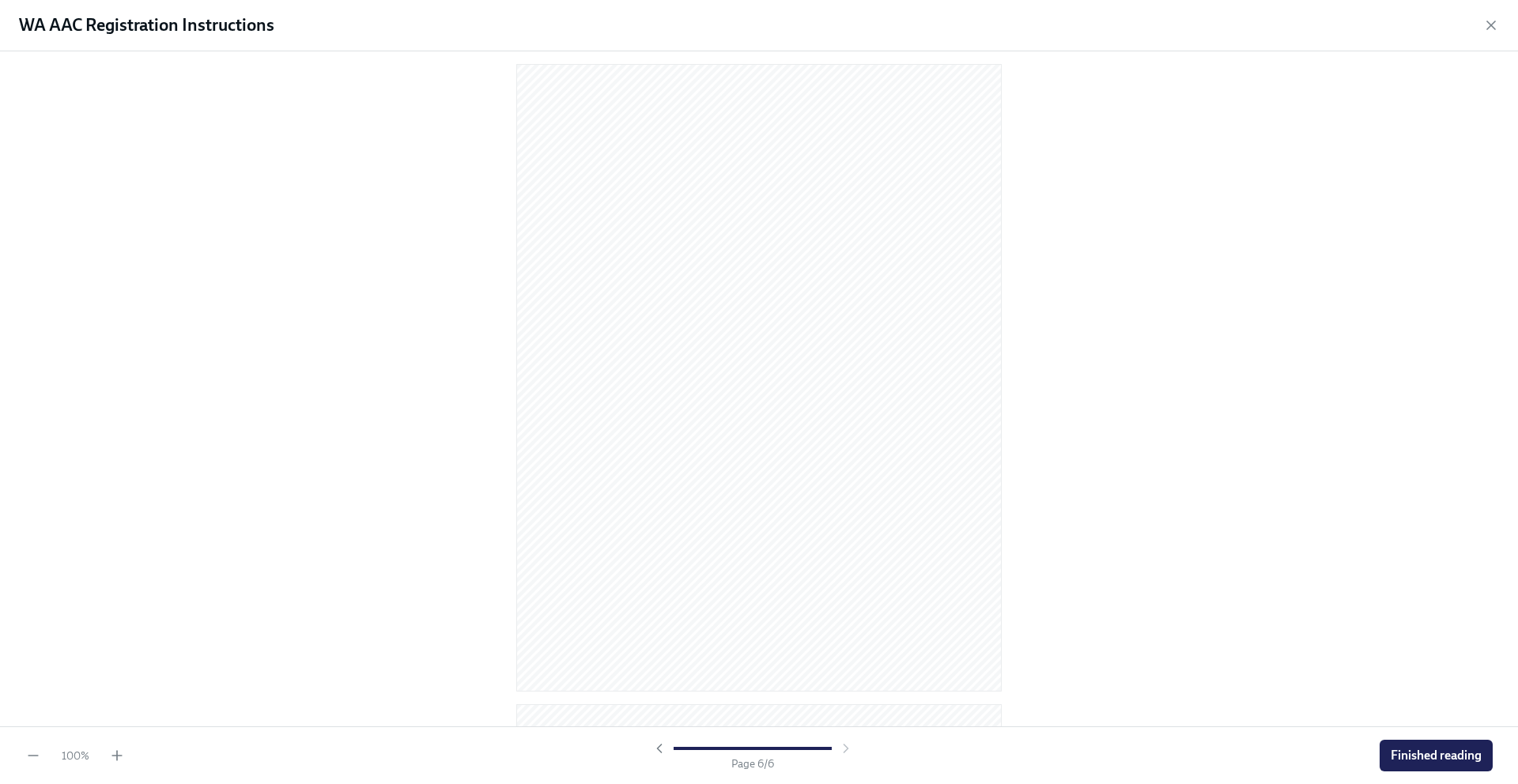
scroll to position [2574, 0]
click at [453, 122] on div at bounding box center [759, 388] width 1518 height 675
click at [839, 752] on div at bounding box center [752, 749] width 202 height 16
click at [657, 747] on icon "button" at bounding box center [659, 749] width 4 height 8
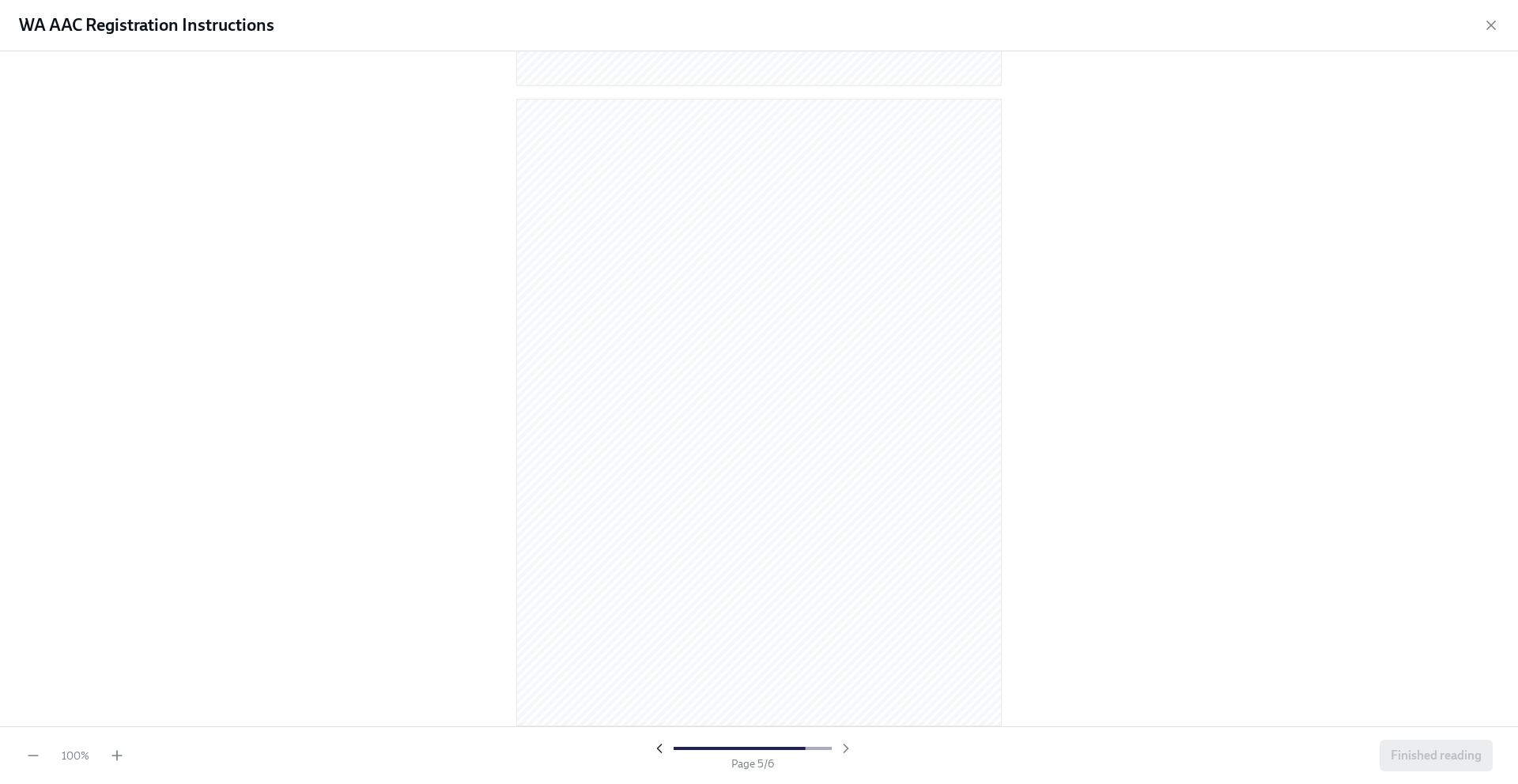
click at [659, 751] on icon "button" at bounding box center [659, 749] width 4 height 8
click at [659, 754] on icon "button" at bounding box center [659, 749] width 16 height 16
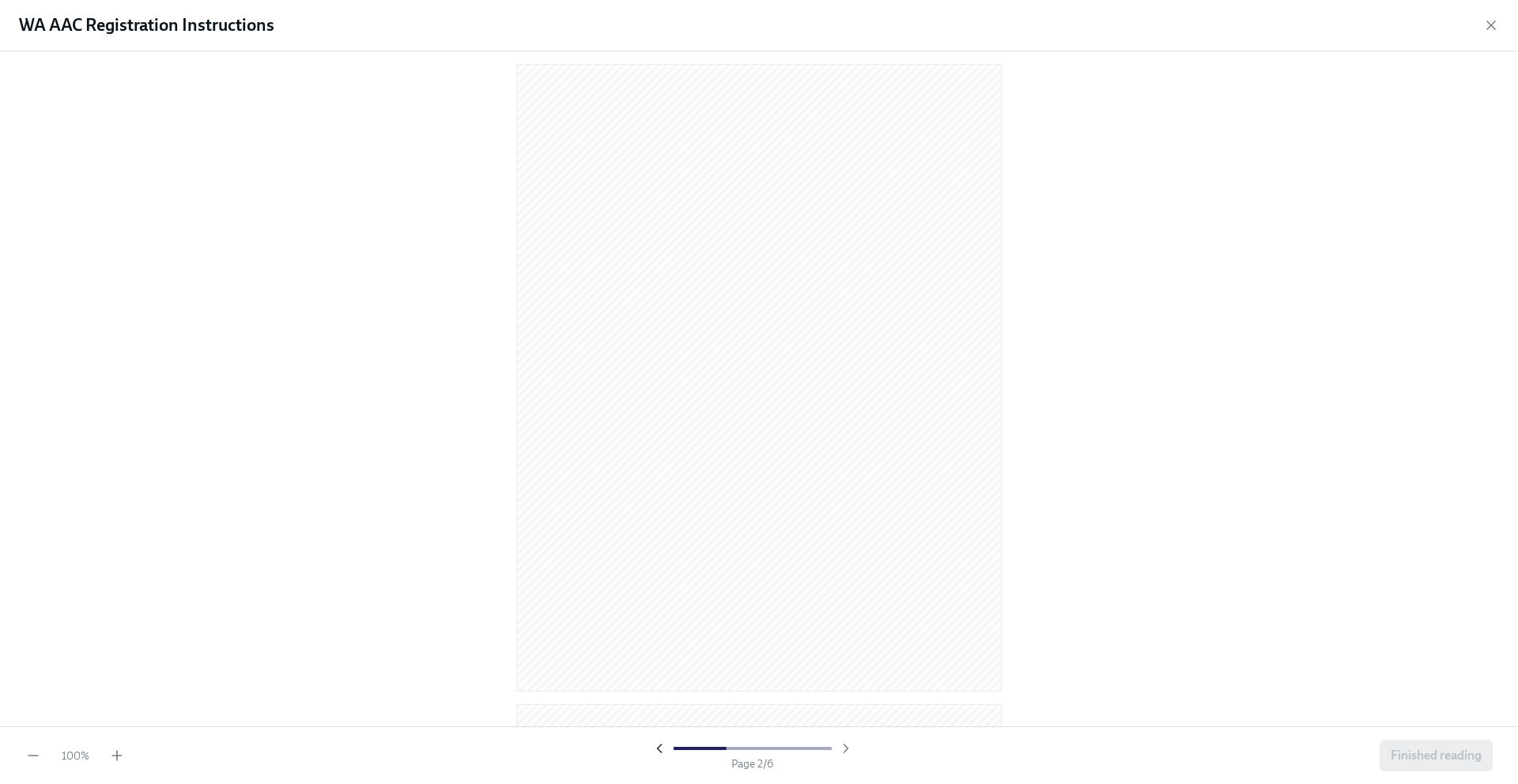
click at [659, 754] on icon "button" at bounding box center [659, 749] width 16 height 16
click at [659, 751] on div at bounding box center [752, 749] width 202 height 16
click at [655, 750] on div at bounding box center [752, 749] width 202 height 16
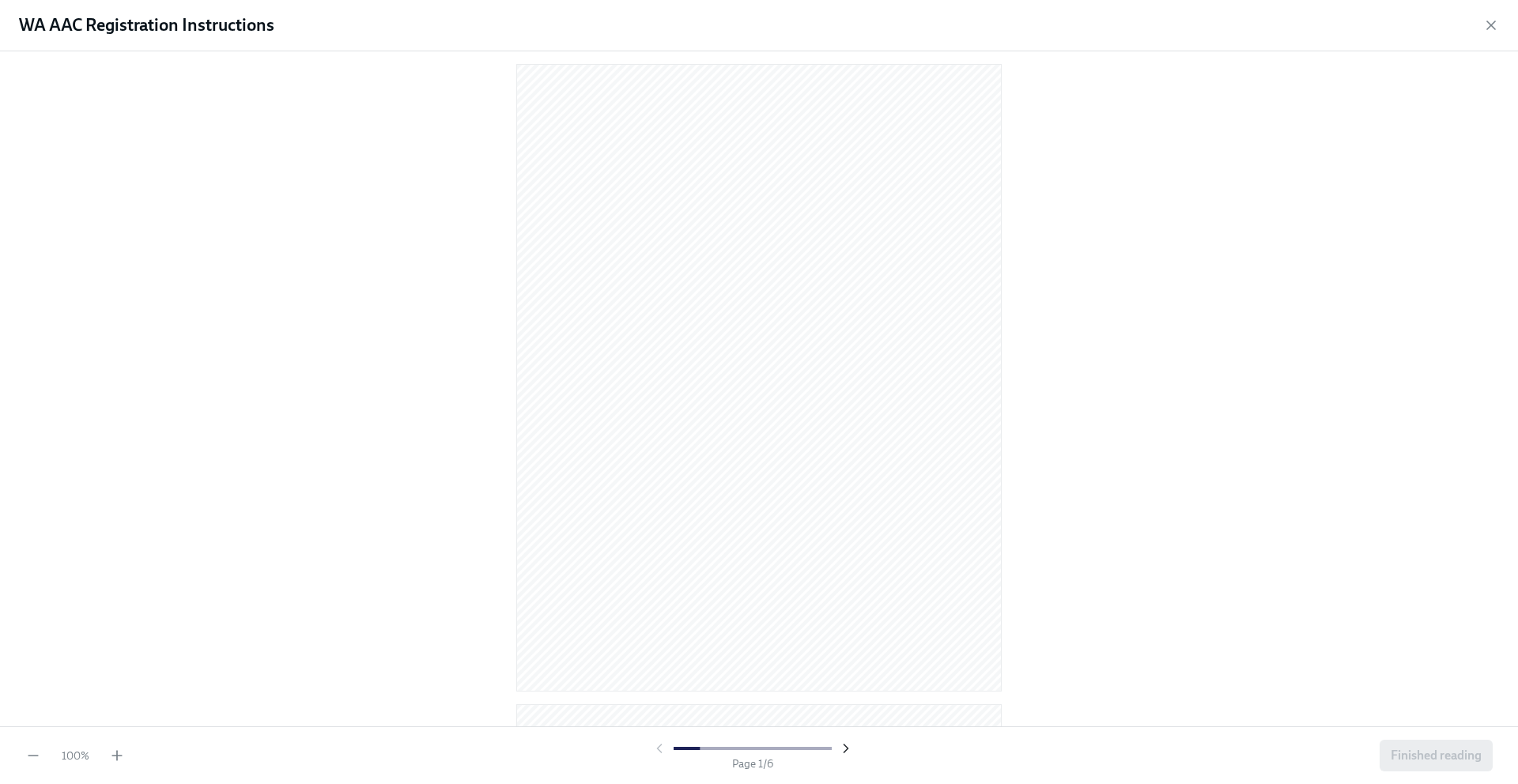
click at [849, 750] on icon "button" at bounding box center [846, 749] width 16 height 16
click at [843, 749] on icon "button" at bounding box center [846, 749] width 16 height 16
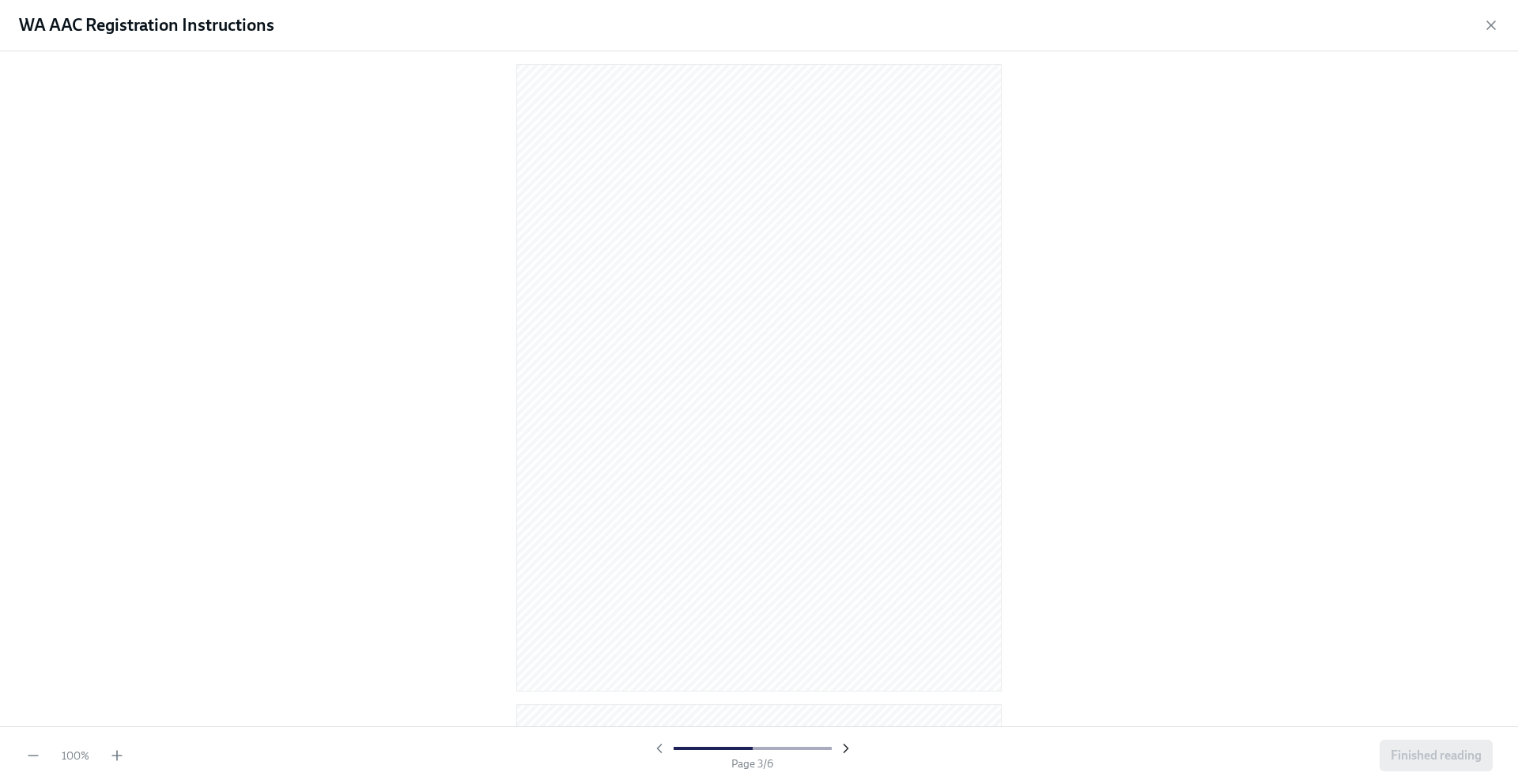
scroll to position [1293, 0]
click at [844, 748] on icon "button" at bounding box center [846, 749] width 16 height 16
click at [839, 744] on icon "button" at bounding box center [846, 749] width 16 height 16
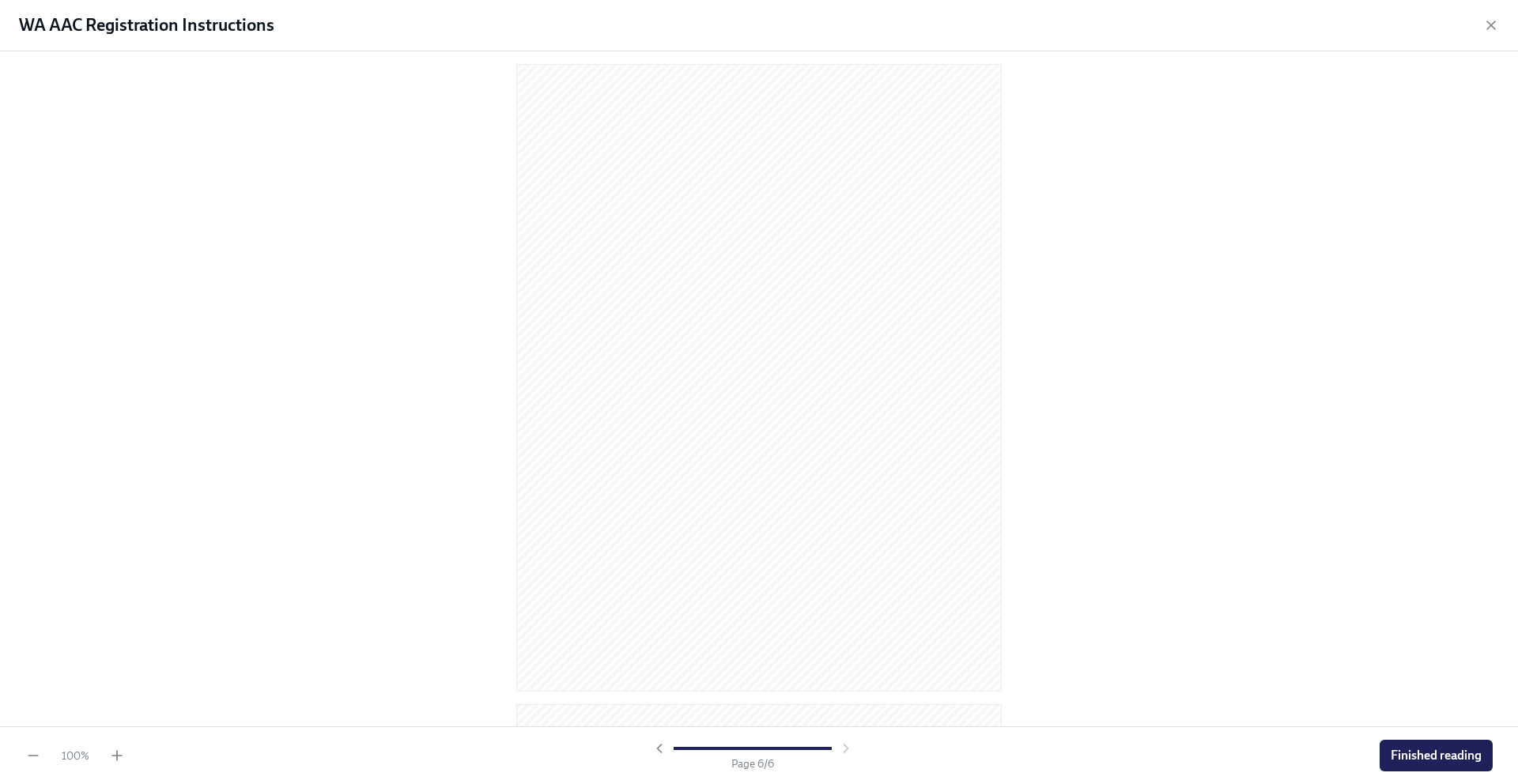
click at [839, 744] on div at bounding box center [752, 749] width 202 height 16
click at [840, 751] on div at bounding box center [752, 749] width 202 height 16
click at [657, 748] on icon "button" at bounding box center [659, 749] width 4 height 8
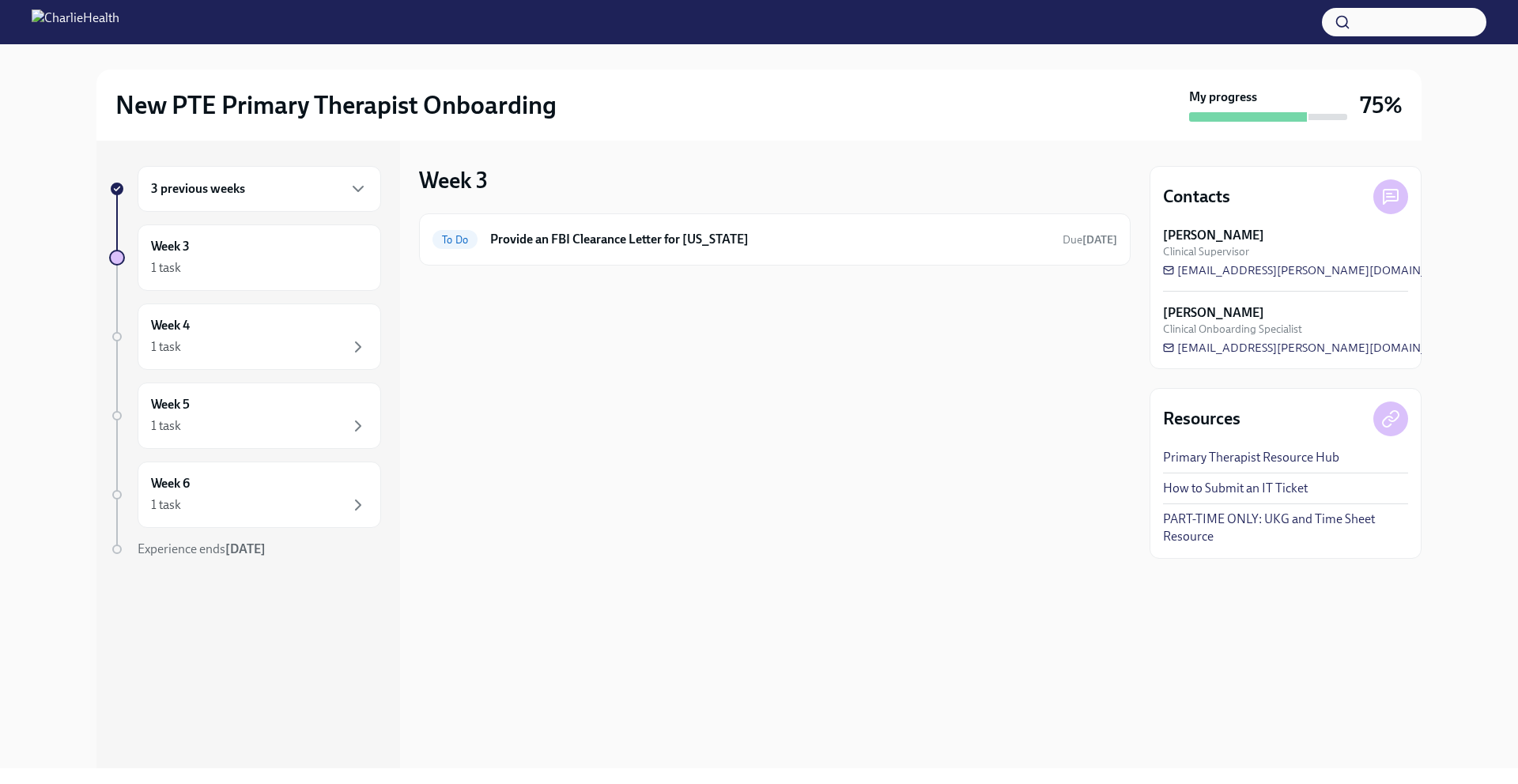
click at [288, 183] on div "3 previous weeks" at bounding box center [259, 188] width 217 height 19
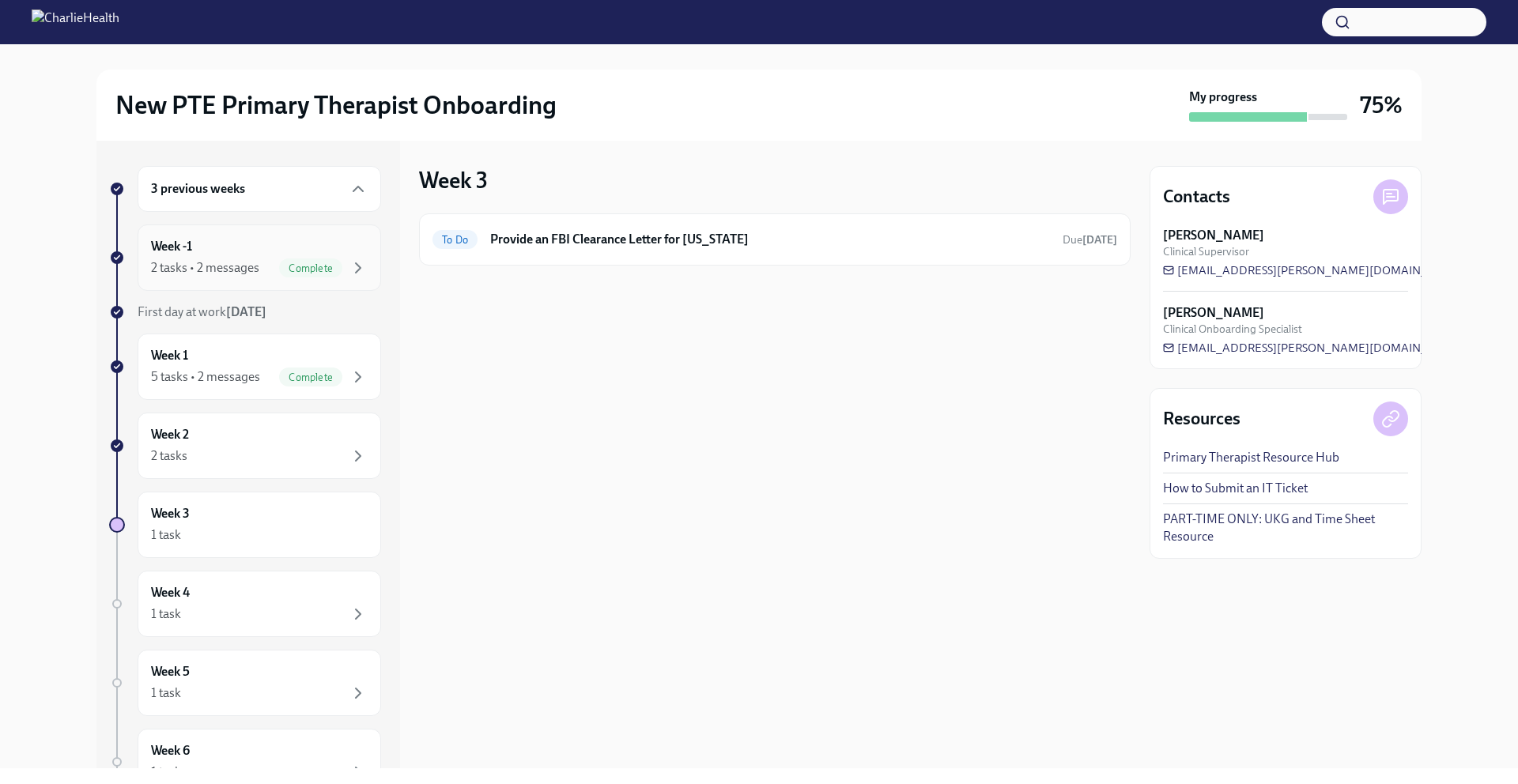
click at [294, 268] on span "Complete" at bounding box center [310, 268] width 63 height 12
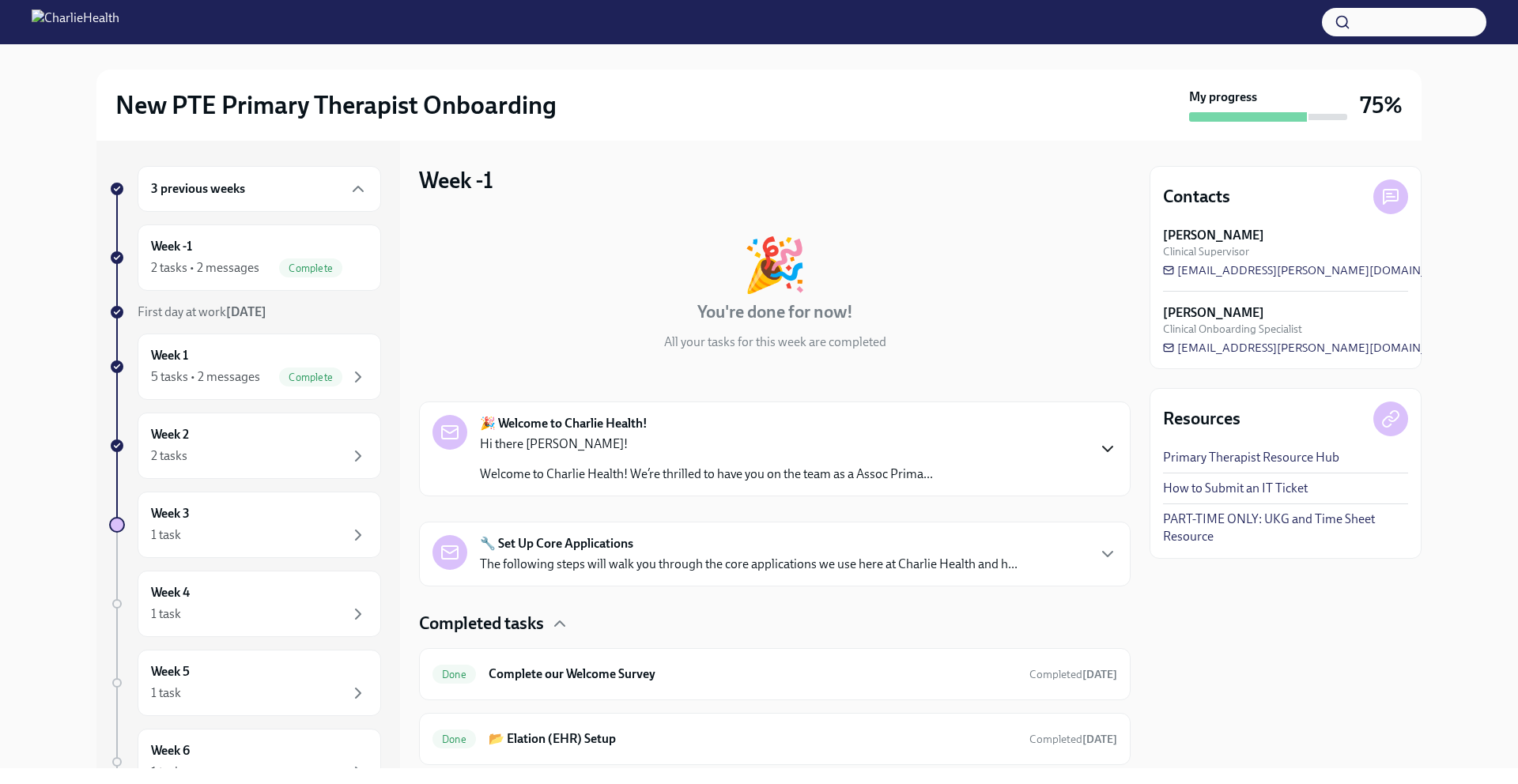
click at [1104, 451] on icon "button" at bounding box center [1107, 448] width 19 height 19
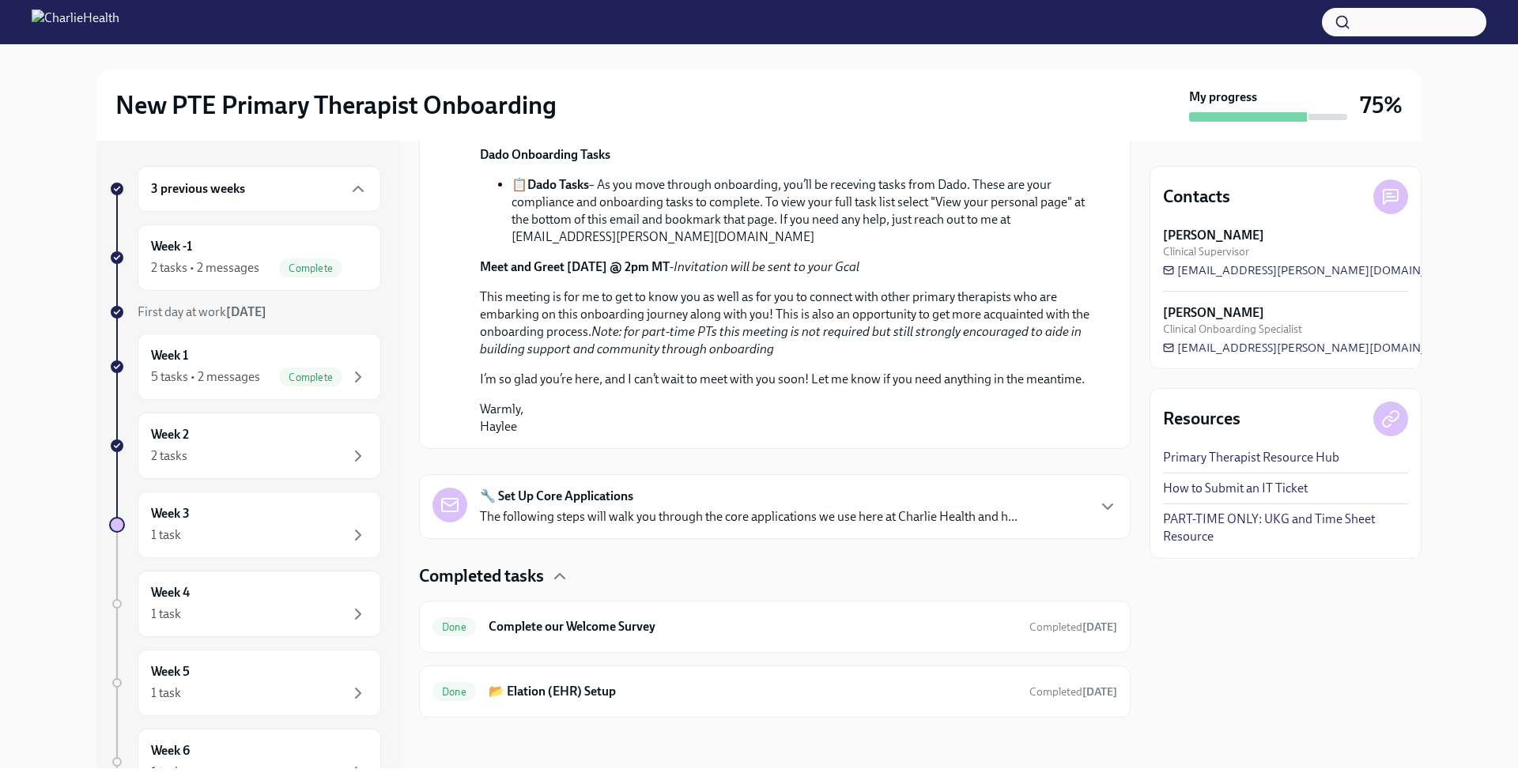
scroll to position [911, 0]
click at [1098, 505] on icon "button" at bounding box center [1107, 506] width 19 height 19
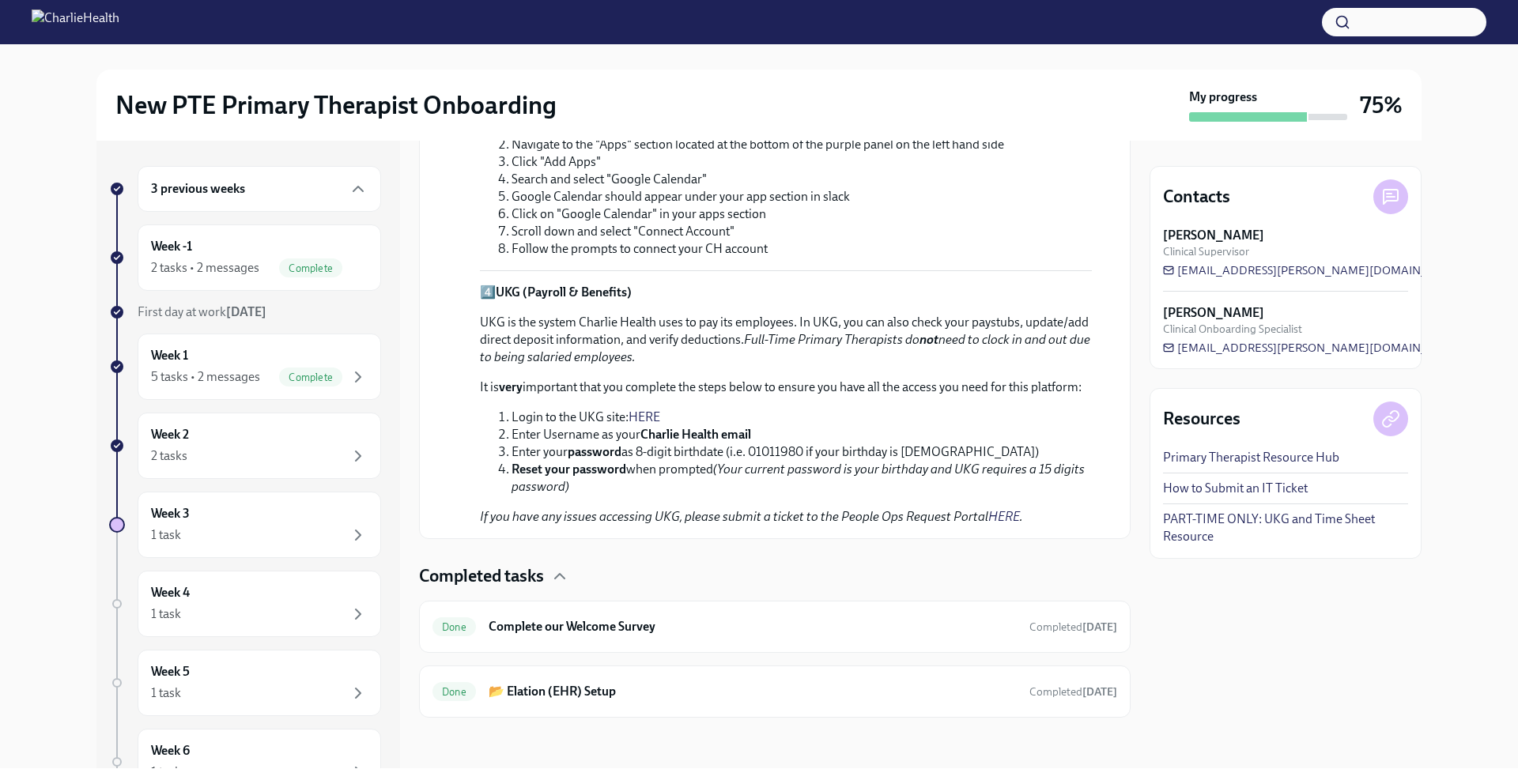
scroll to position [1932, 0]
click at [261, 357] on div "Week 1 5 tasks • 2 messages Complete" at bounding box center [259, 366] width 217 height 39
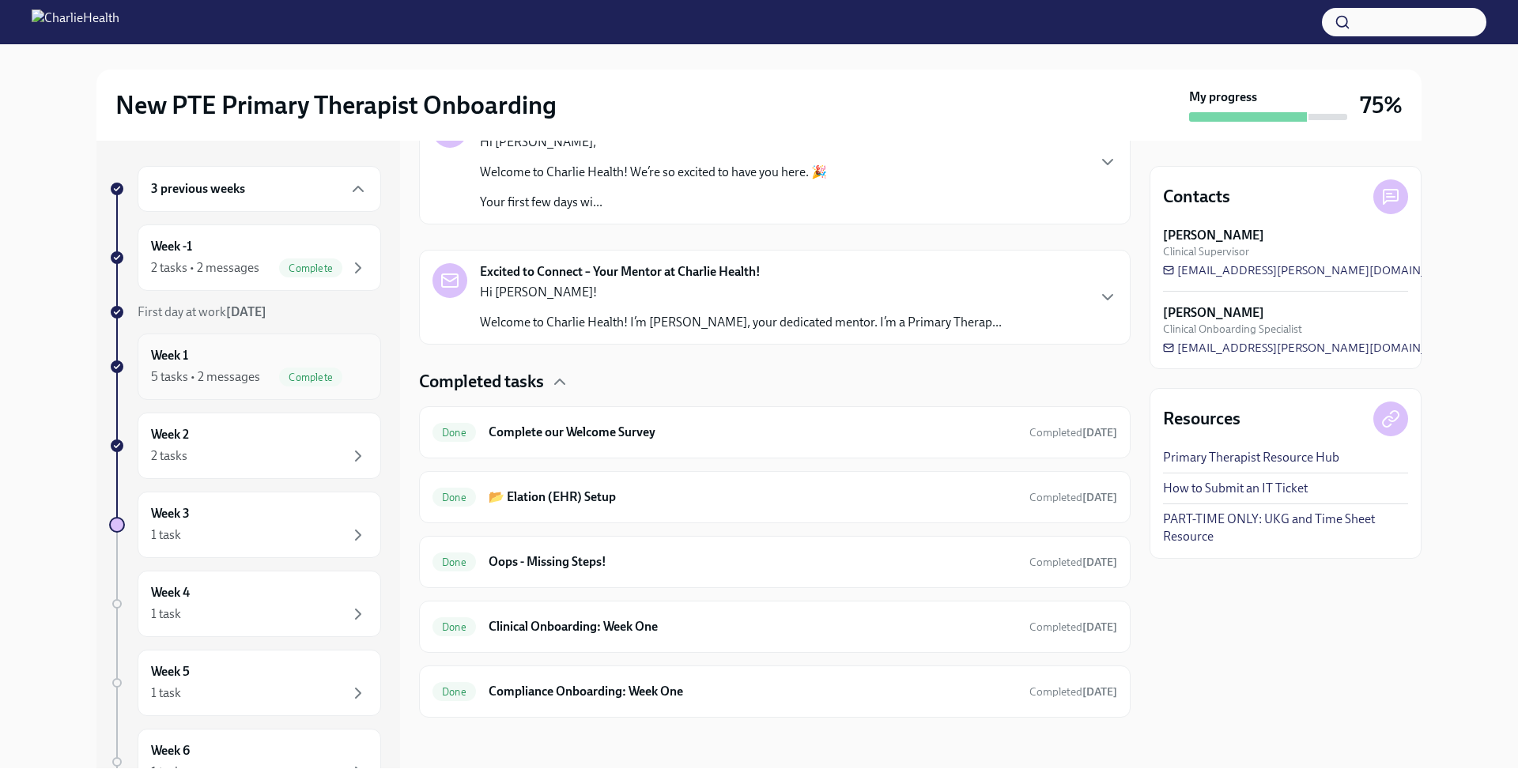
scroll to position [302, 0]
click at [260, 357] on div "Week 1 5 tasks • 2 messages Complete" at bounding box center [259, 366] width 217 height 39
click at [249, 268] on div "2 tasks • 2 messages" at bounding box center [205, 268] width 108 height 18
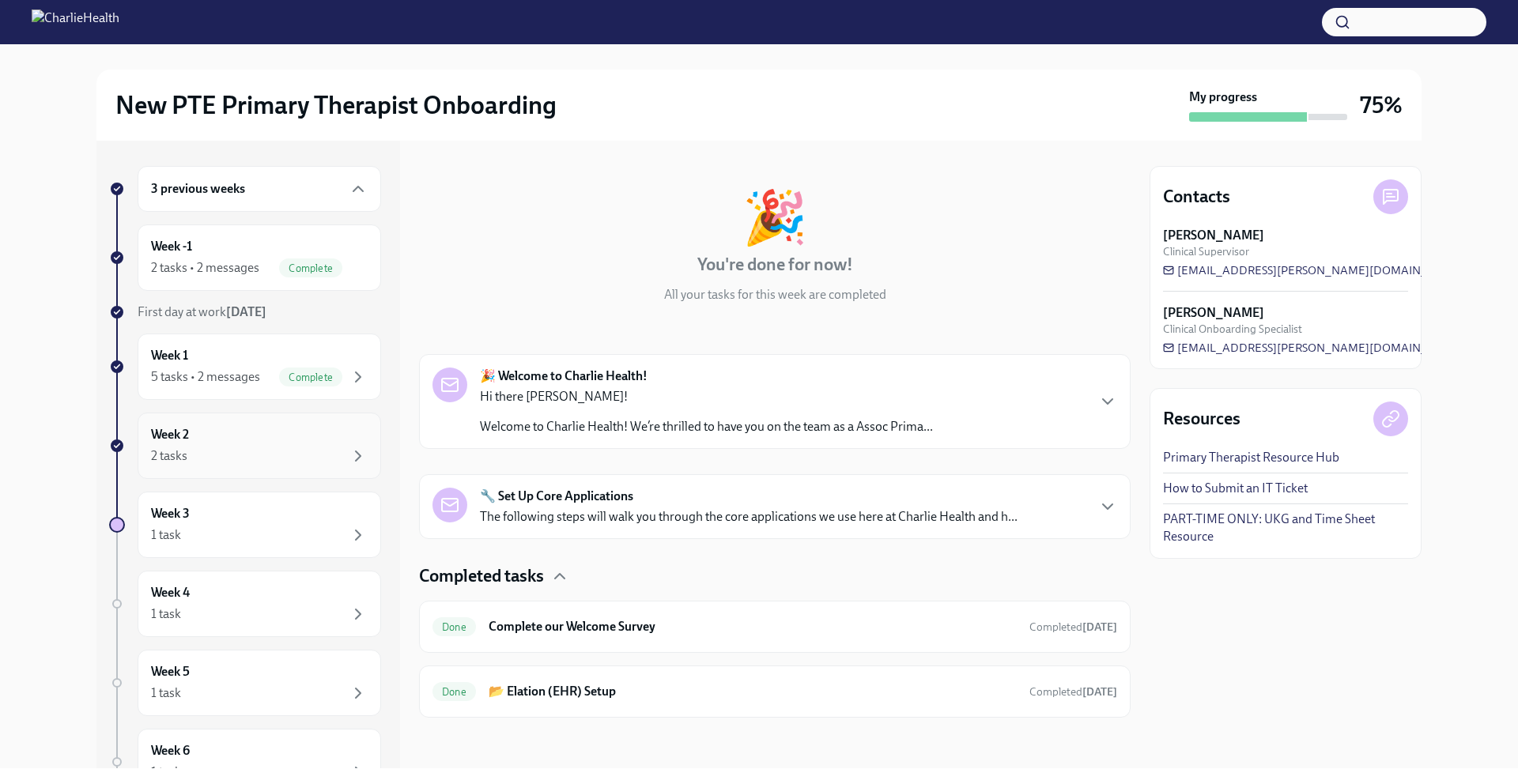
click at [259, 444] on div "Week 2 2 tasks" at bounding box center [259, 446] width 217 height 39
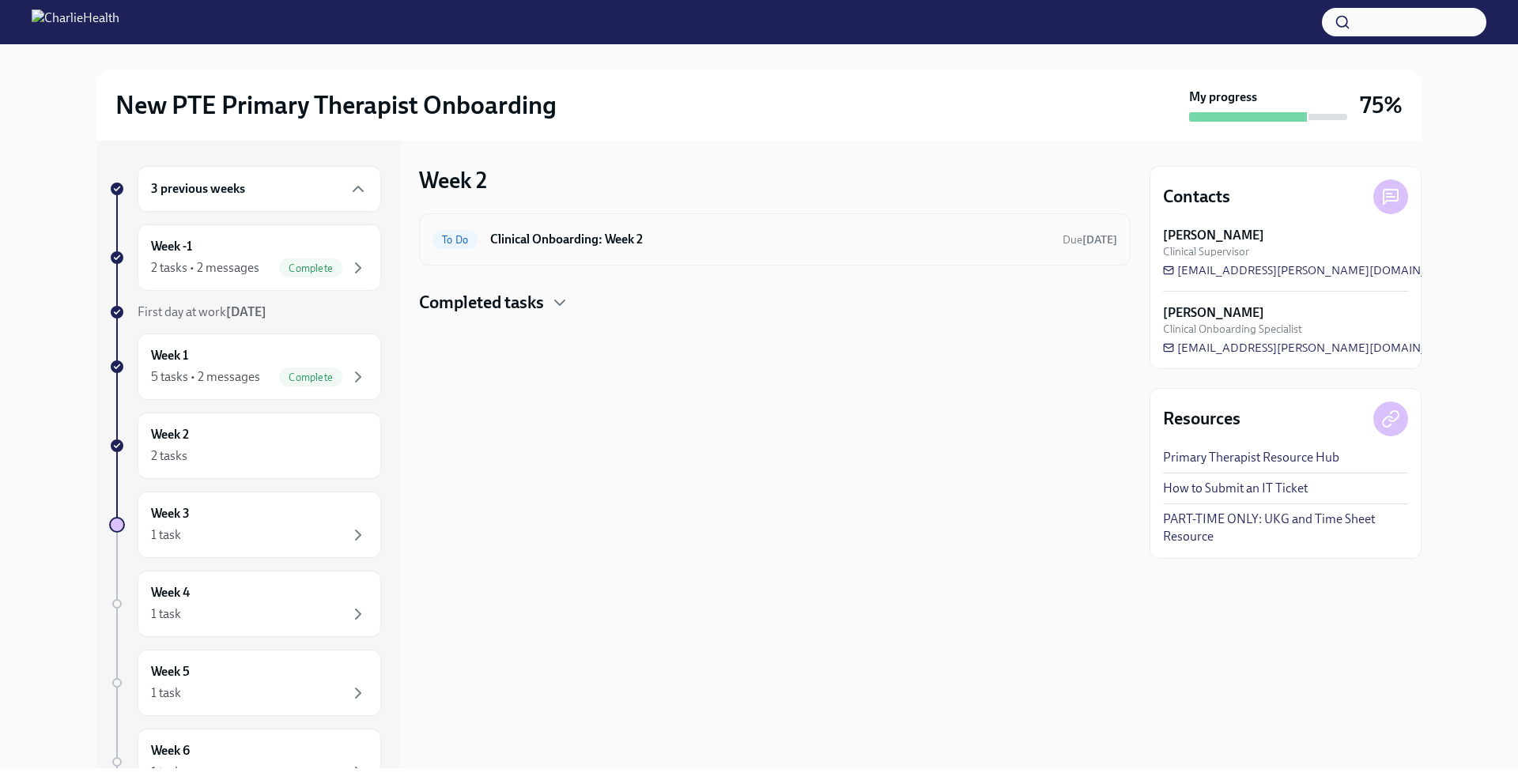
click at [699, 250] on div "To Do Clinical Onboarding: Week 2 Due 6 days ago" at bounding box center [774, 239] width 685 height 26
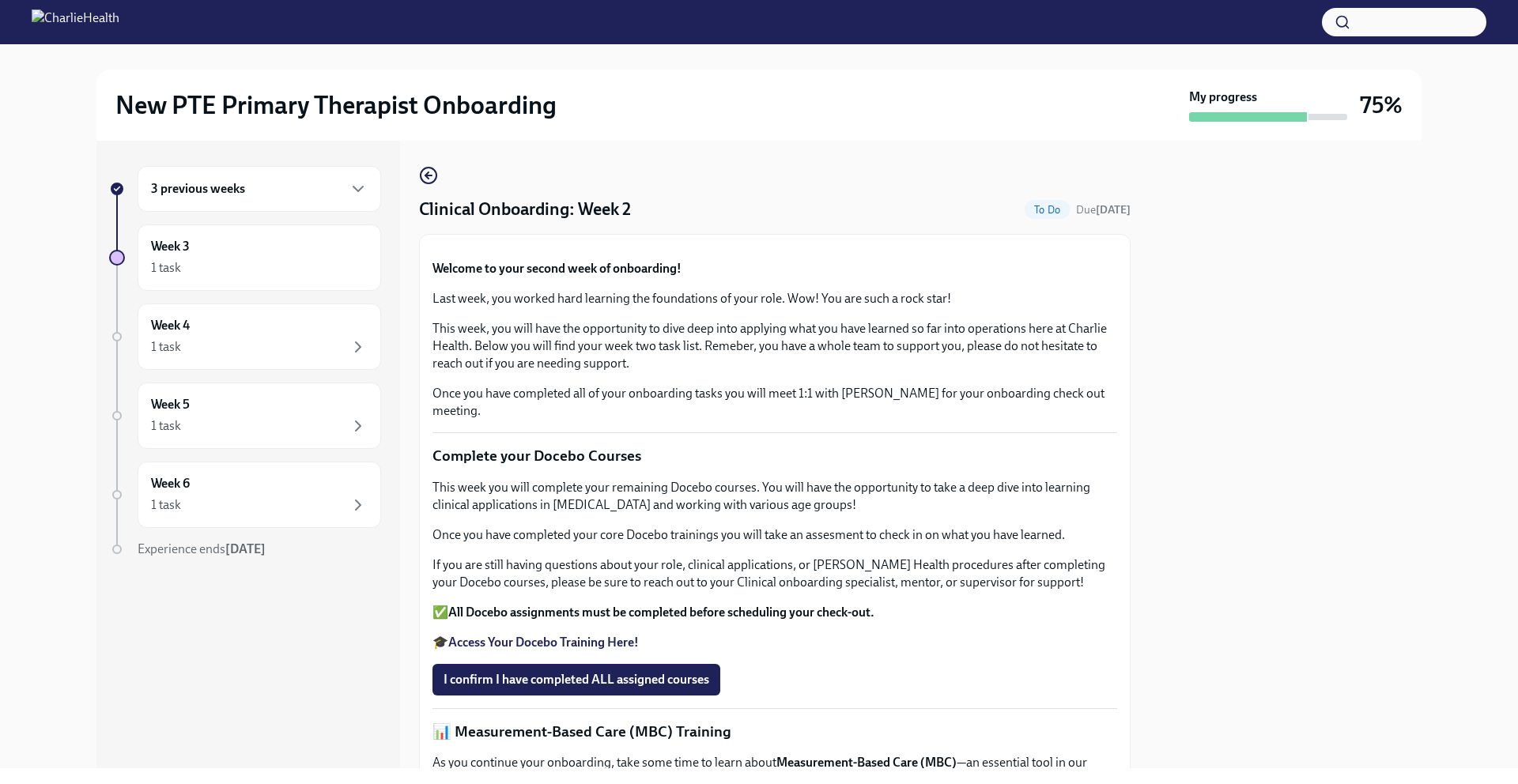
click at [266, 190] on div "3 previous weeks" at bounding box center [259, 188] width 217 height 19
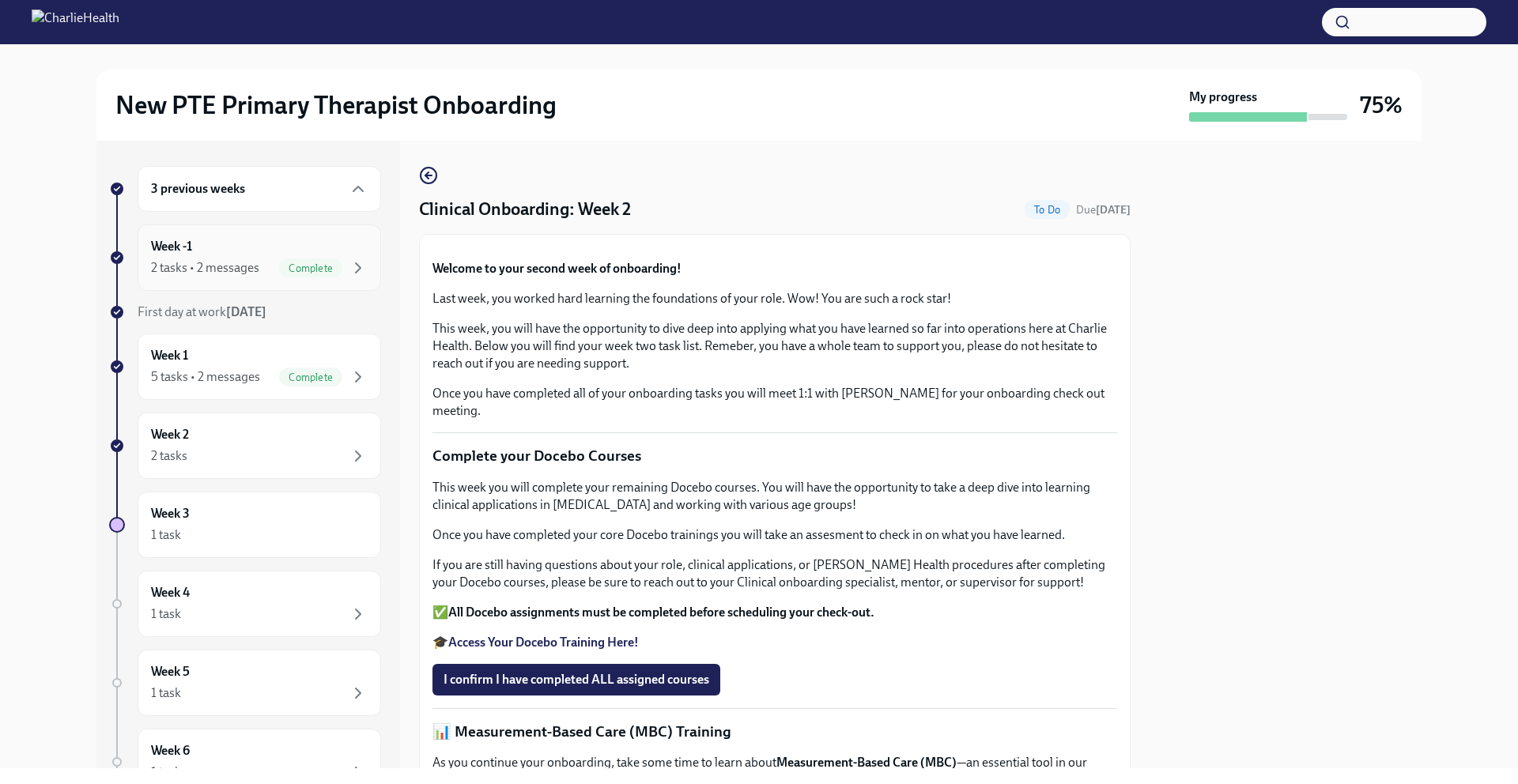
click at [256, 264] on div "2 tasks • 2 messages" at bounding box center [205, 268] width 108 height 18
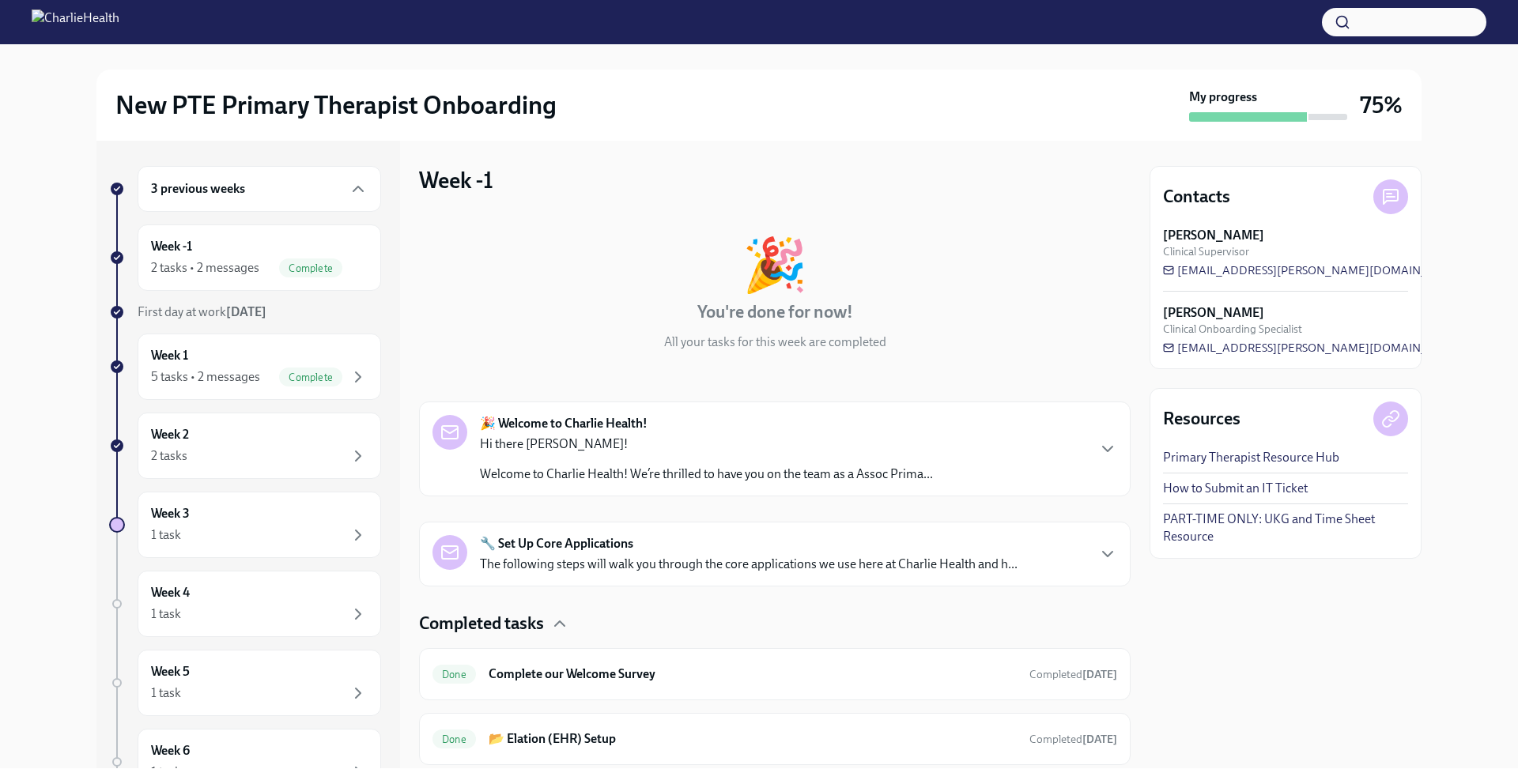
click at [1068, 455] on div "🎉 Welcome to Charlie Health! Hi there [PERSON_NAME]! Welcome to Charlie Health!…" at bounding box center [774, 448] width 685 height 68
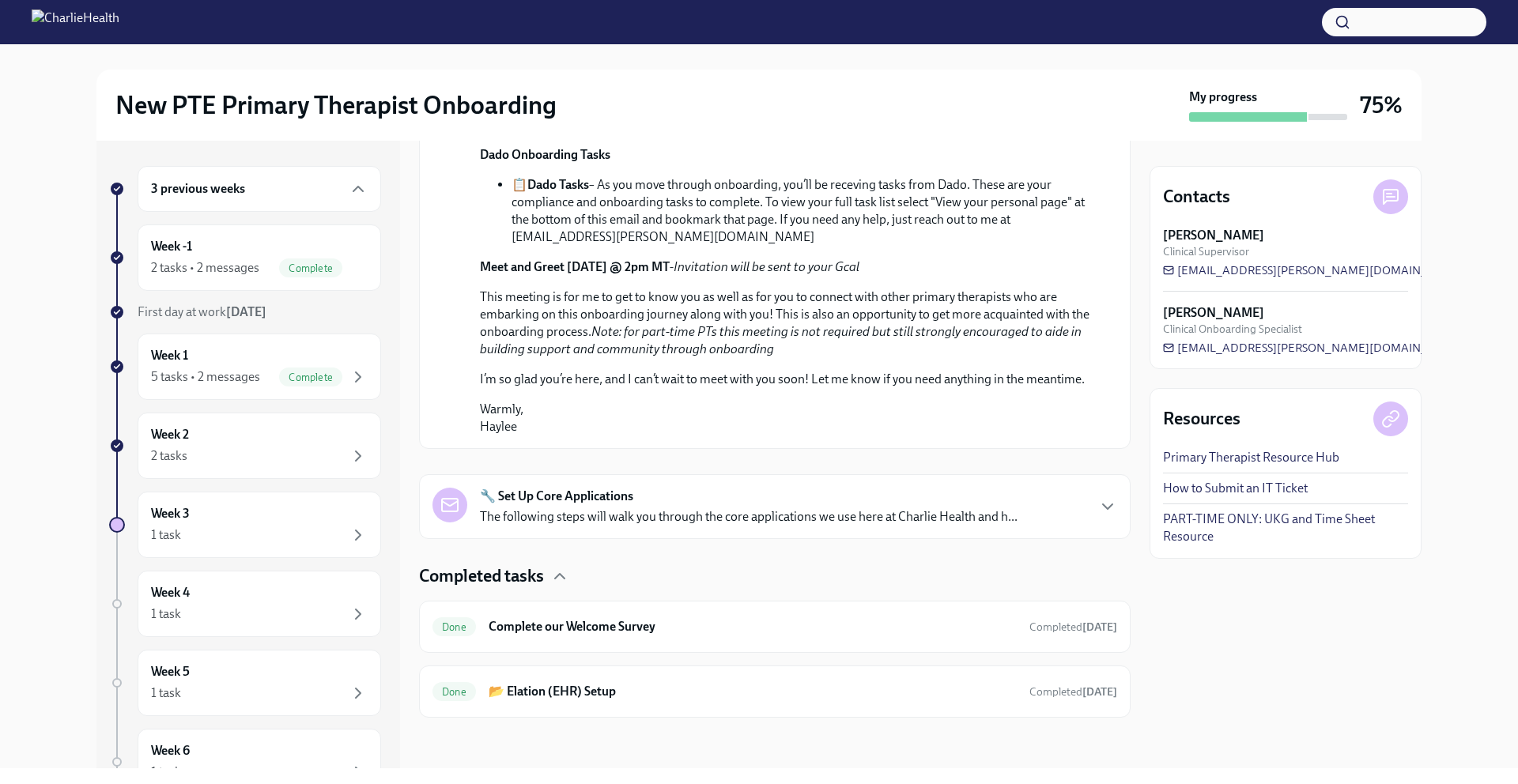
scroll to position [833, 0]
click at [1102, 516] on icon "button" at bounding box center [1107, 506] width 19 height 19
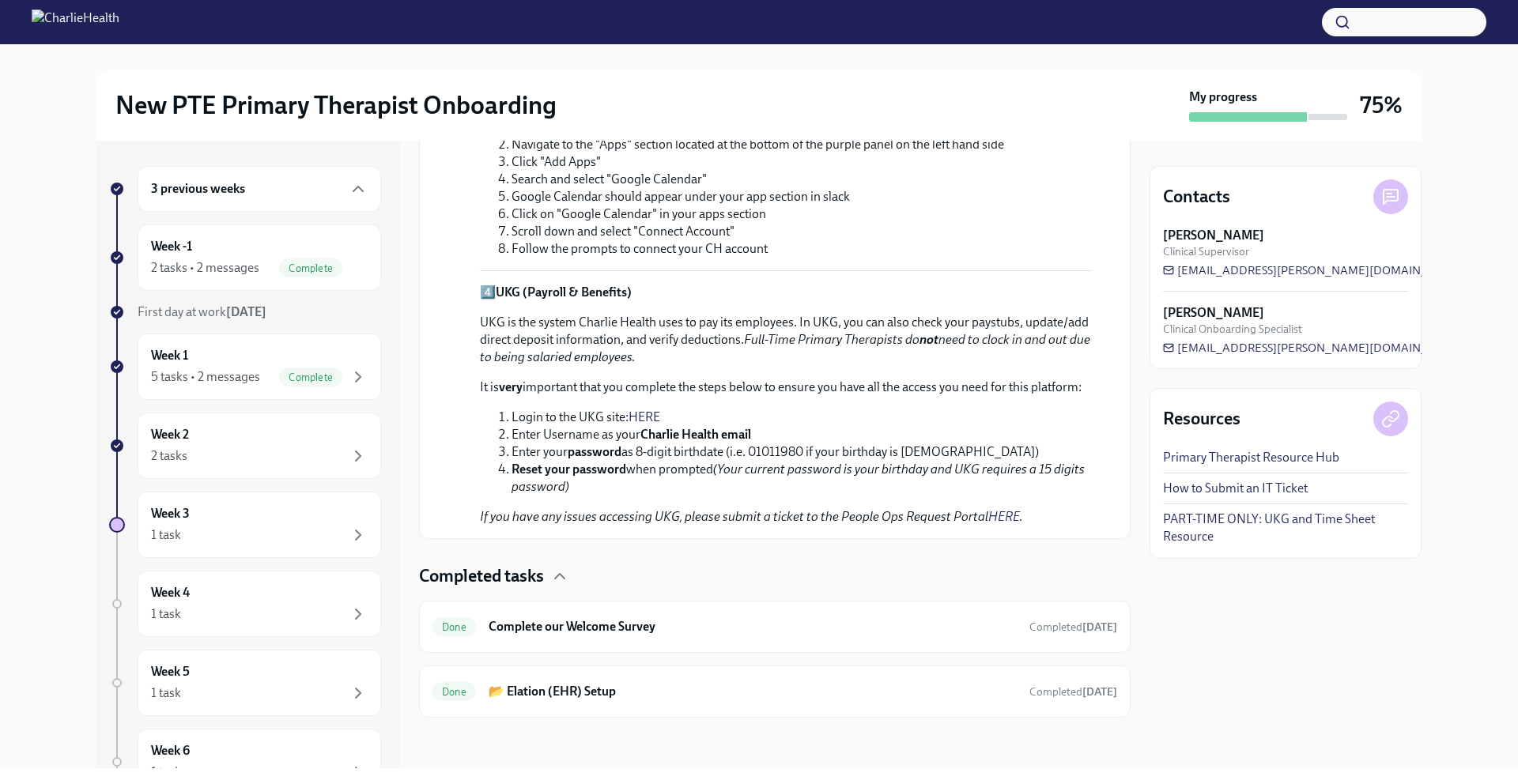
scroll to position [1932, 0]
click at [285, 358] on div "Week 1 5 tasks • 2 messages Complete" at bounding box center [259, 366] width 217 height 39
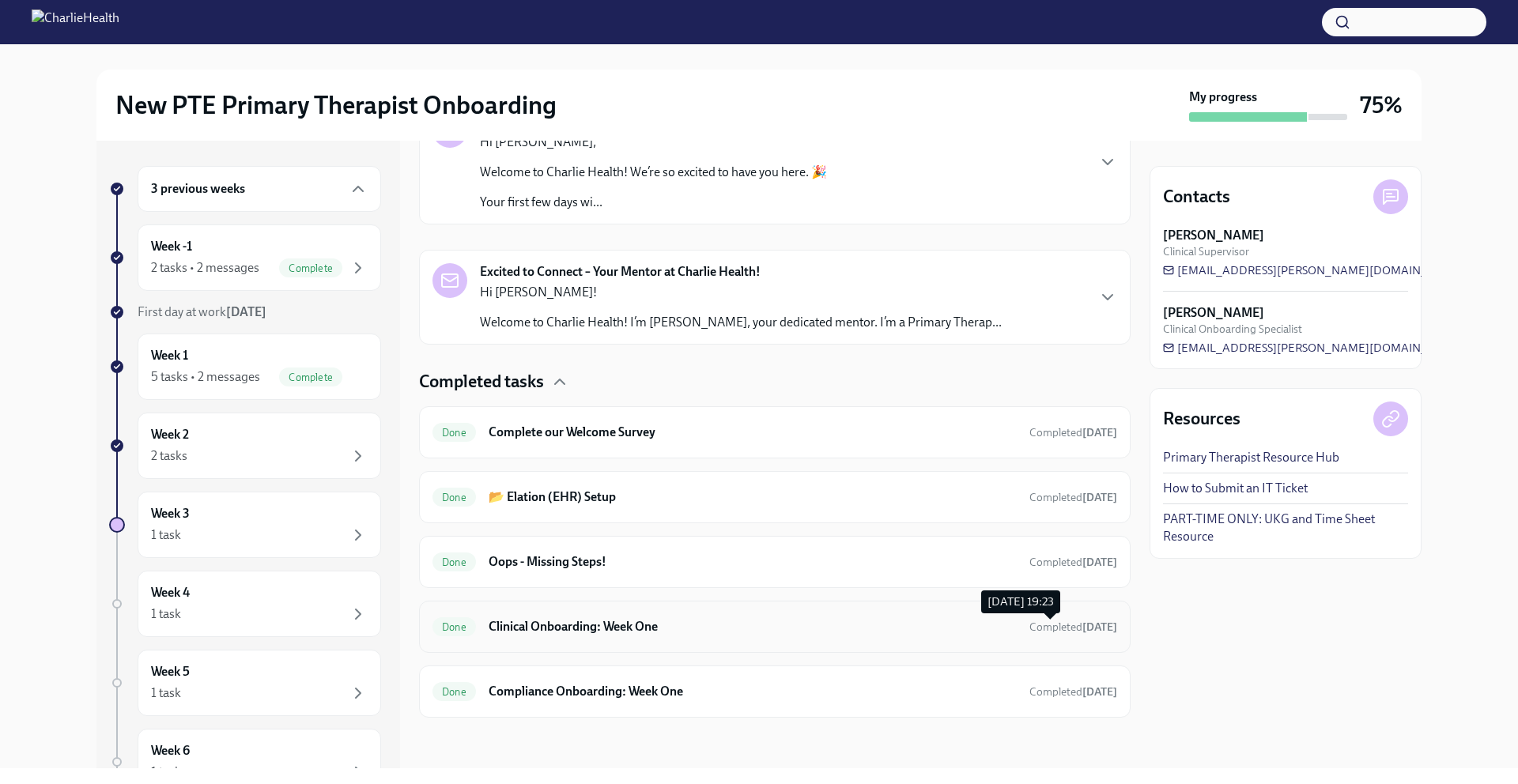
click at [1043, 631] on span "Completed 13 days ago" at bounding box center [1073, 627] width 88 height 14
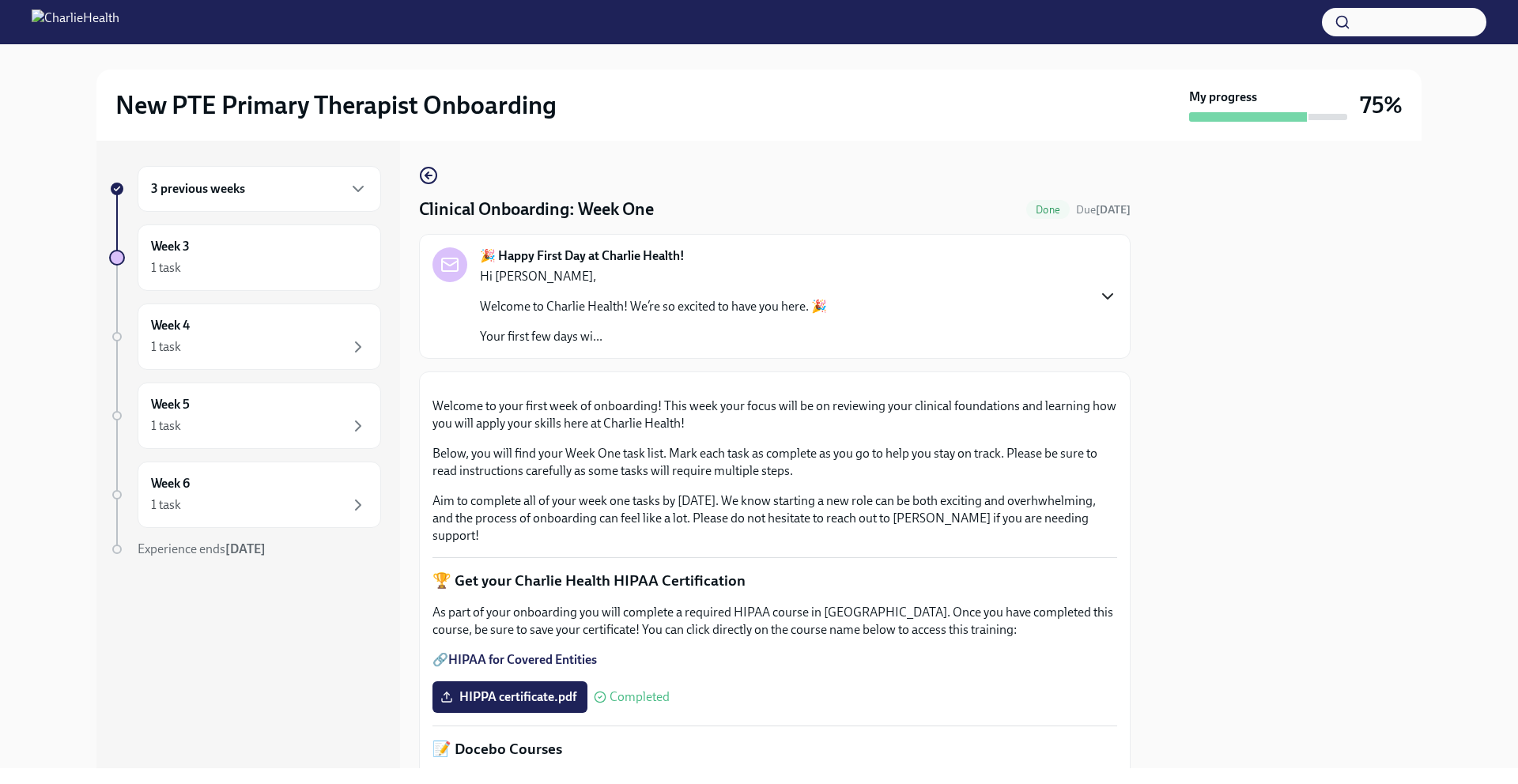
click at [1098, 299] on icon "button" at bounding box center [1107, 295] width 19 height 19
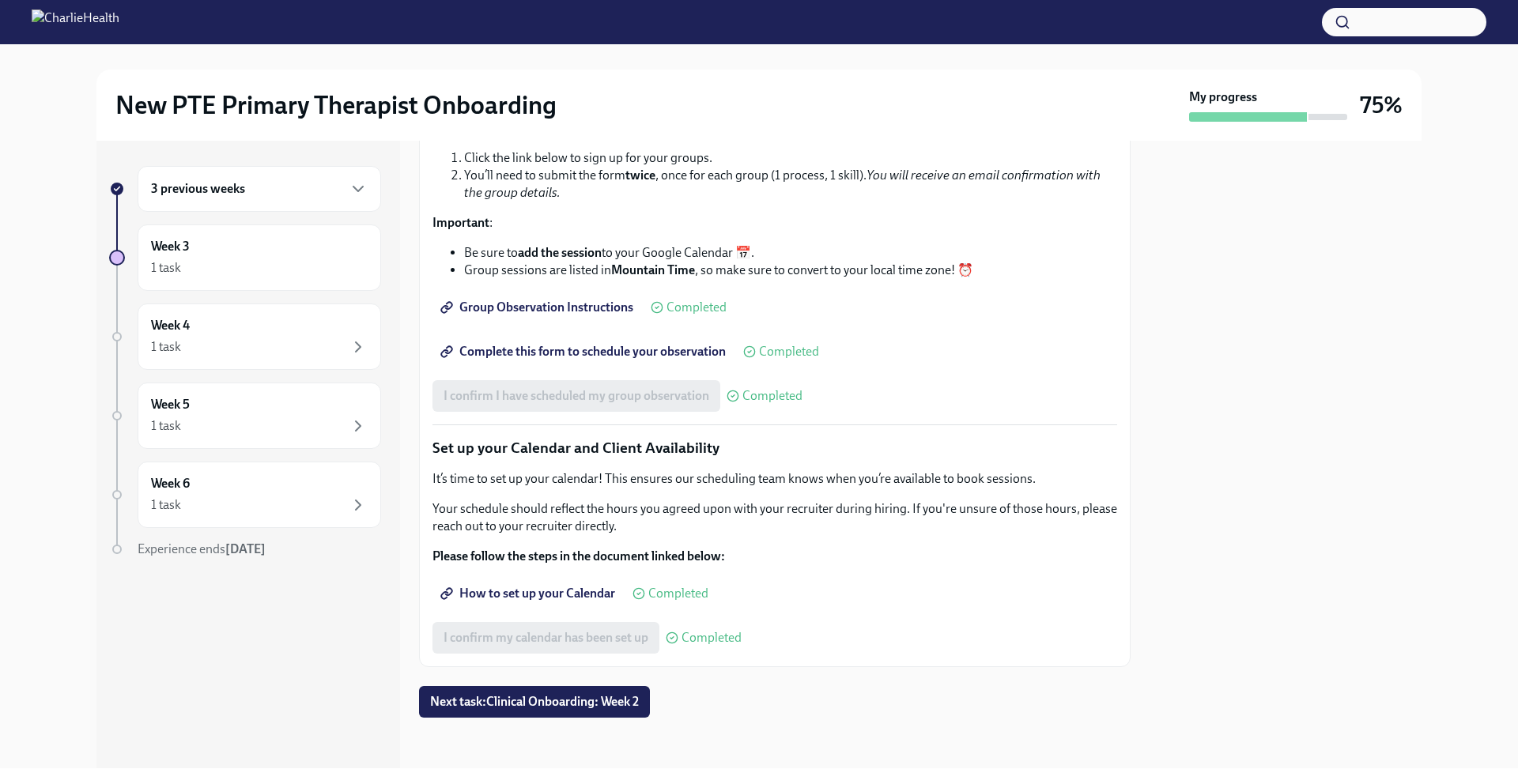
scroll to position [3195, 0]
click at [607, 700] on span "Next task : Clinical Onboarding: Week 2" at bounding box center [535, 702] width 209 height 16
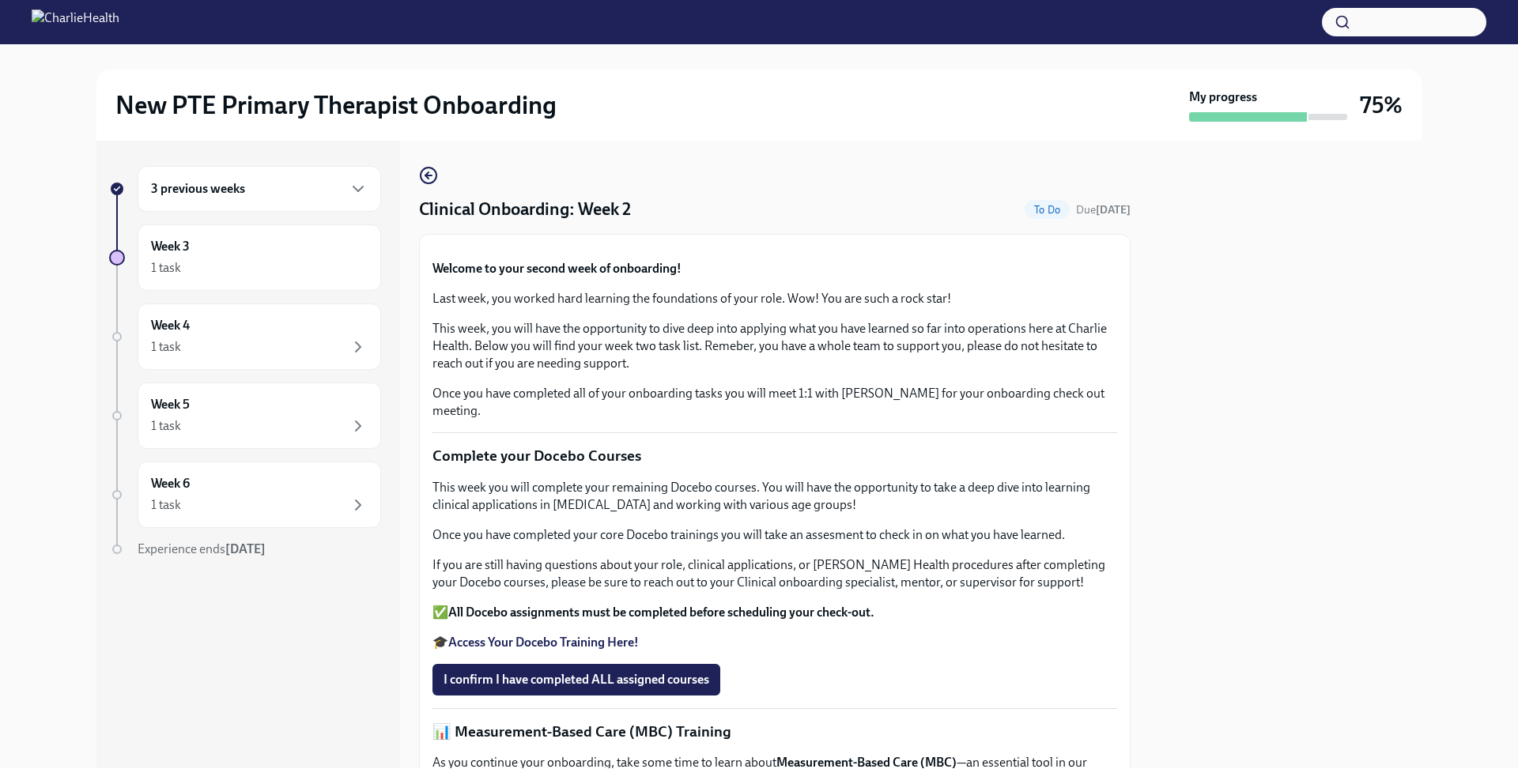
click at [337, 186] on div "3 previous weeks" at bounding box center [259, 188] width 217 height 19
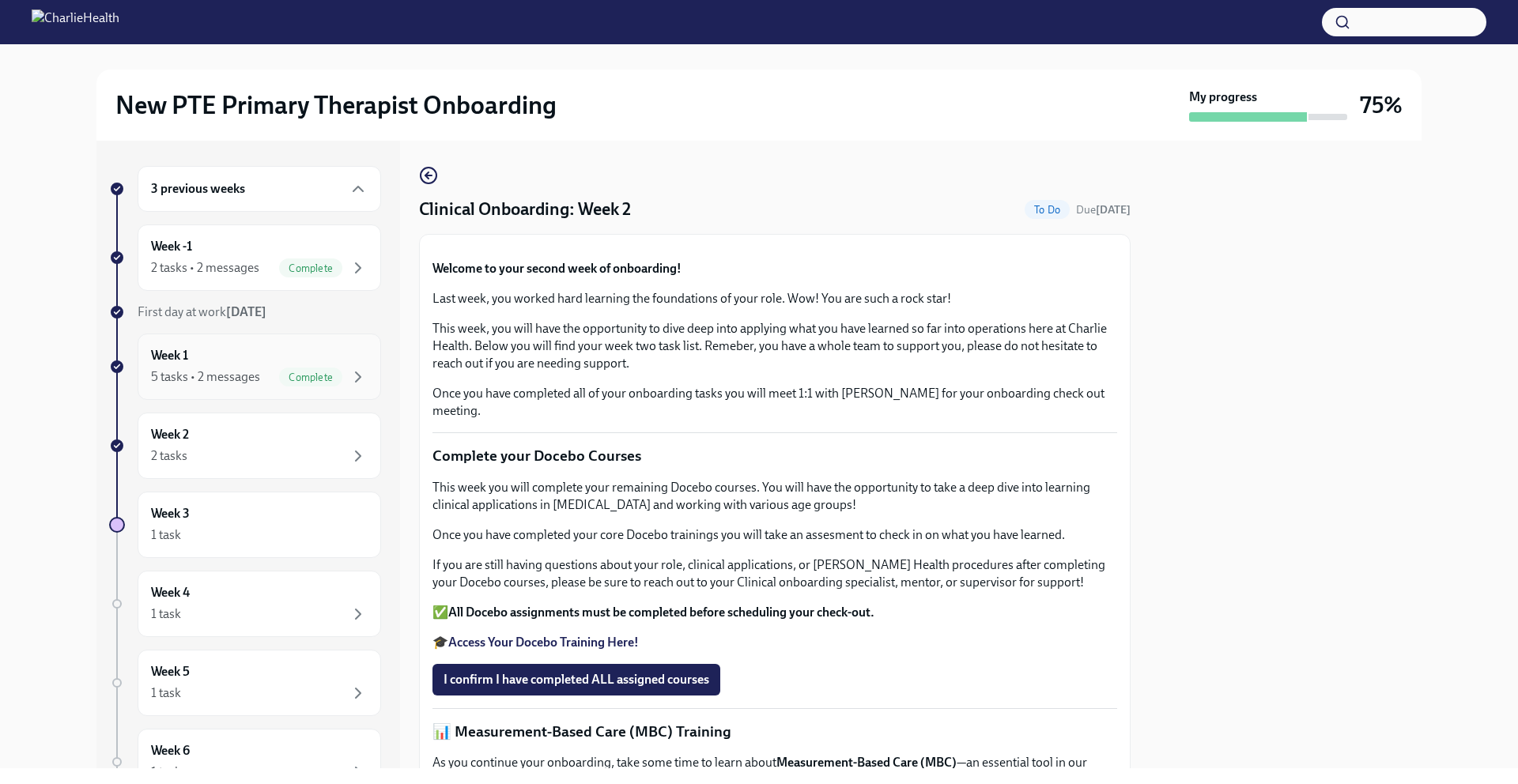
click at [340, 359] on div "Week 1 5 tasks • 2 messages Complete" at bounding box center [259, 366] width 217 height 39
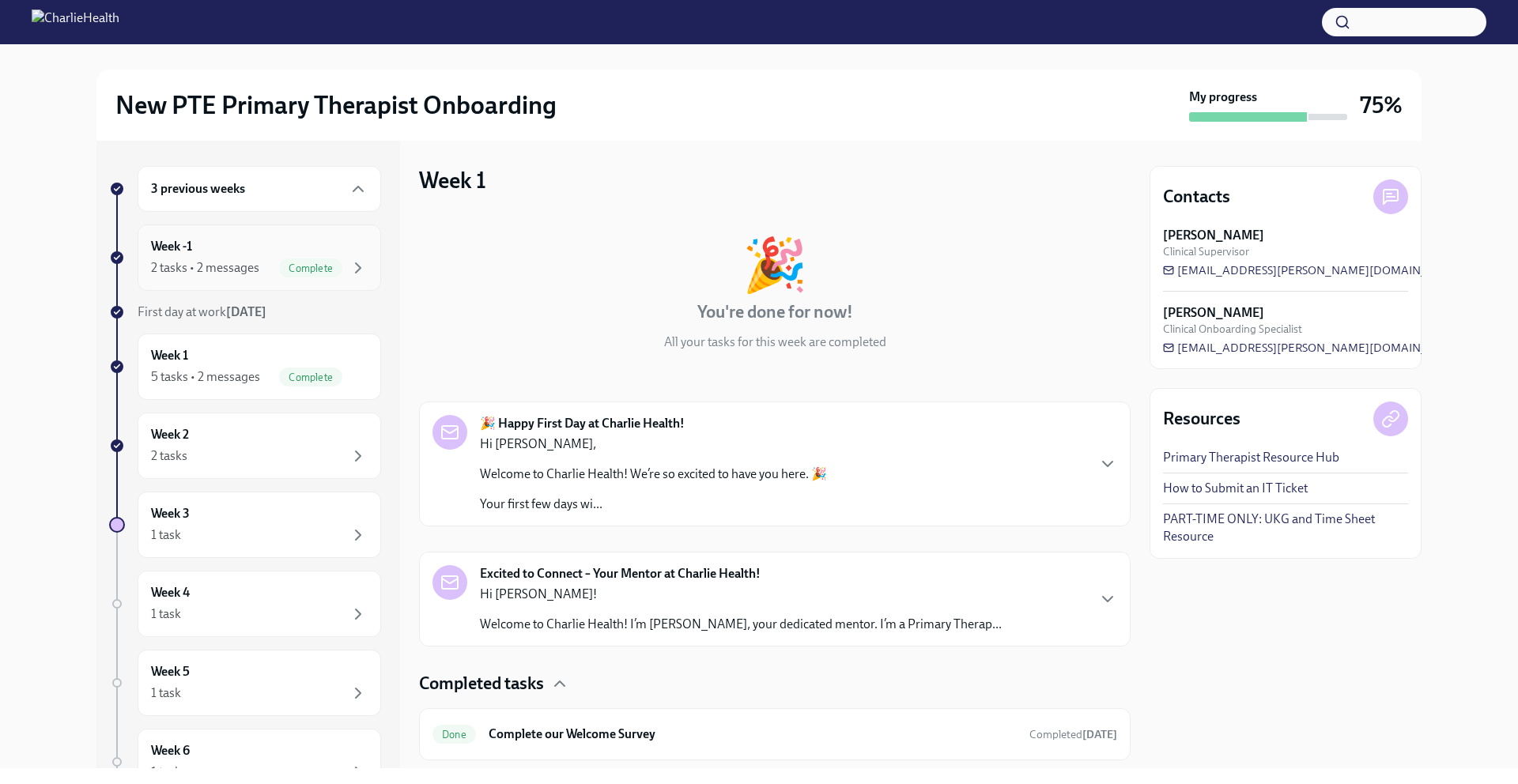
click at [335, 260] on div "Complete" at bounding box center [323, 267] width 89 height 19
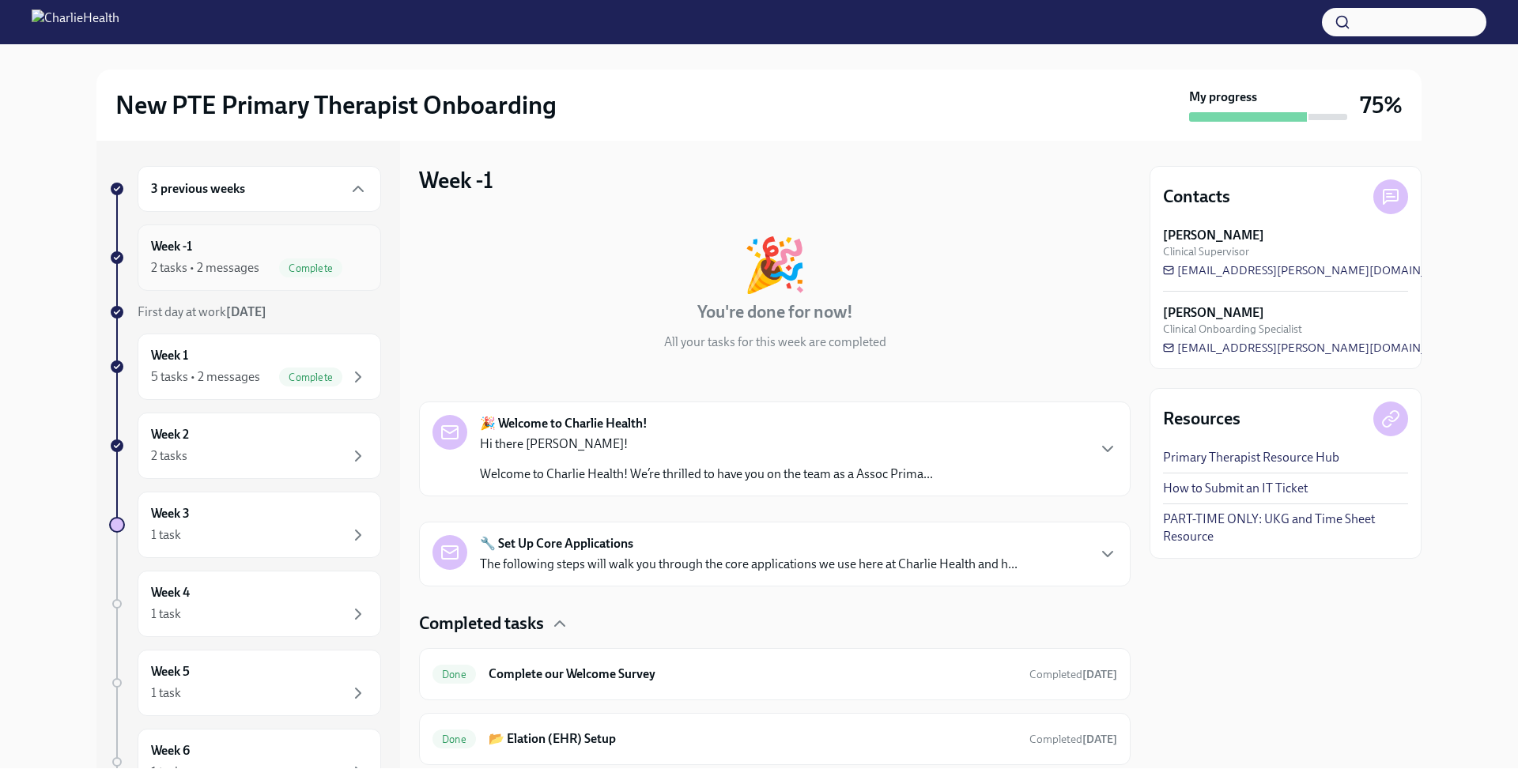
click at [335, 258] on div "Complete" at bounding box center [323, 267] width 89 height 19
click at [349, 382] on icon "button" at bounding box center [358, 376] width 19 height 19
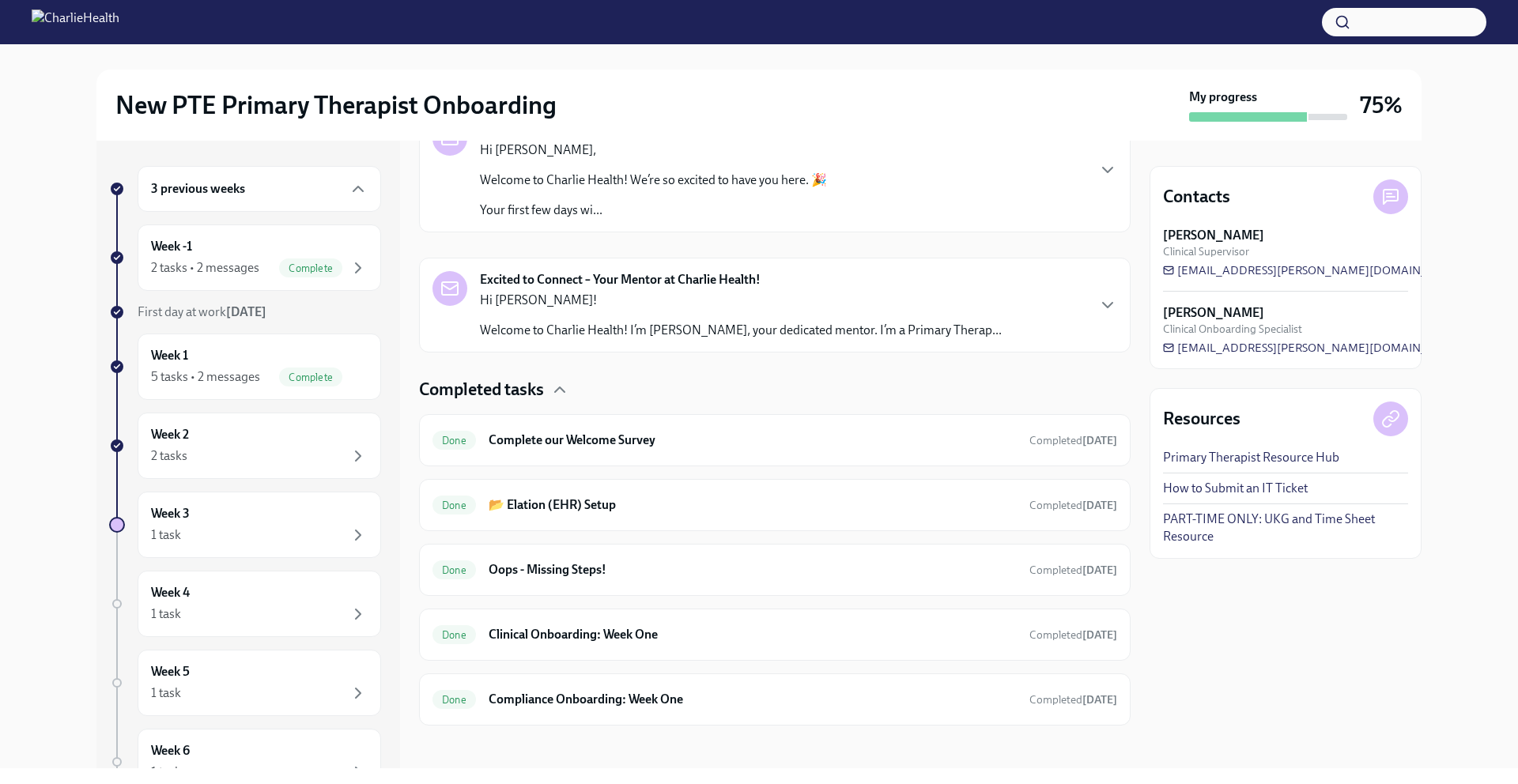
scroll to position [302, 0]
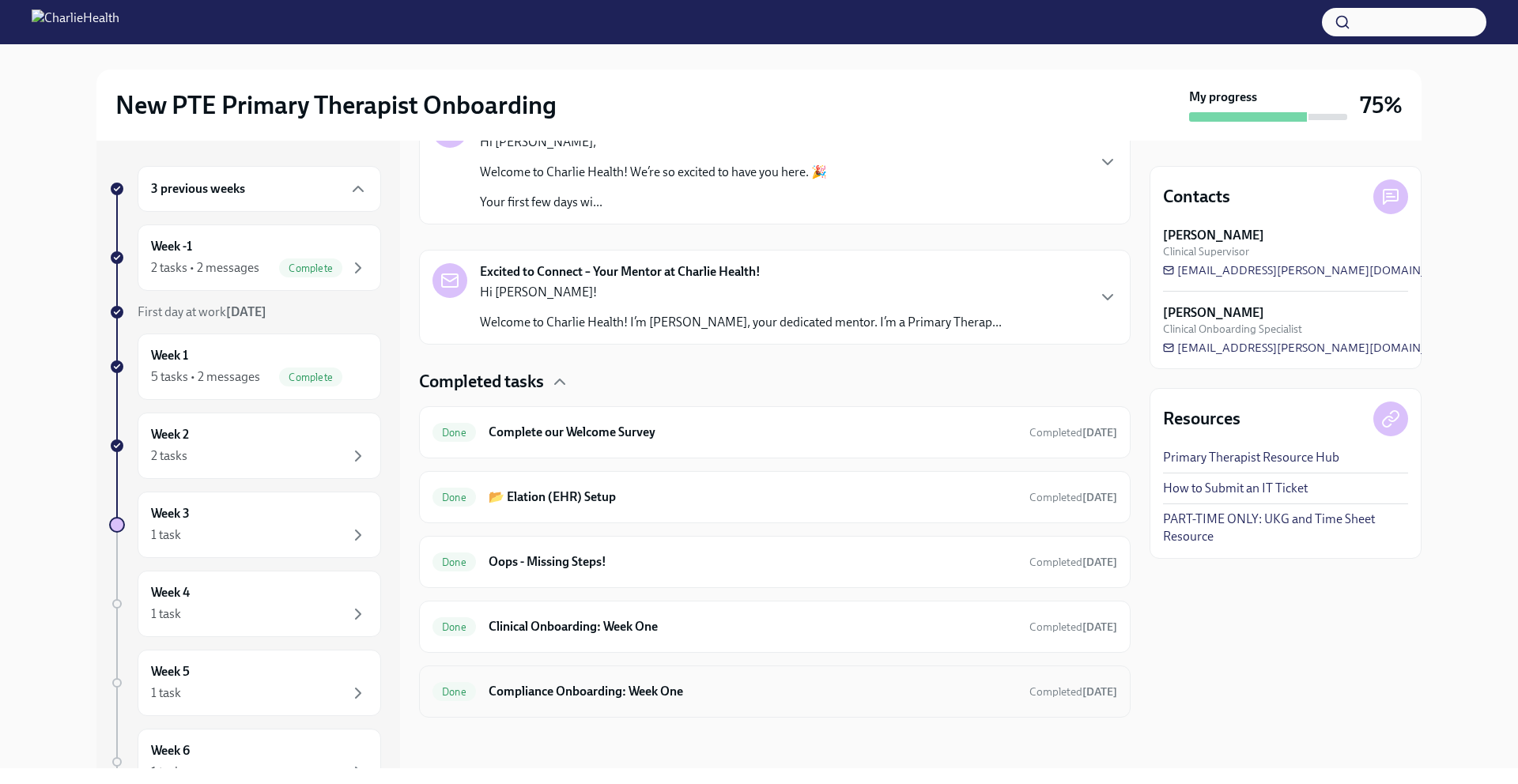
click at [632, 695] on h6 "Compliance Onboarding: Week One" at bounding box center [753, 691] width 528 height 18
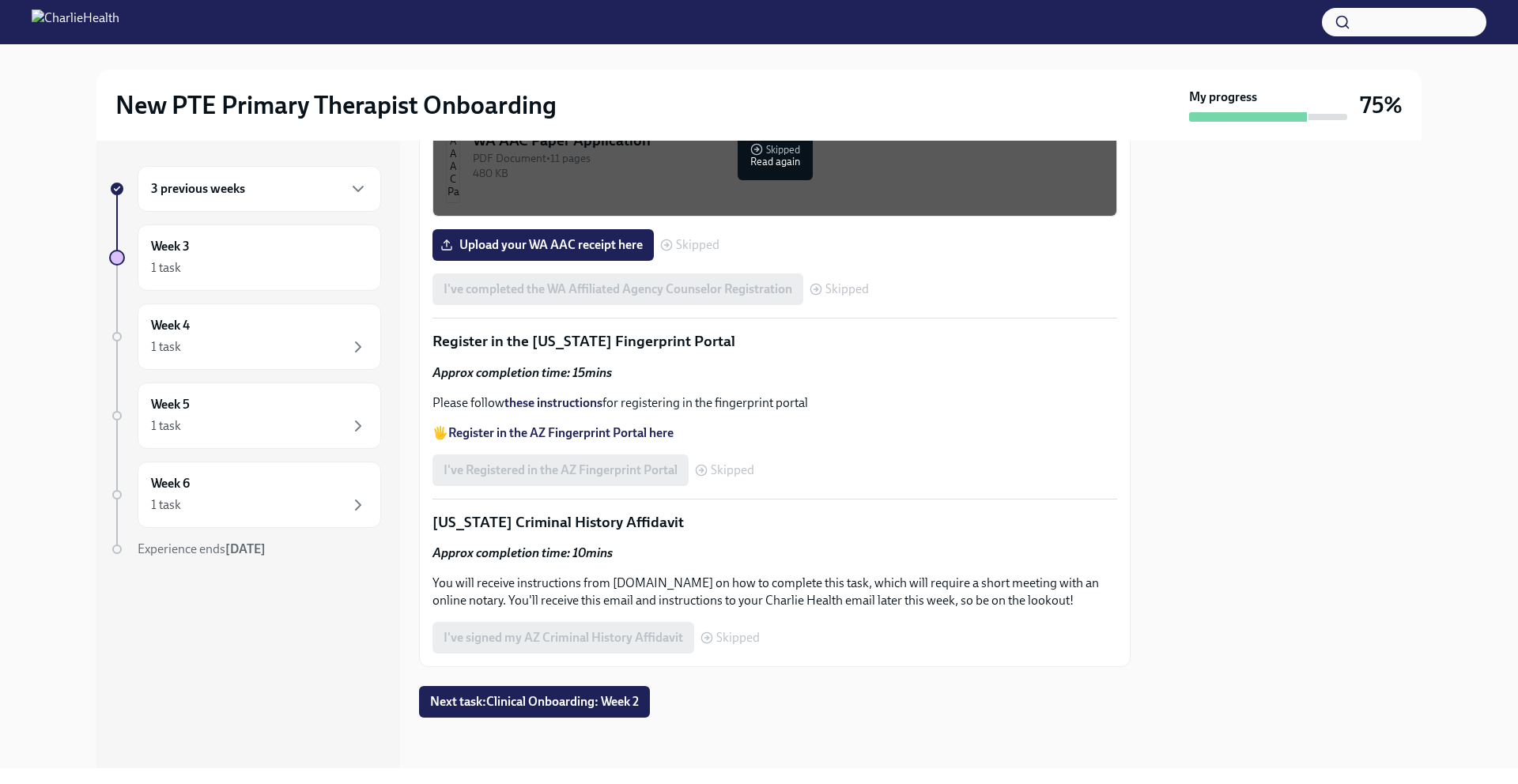
scroll to position [2078, 0]
click at [550, 253] on span "Upload your WA AAC receipt here" at bounding box center [543, 245] width 199 height 16
click at [0, 0] on input "Upload your WA AAC receipt here" at bounding box center [0, 0] width 0 height 0
click at [616, 487] on div "I've Registered in the AZ Fingerprint Portal Skipped" at bounding box center [593, 471] width 322 height 32
click at [627, 440] on strong "Register in the AZ Fingerprint Portal here" at bounding box center [561, 432] width 226 height 15
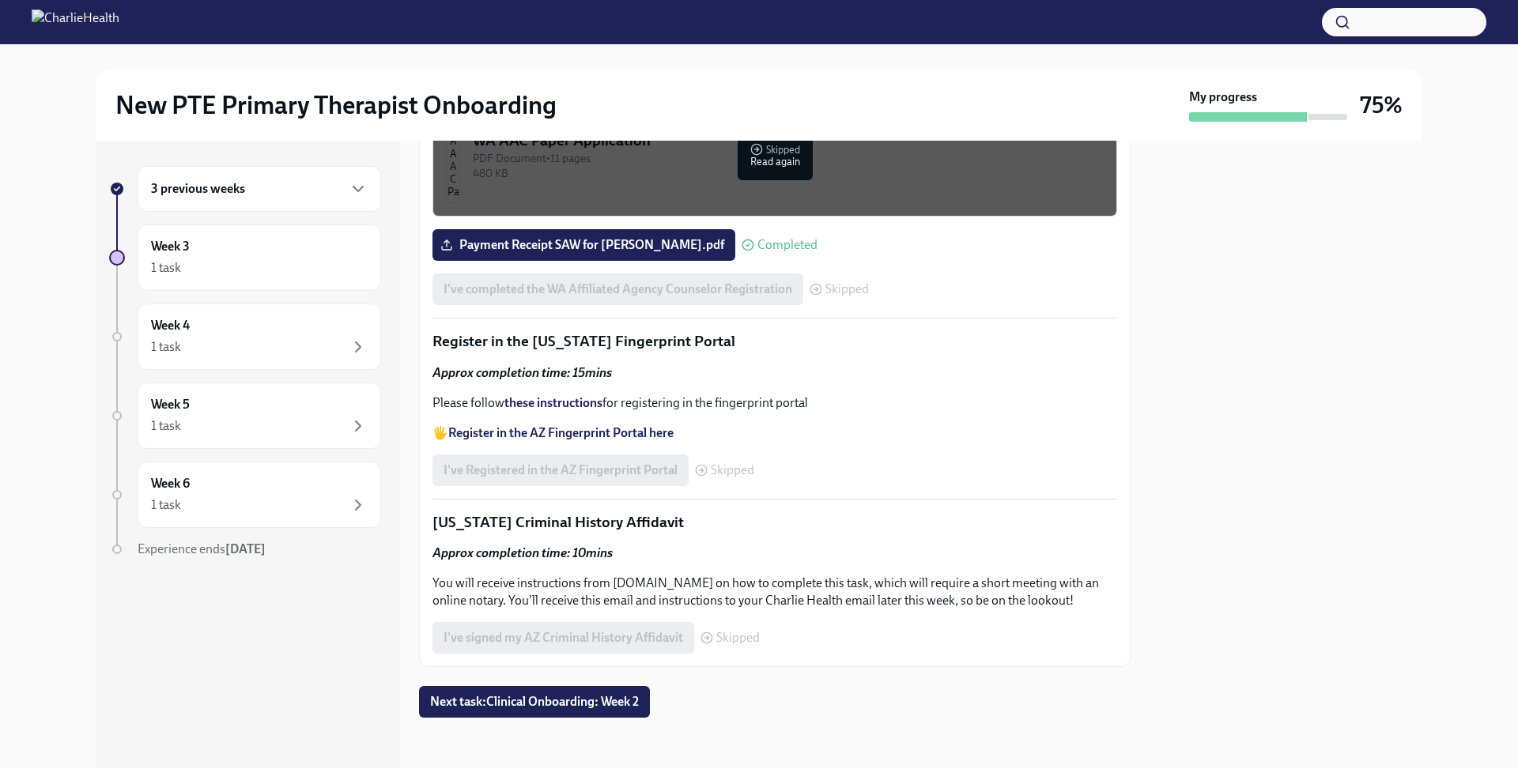
click at [626, 487] on div "I've Registered in the AZ Fingerprint Portal Skipped" at bounding box center [593, 471] width 322 height 32
click at [741, 477] on span "Skipped" at bounding box center [733, 470] width 43 height 13
click at [735, 477] on span "Skipped" at bounding box center [733, 470] width 43 height 13
click at [591, 487] on div "I've Registered in the AZ Fingerprint Portal Skipped" at bounding box center [593, 471] width 322 height 32
click at [582, 440] on strong "Register in the AZ Fingerprint Portal here" at bounding box center [561, 432] width 226 height 15
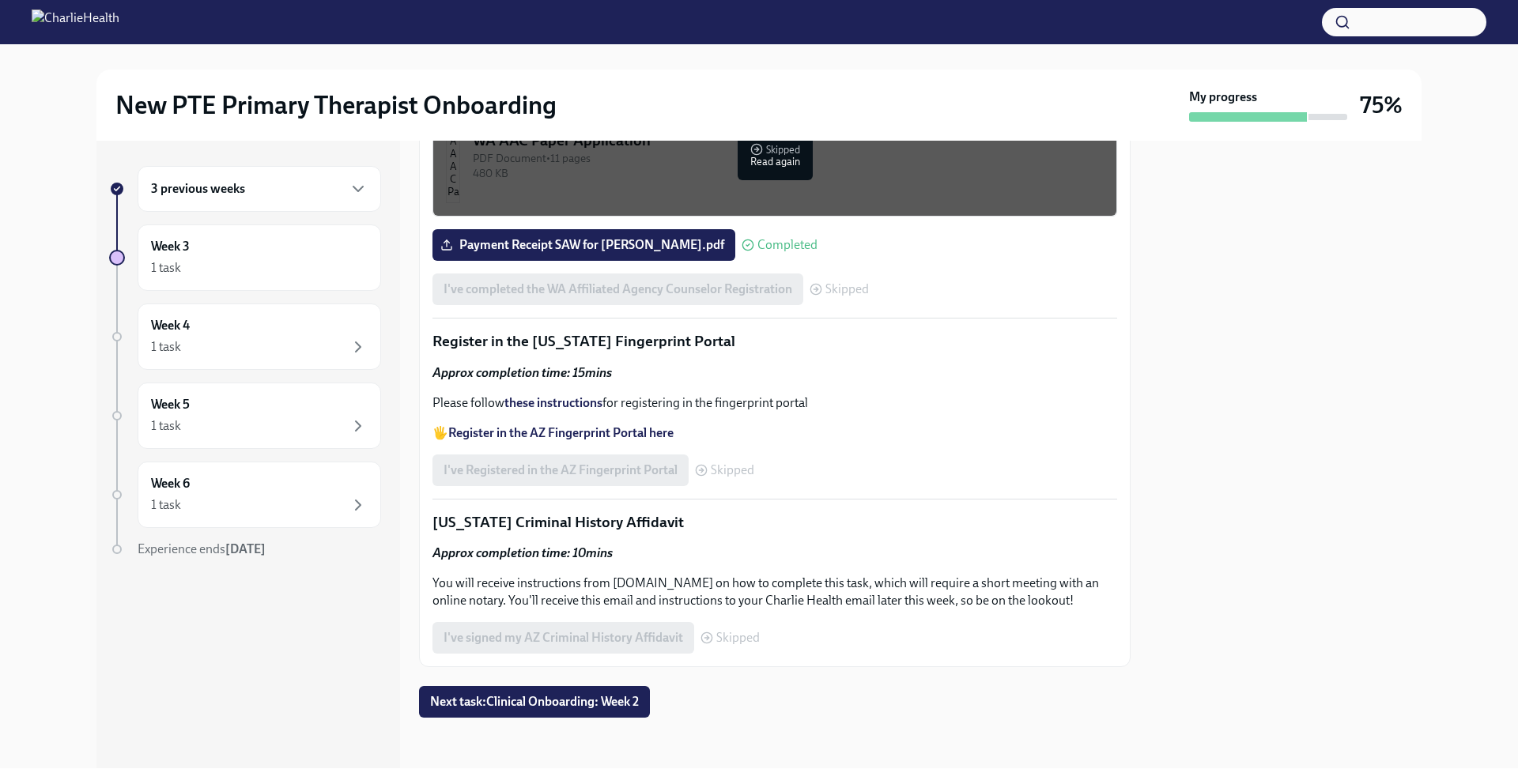
click at [730, 477] on span "Skipped" at bounding box center [733, 470] width 43 height 13
click at [615, 484] on div "I've Registered in the AZ Fingerprint Portal Skipped" at bounding box center [593, 471] width 322 height 32
click at [601, 610] on p "You will receive instructions from [DOMAIN_NAME] on how to complete this task, …" at bounding box center [774, 592] width 685 height 34
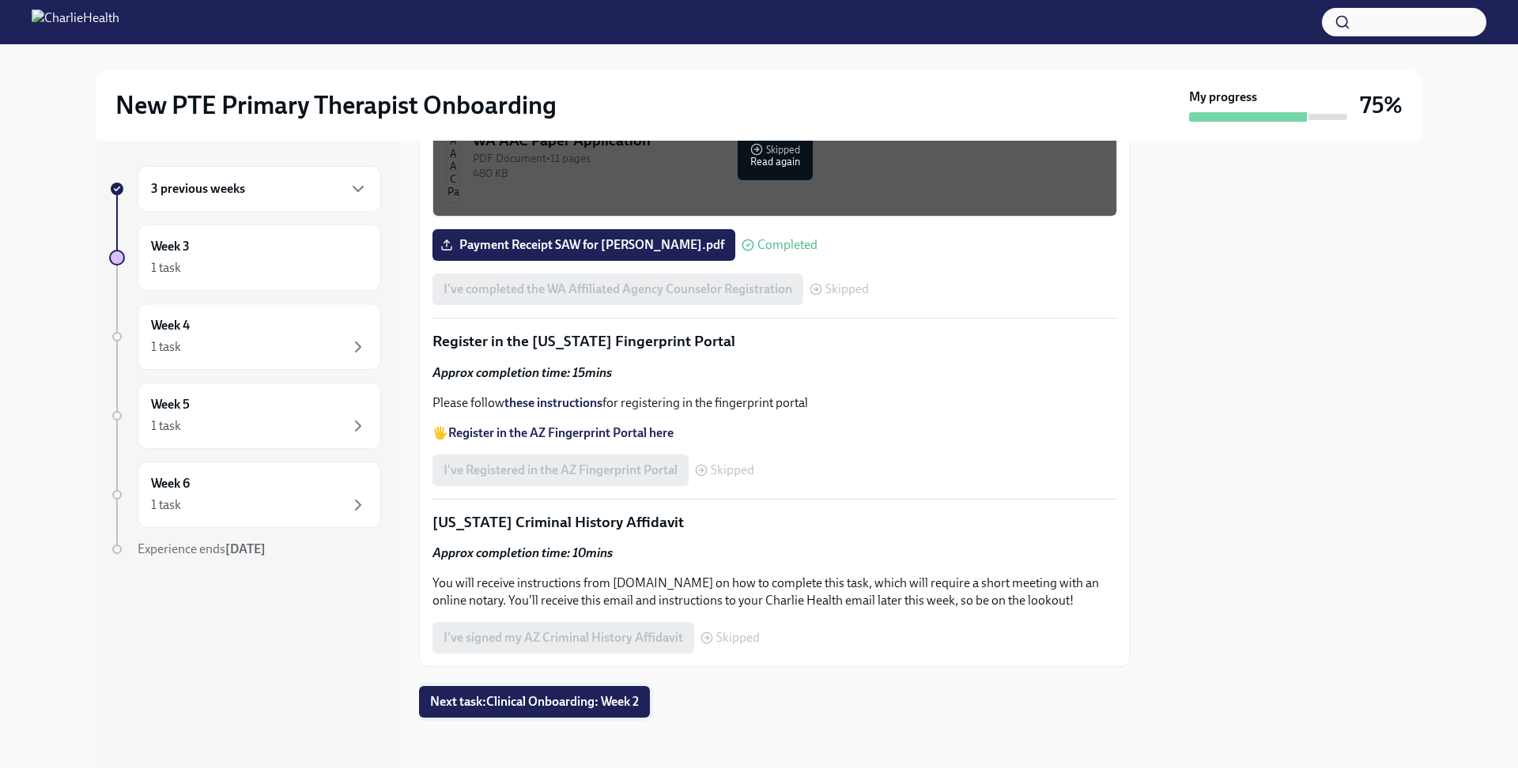
click at [588, 707] on span "Next task : Clinical Onboarding: Week 2" at bounding box center [535, 702] width 209 height 16
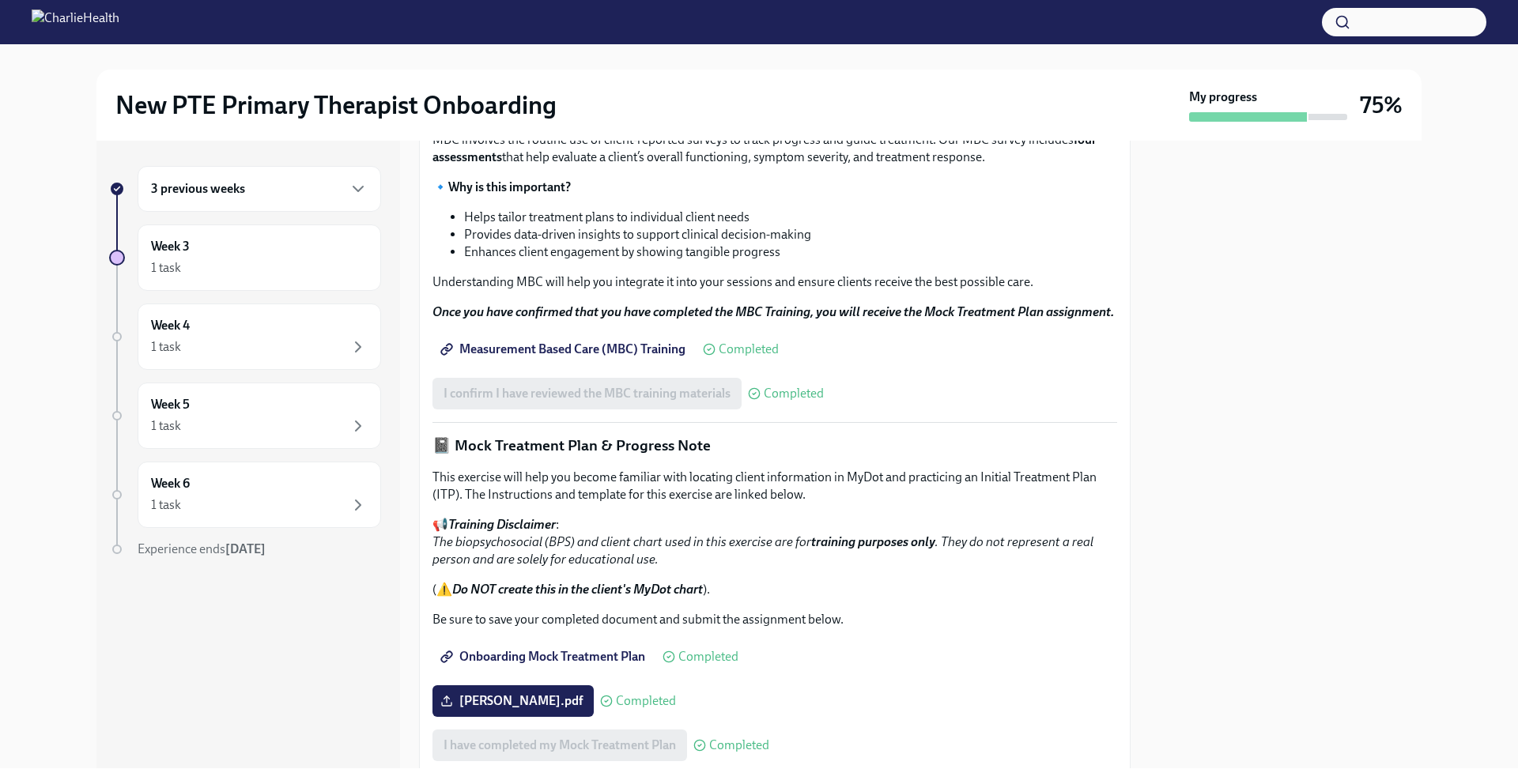
scroll to position [674, 0]
